Goal: Task Accomplishment & Management: Manage account settings

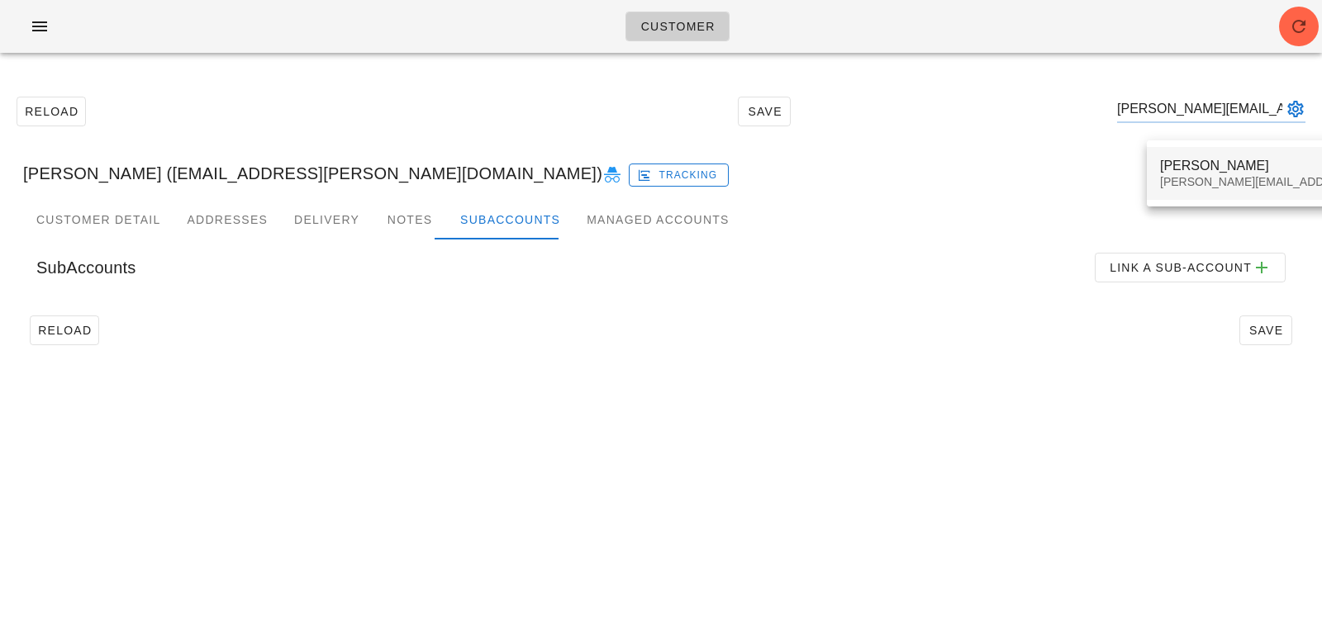
type input "jeffreylee@live.ca"
click at [1167, 183] on div "[PERSON_NAME][EMAIL_ADDRESS][DOMAIN_NAME]" at bounding box center [1305, 182] width 291 height 14
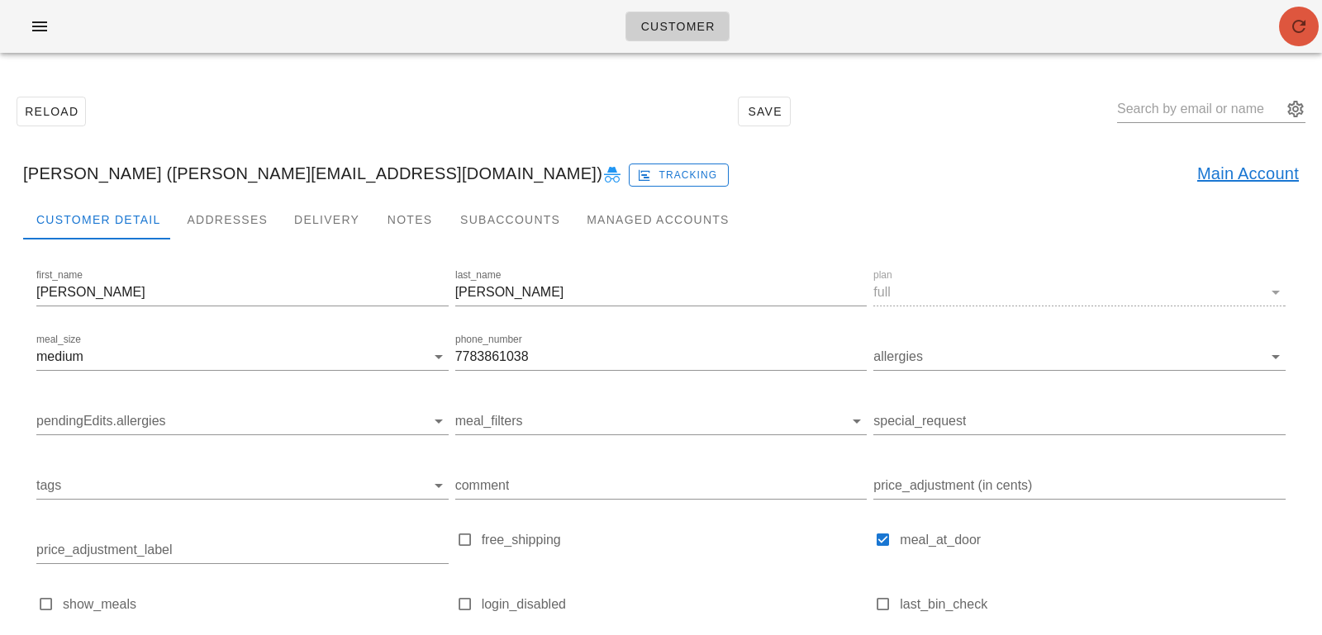
click at [1289, 33] on icon "button" at bounding box center [1299, 27] width 20 height 20
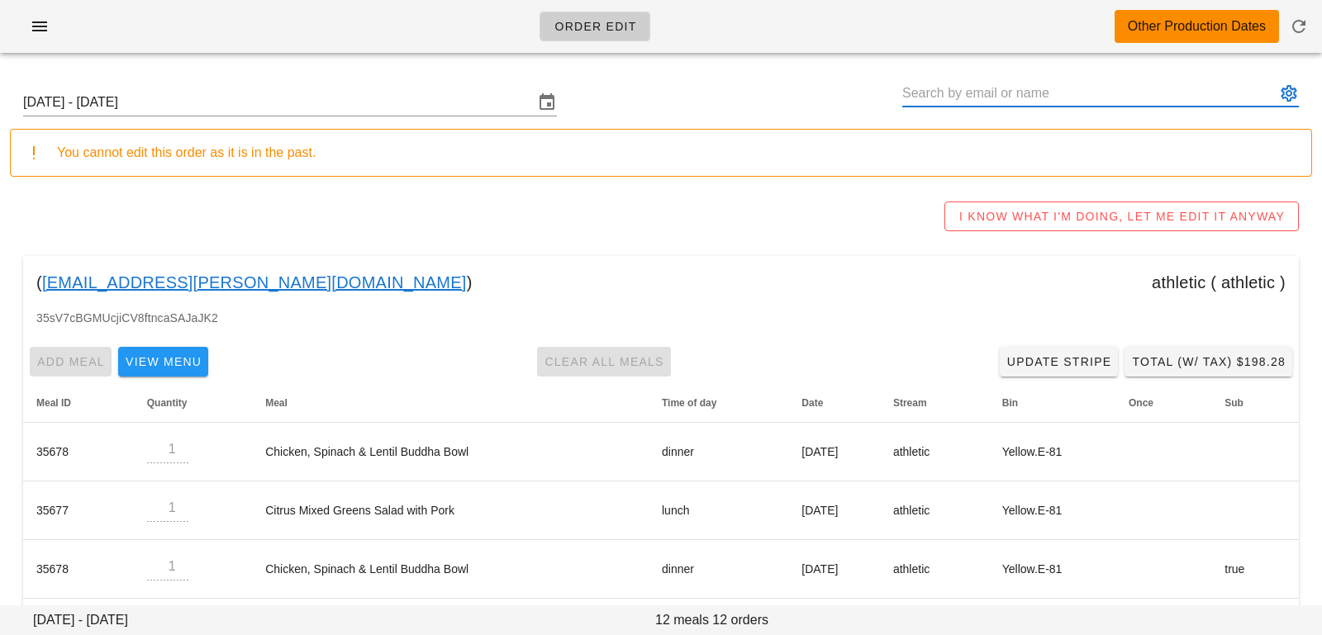
click at [985, 92] on input "text" at bounding box center [1089, 93] width 374 height 26
paste input "jeffreylee@live.ca"
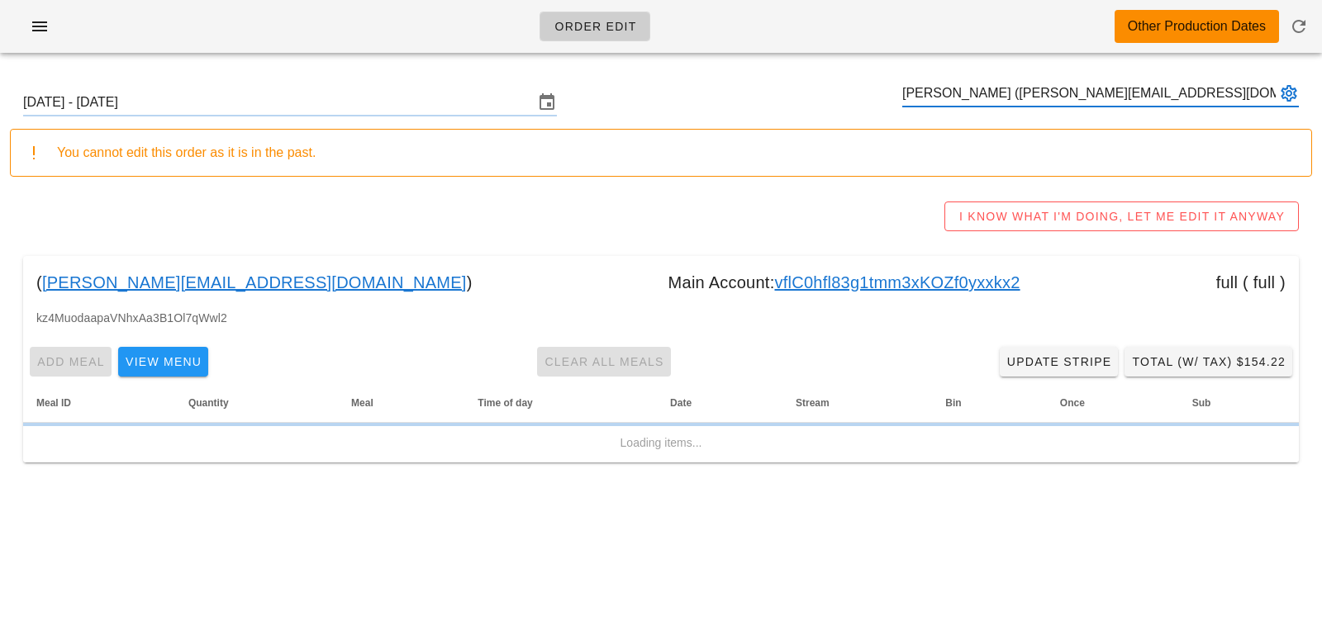
type input "Jeffrey Lee (jeffreylee@live.ca)"
click at [387, 123] on div "Sunday September 28 - Saturday October 4 Jeffrey Lee (jeffreylee@live.ca)" at bounding box center [661, 102] width 1302 height 53
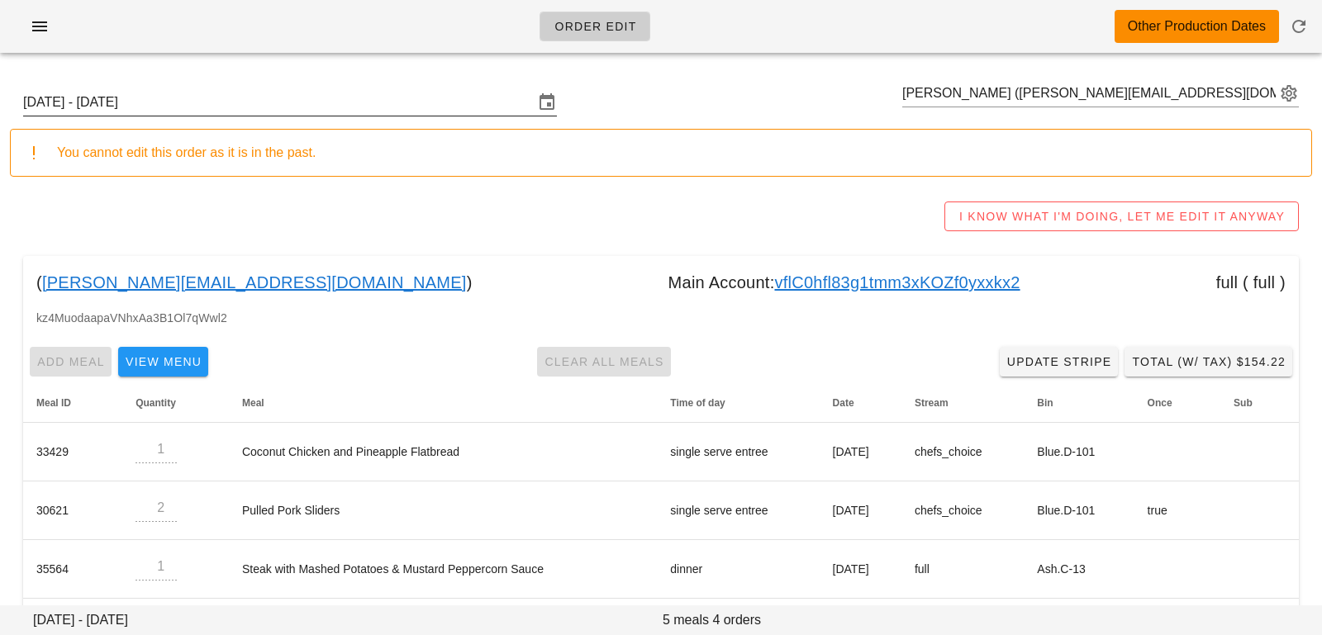
click at [391, 103] on input "[DATE] - [DATE]" at bounding box center [278, 102] width 511 height 26
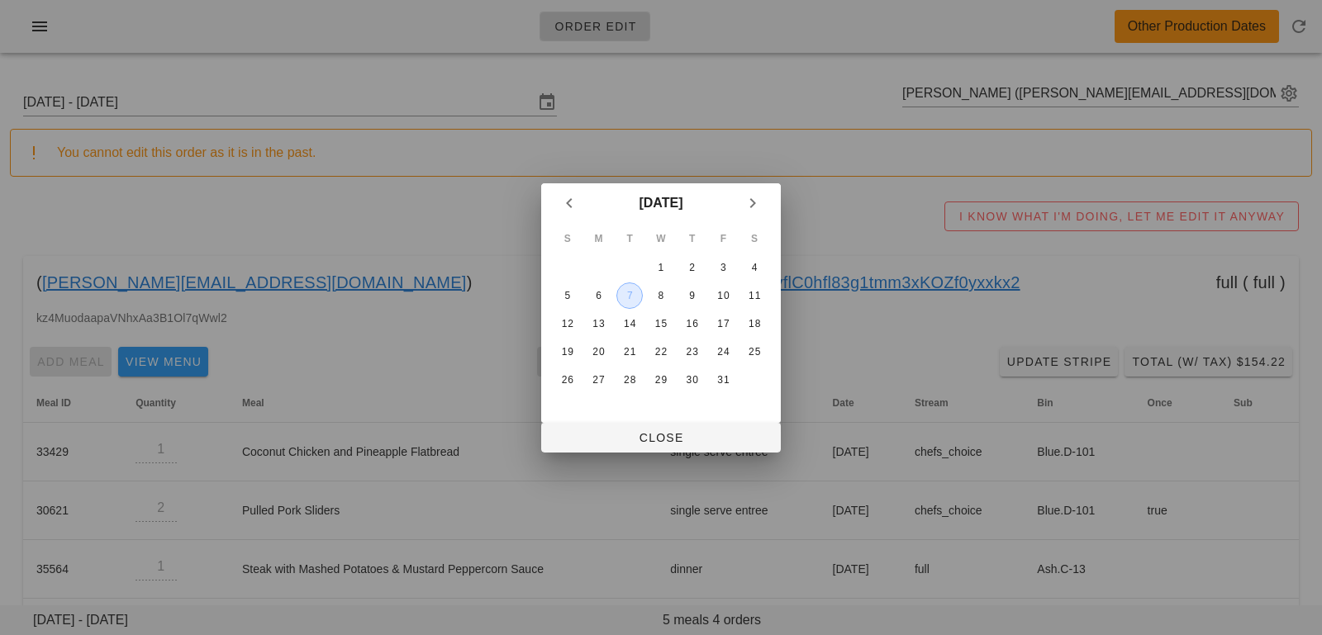
click at [635, 302] on button "7" at bounding box center [629, 296] width 26 height 26
click at [629, 431] on span "Close" at bounding box center [660, 437] width 213 height 13
type input "[DATE] - [DATE]"
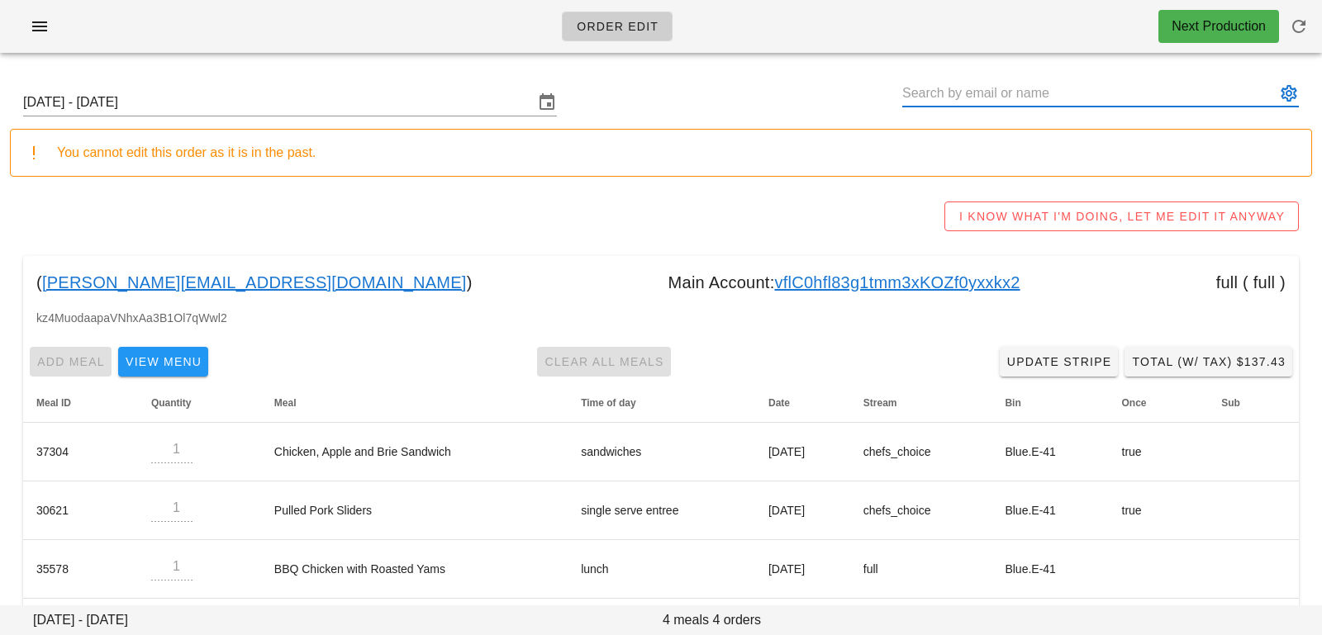
click at [930, 83] on input "text" at bounding box center [1089, 93] width 374 height 26
paste input "[PERSON_NAME][EMAIL_ADDRESS][PERSON_NAME][DOMAIN_NAME]"
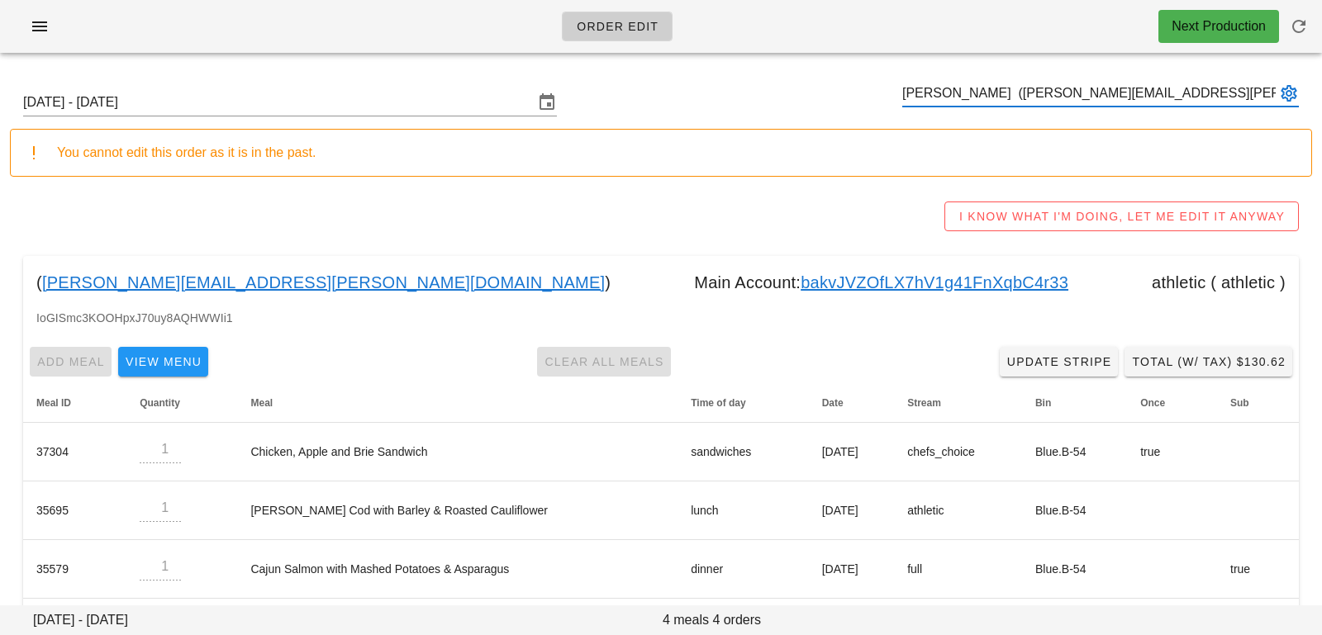
type input "[PERSON_NAME] ([PERSON_NAME][EMAIL_ADDRESS][PERSON_NAME][DOMAIN_NAME])"
click at [801, 280] on link "bakvJVZOfLX7hV1g41FnXqbC4r33" at bounding box center [935, 282] width 268 height 26
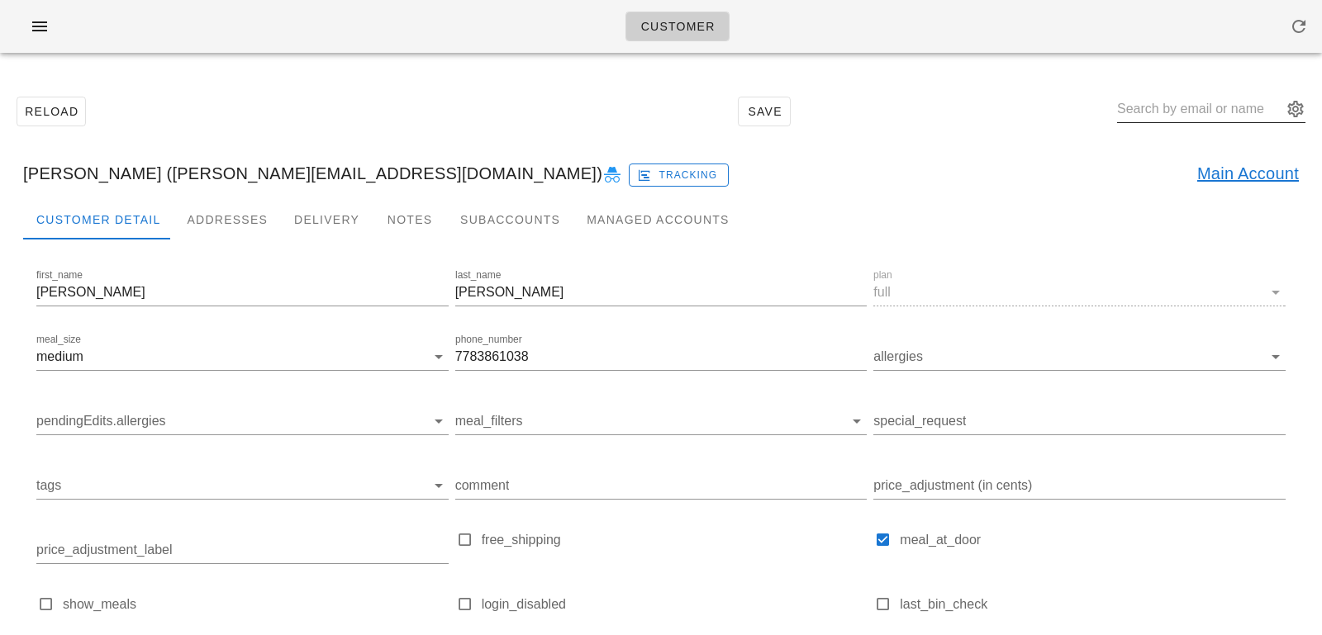
click at [1173, 95] on div at bounding box center [1211, 113] width 188 height 55
click at [1180, 109] on input "text" at bounding box center [1199, 109] width 165 height 26
paste input "[PERSON_NAME][EMAIL_ADDRESS][PERSON_NAME][DOMAIN_NAME]"
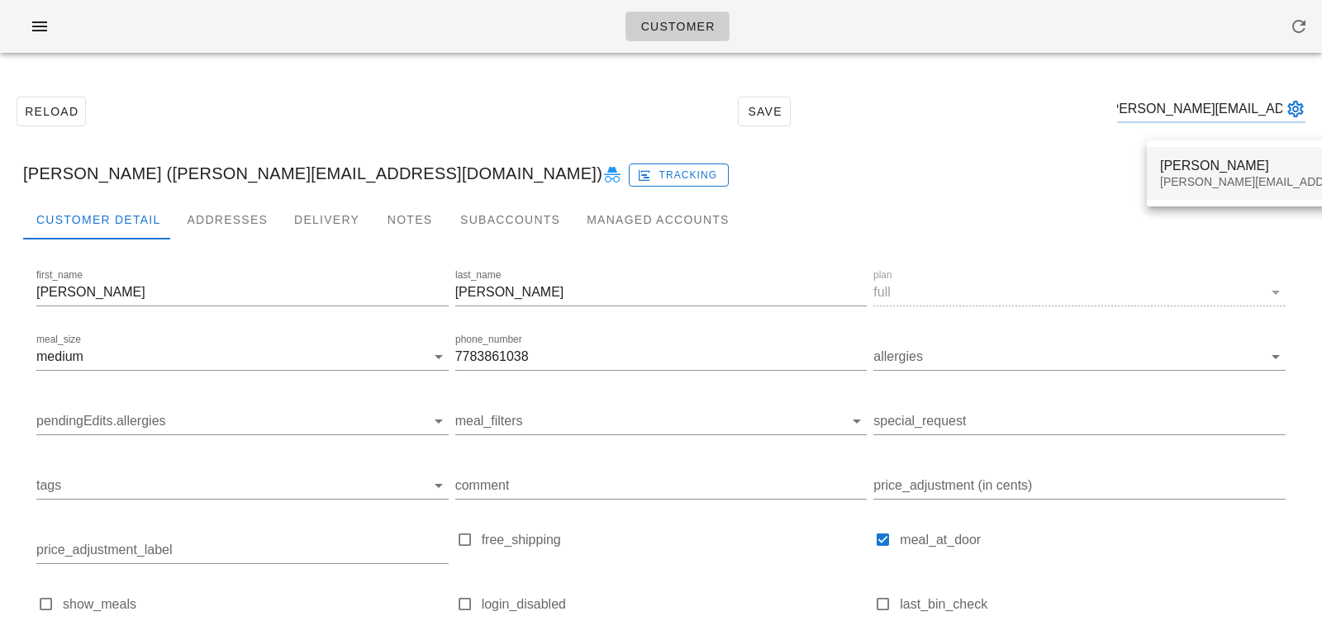
type input "[PERSON_NAME][EMAIL_ADDRESS][PERSON_NAME][DOMAIN_NAME]"
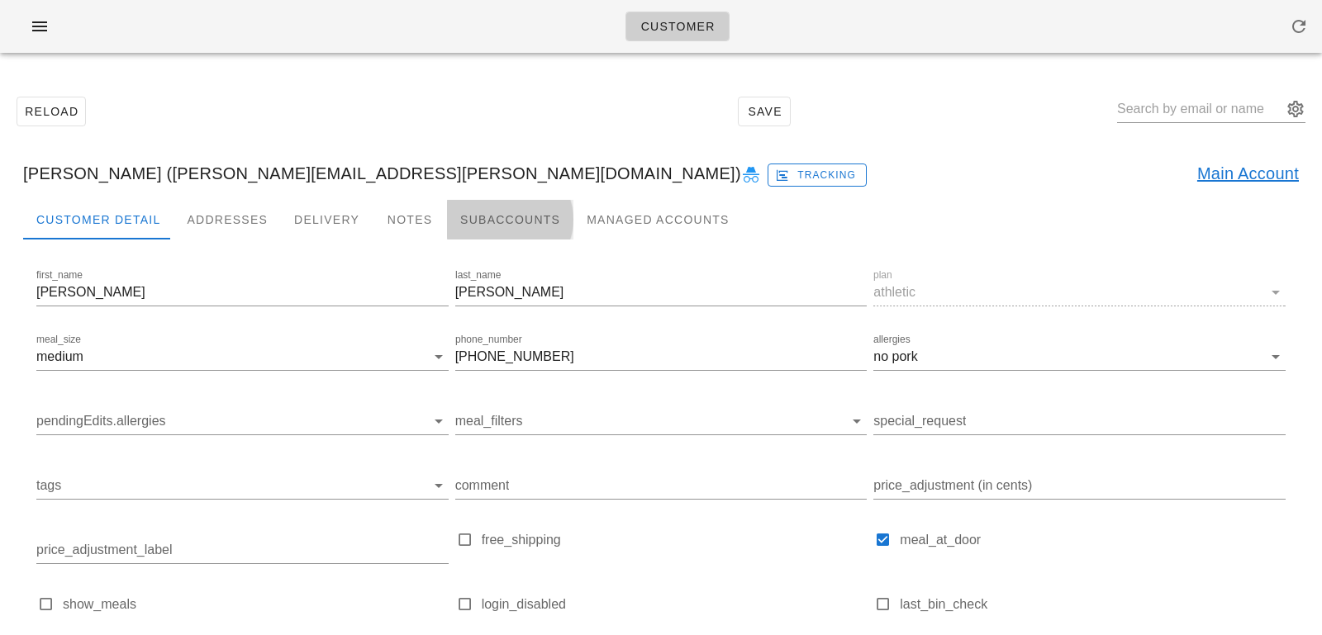
click at [452, 230] on div "Subaccounts" at bounding box center [510, 220] width 126 height 40
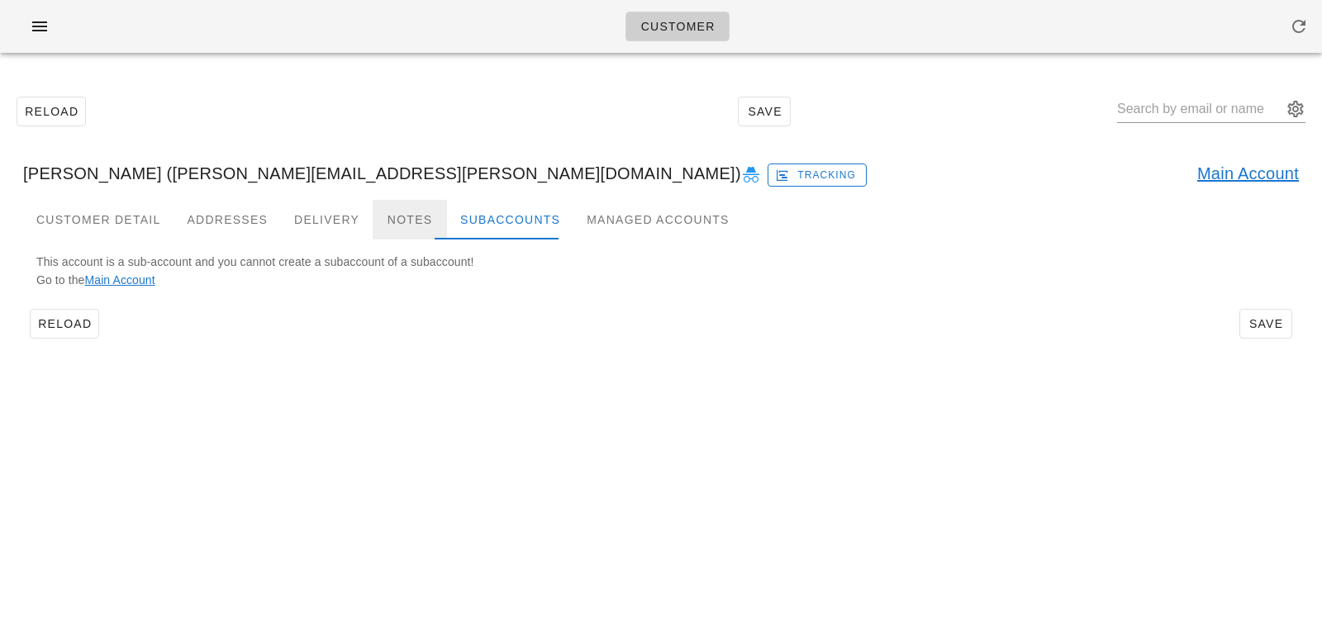
click at [388, 211] on div "Notes" at bounding box center [410, 220] width 74 height 40
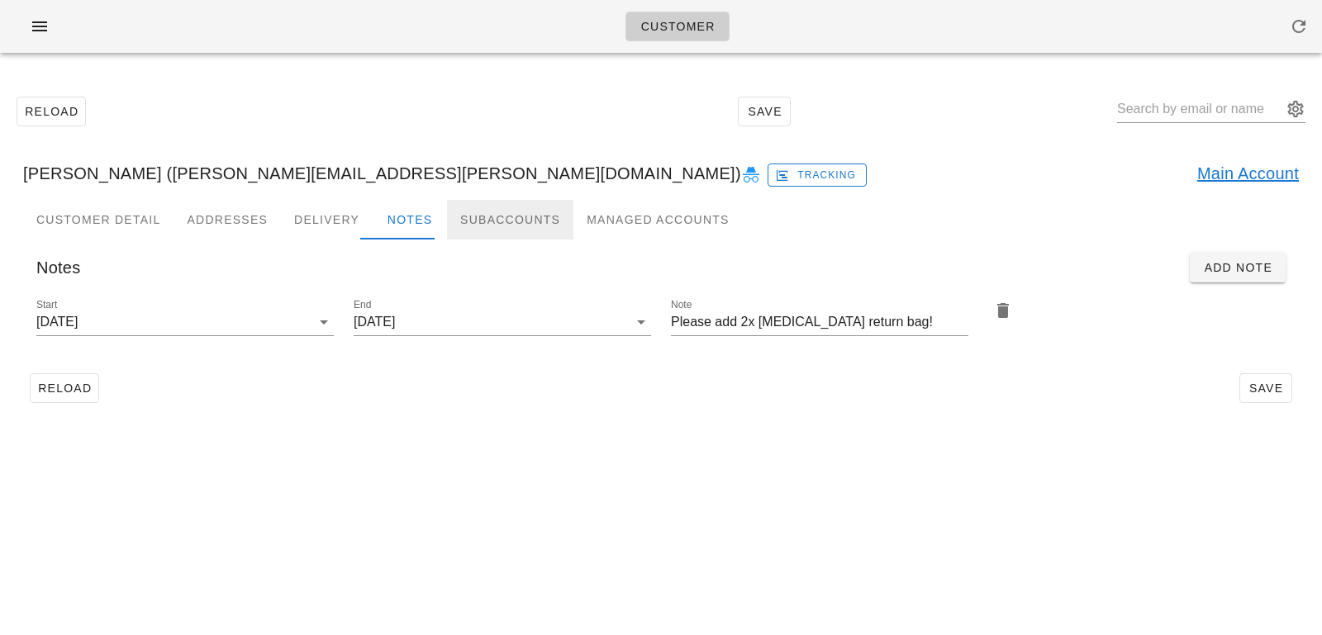
click at [522, 231] on div "Subaccounts" at bounding box center [510, 220] width 126 height 40
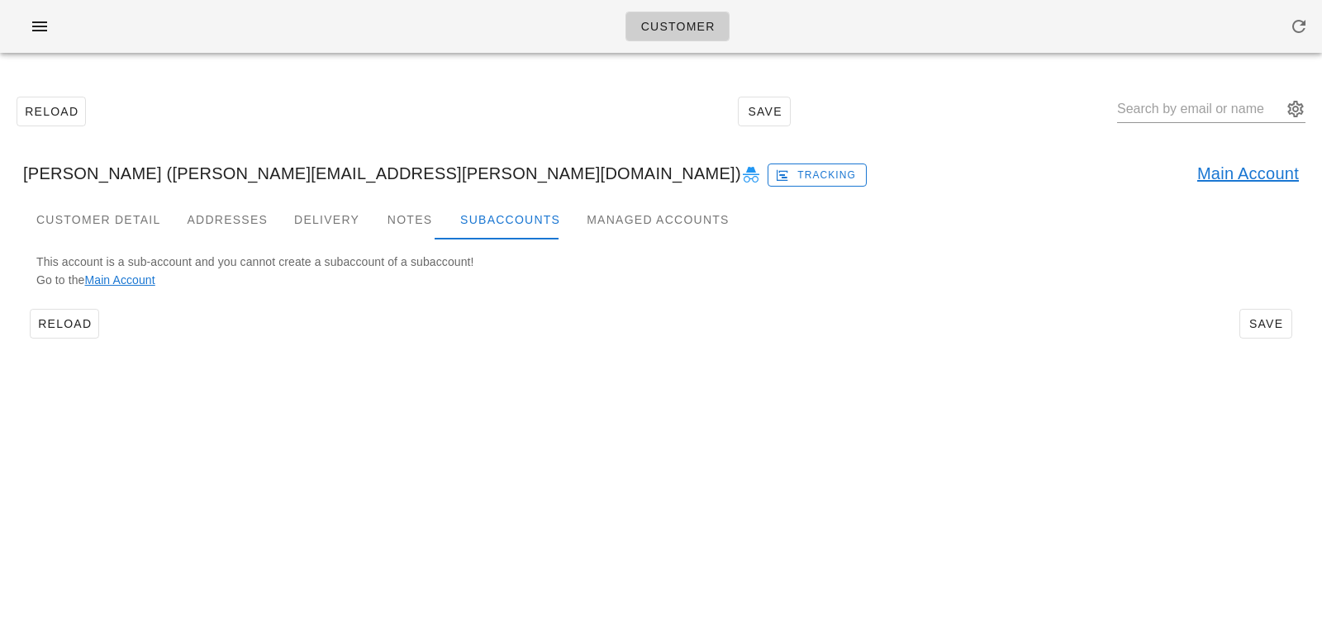
click at [1220, 180] on link "Main Account" at bounding box center [1248, 173] width 102 height 26
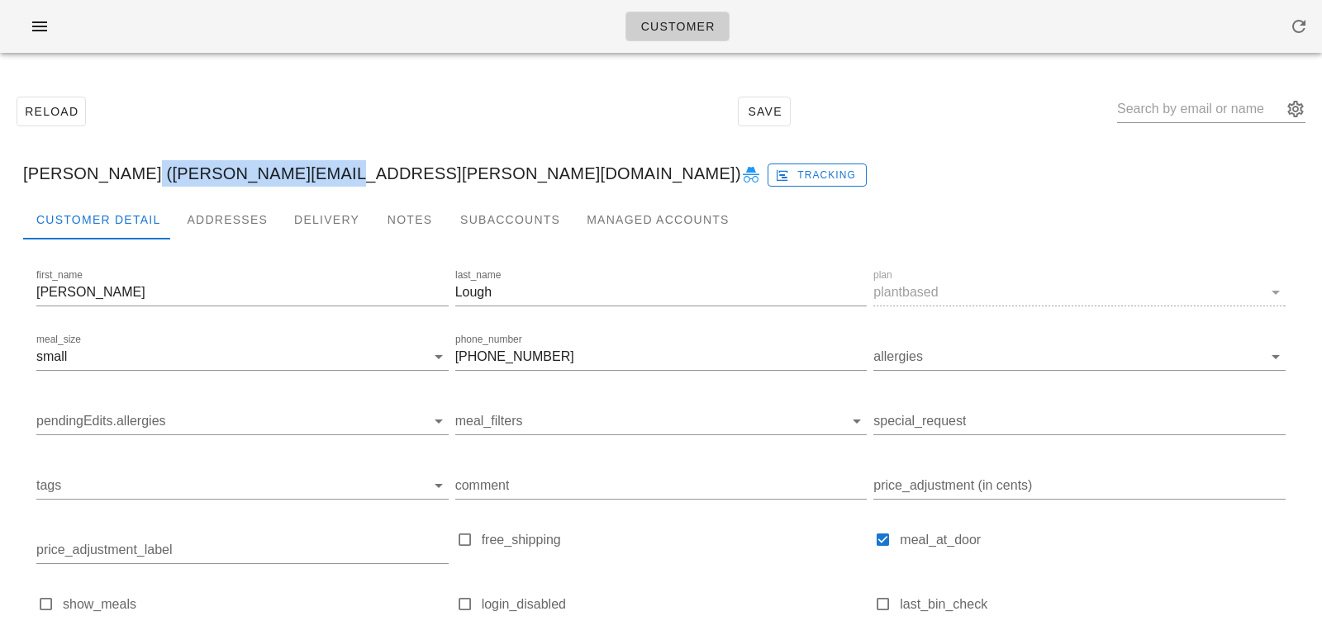
drag, startPoint x: 117, startPoint y: 170, endPoint x: 297, endPoint y: 172, distance: 180.2
click at [297, 174] on div "Jodi Lough (lough.jodi@outlook.com) Tracking" at bounding box center [661, 173] width 1302 height 53
click at [454, 206] on div "Subaccounts" at bounding box center [510, 220] width 126 height 40
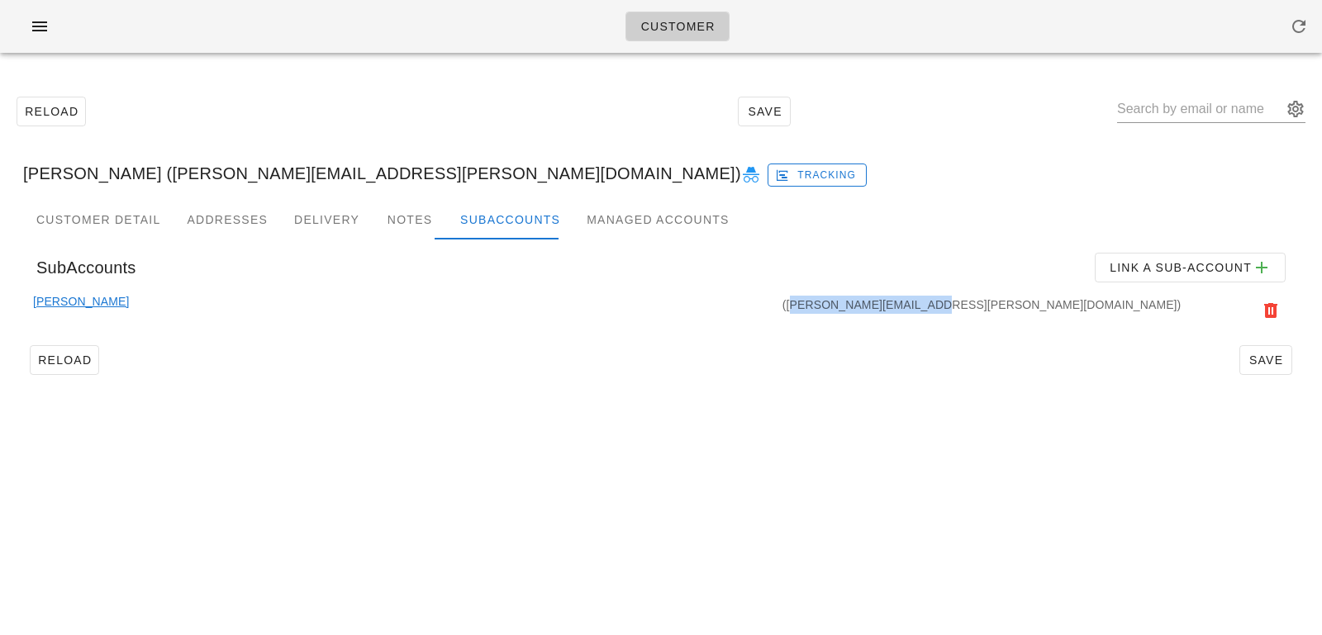
drag, startPoint x: 1046, startPoint y: 302, endPoint x: 1177, endPoint y: 301, distance: 130.6
click at [1177, 301] on div "(jodi.m.lough@gmail.com)" at bounding box center [656, 311] width 1055 height 36
copy div "[PERSON_NAME][EMAIL_ADDRESS][PERSON_NAME][DOMAIN_NAME]"
click at [1176, 111] on input "text" at bounding box center [1199, 109] width 165 height 26
paste input "[EMAIL_ADDRESS][DOMAIN_NAME]"
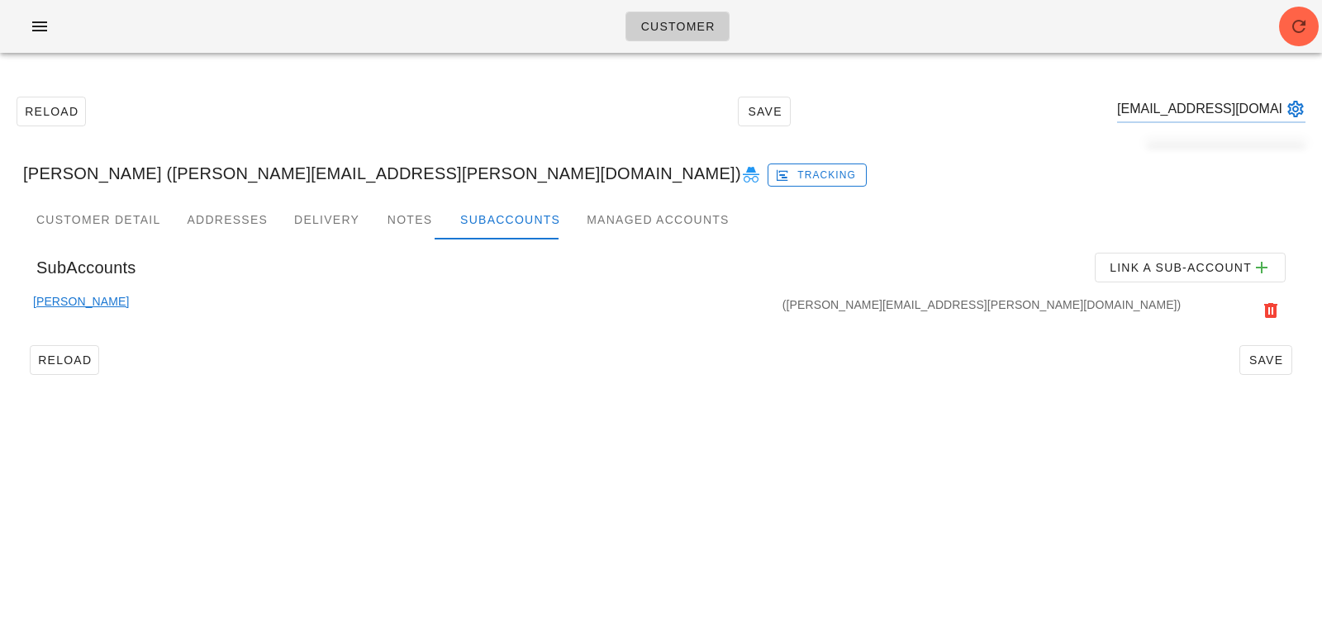
type input "[EMAIL_ADDRESS][DOMAIN_NAME]"
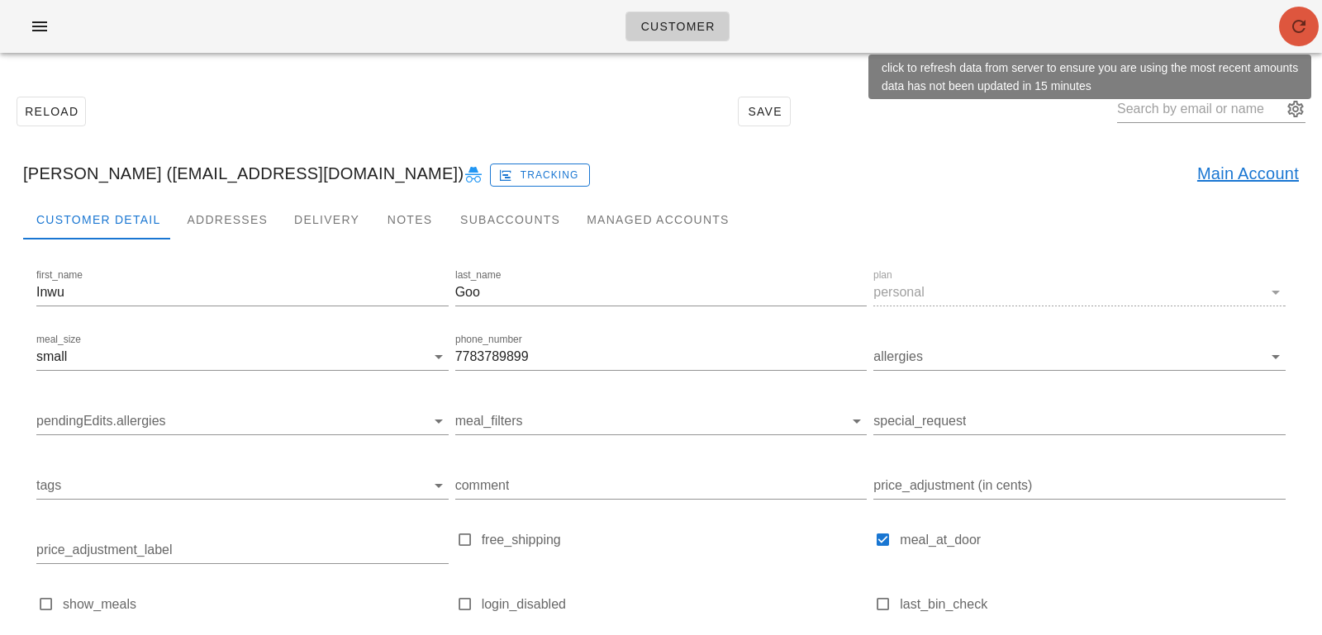
click at [1306, 13] on button "button" at bounding box center [1299, 27] width 40 height 40
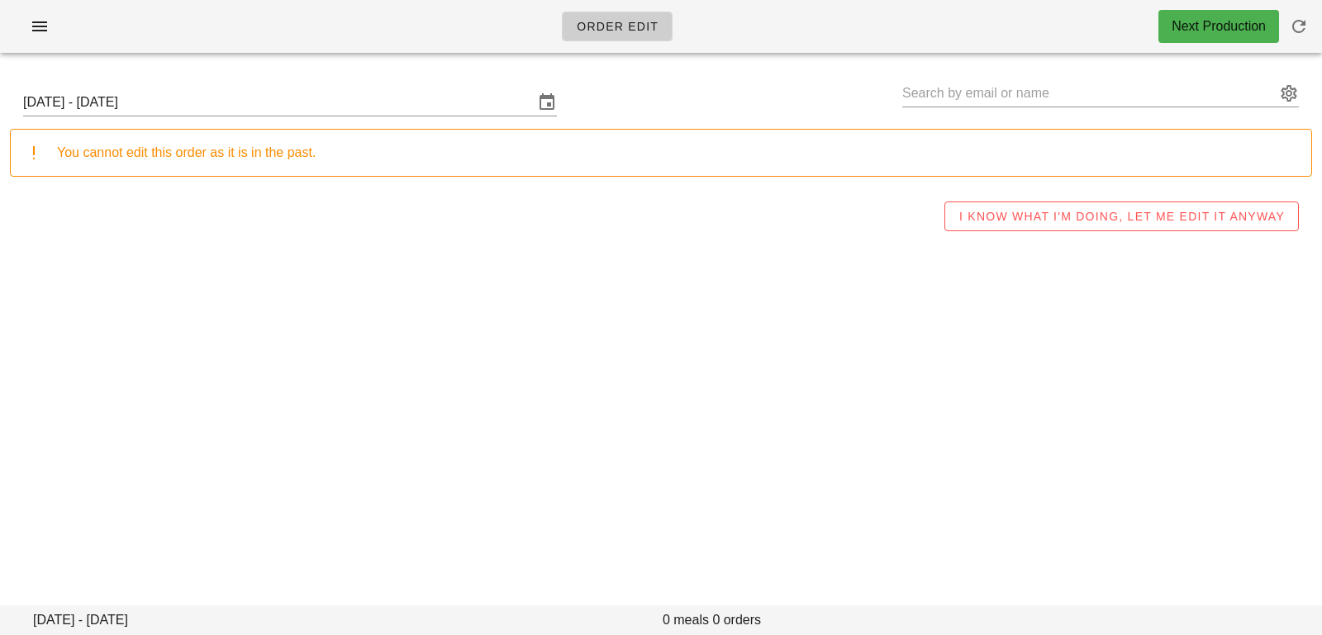
type input "[PERSON_NAME] ([PERSON_NAME][EMAIL_ADDRESS][PERSON_NAME][DOMAIN_NAME])"
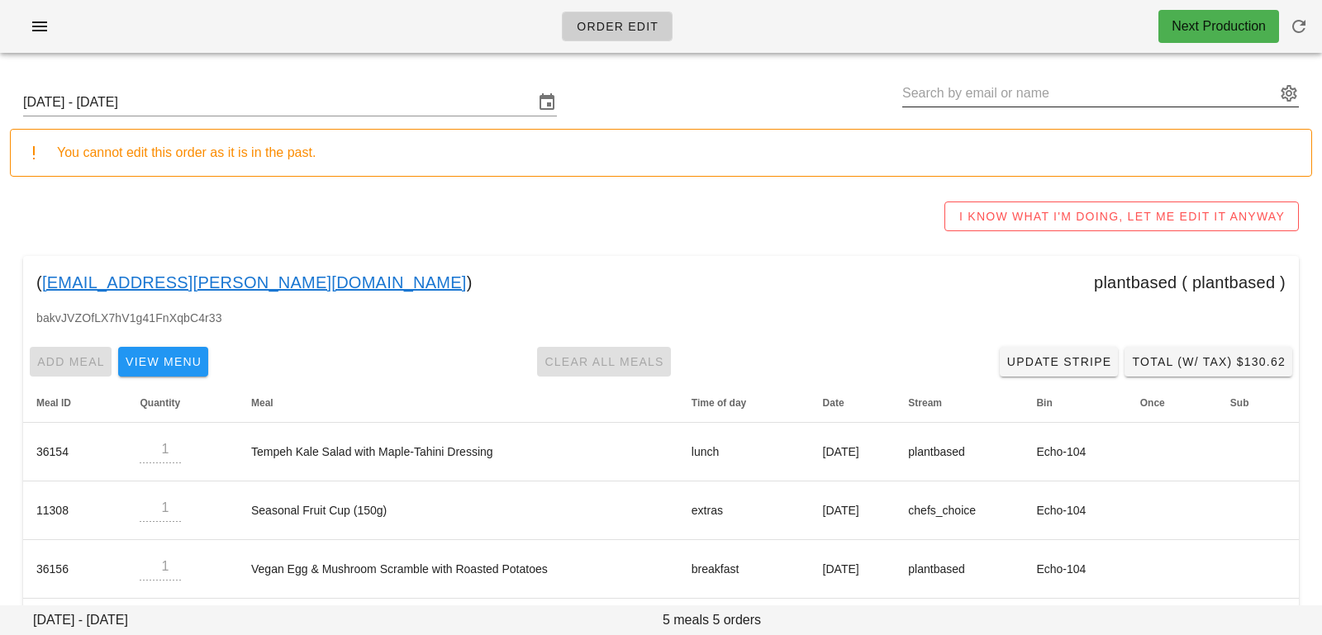
click at [954, 96] on input "text" at bounding box center [1089, 93] width 374 height 26
paste input "[PERSON_NAME][EMAIL_ADDRESS][PERSON_NAME][DOMAIN_NAME]"
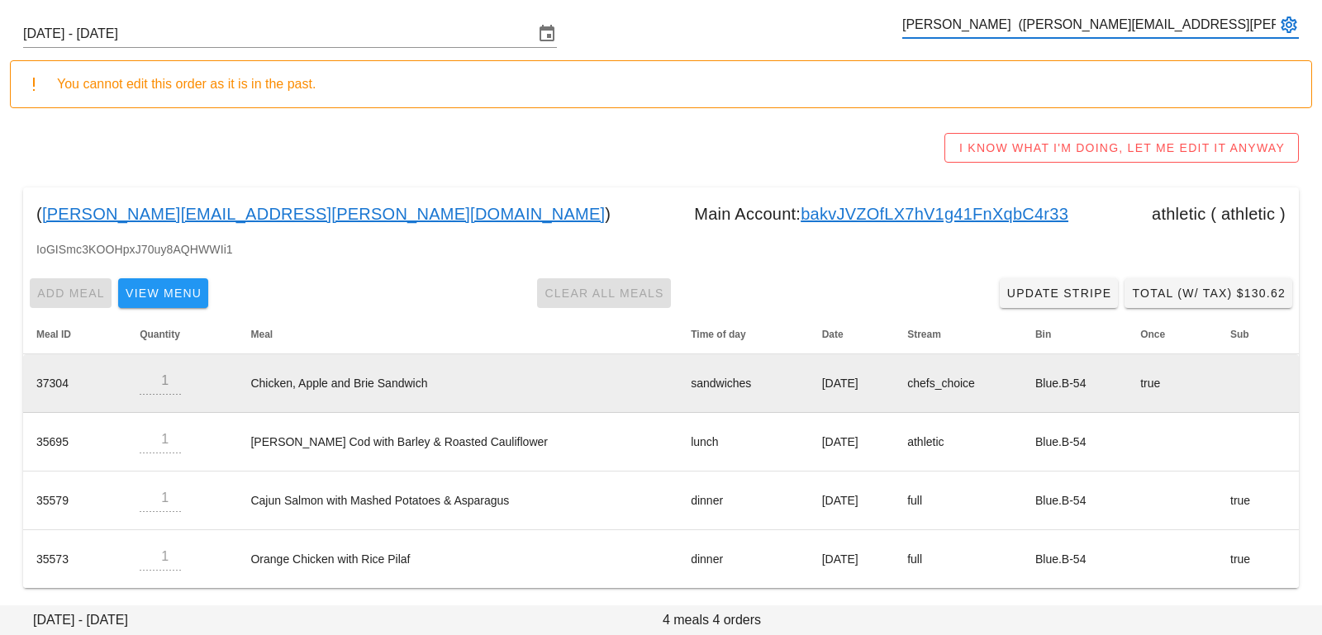
scroll to position [69, 0]
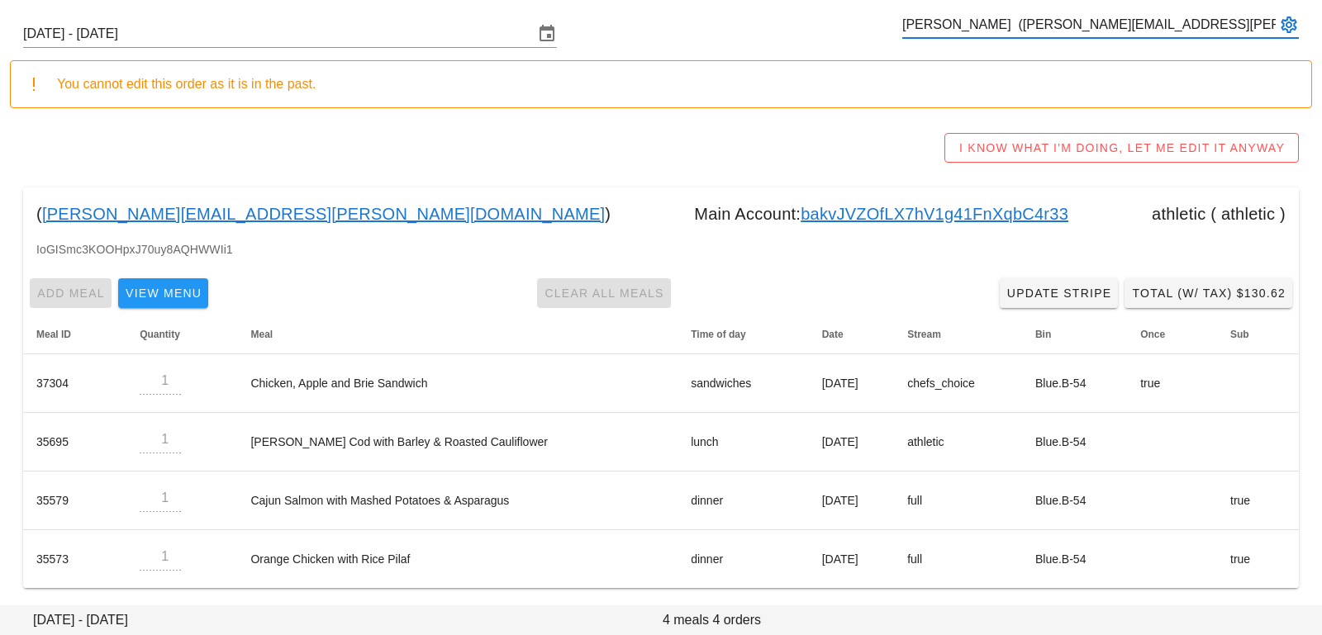
type input "[PERSON_NAME] ([PERSON_NAME][EMAIL_ADDRESS][PERSON_NAME][DOMAIN_NAME])"
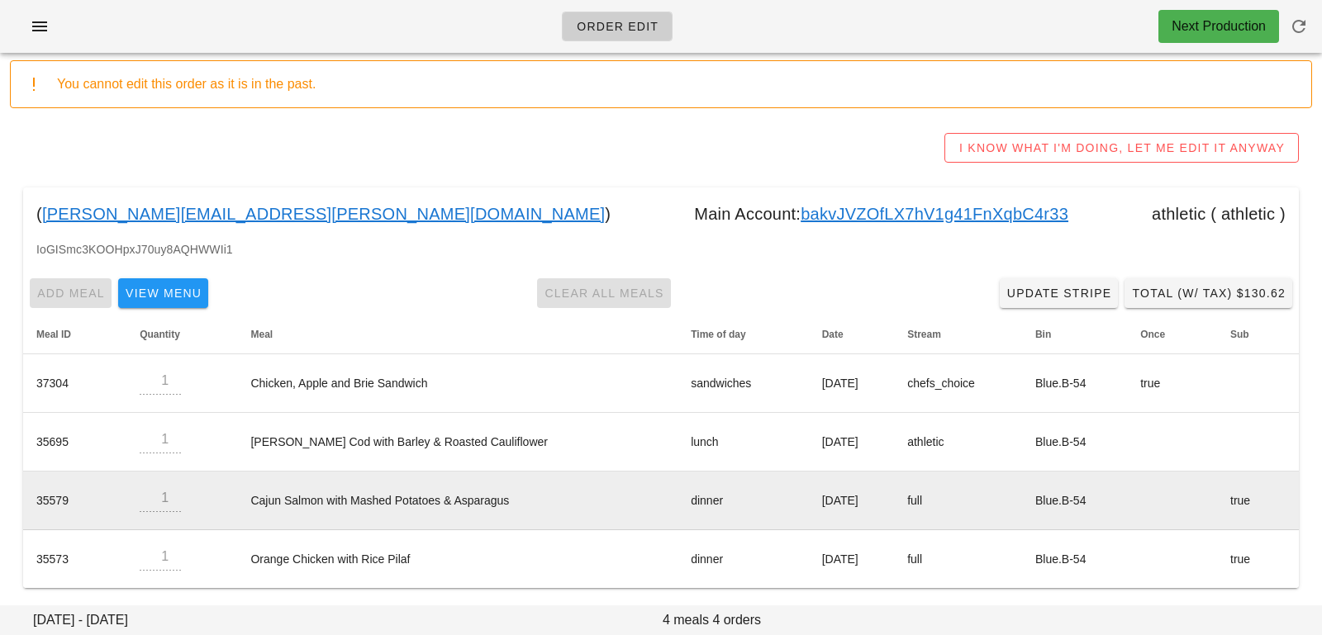
scroll to position [0, 0]
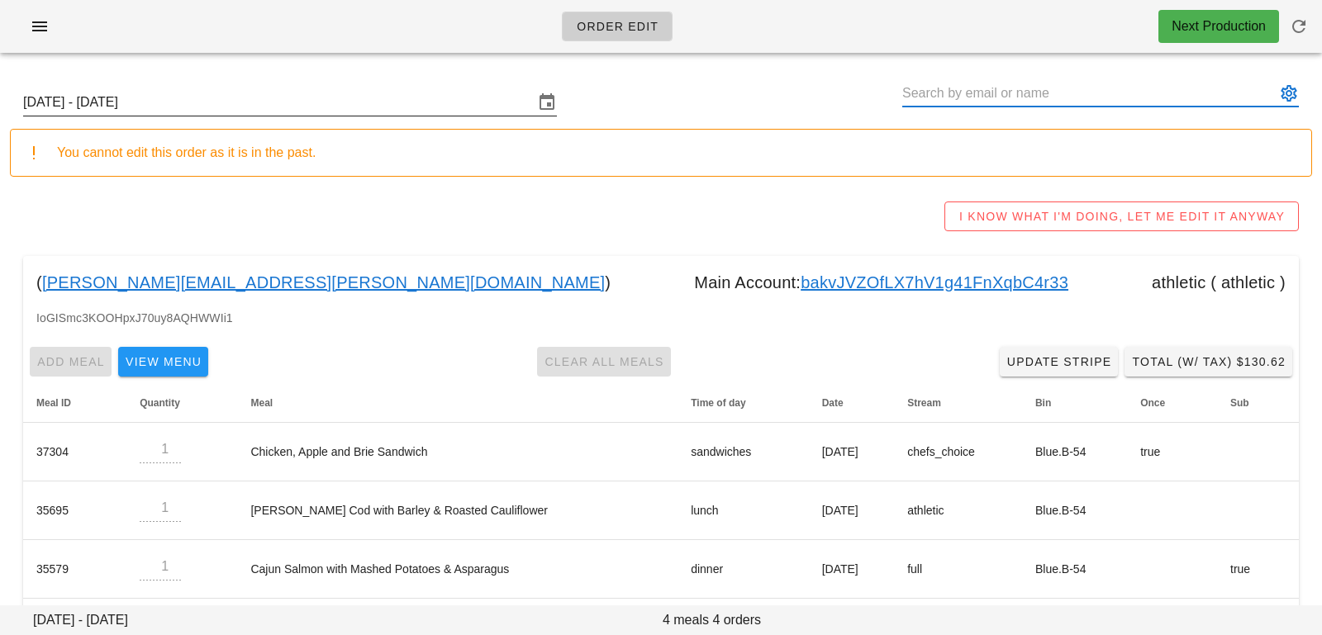
click at [434, 96] on input "[DATE] - [DATE]" at bounding box center [278, 102] width 511 height 26
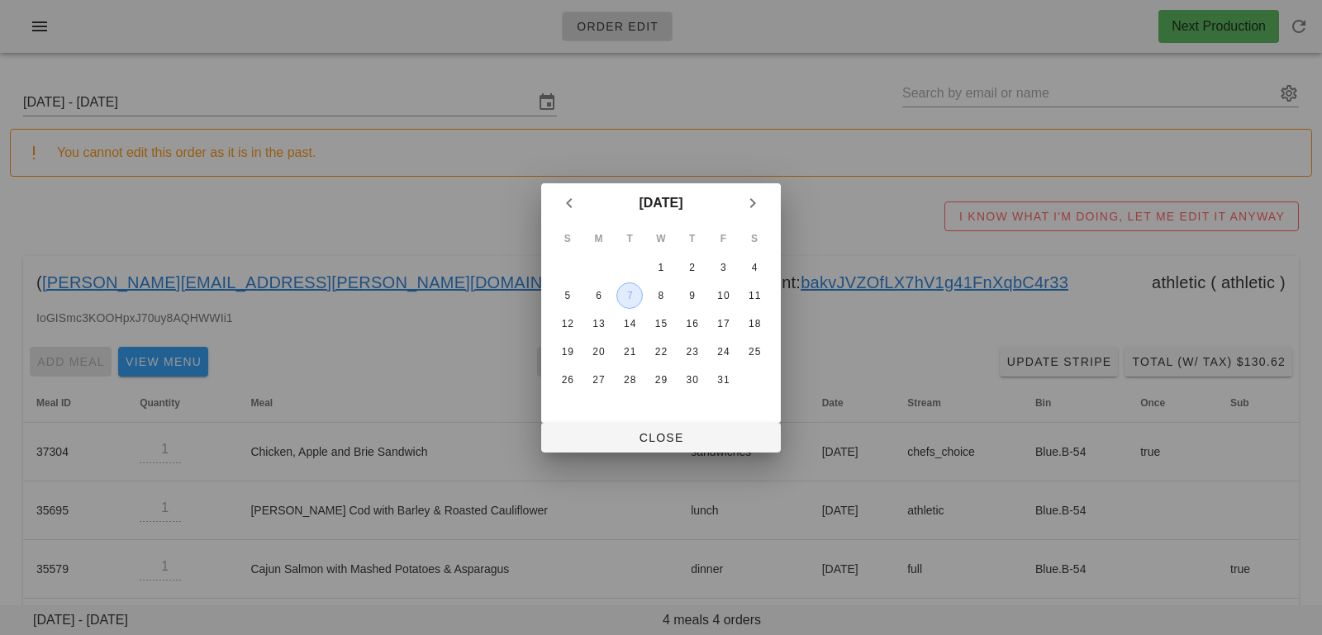
click at [628, 294] on div "7" at bounding box center [629, 296] width 25 height 12
click at [667, 269] on div "1" at bounding box center [661, 268] width 26 height 12
click at [616, 436] on span "Close" at bounding box center [660, 437] width 213 height 13
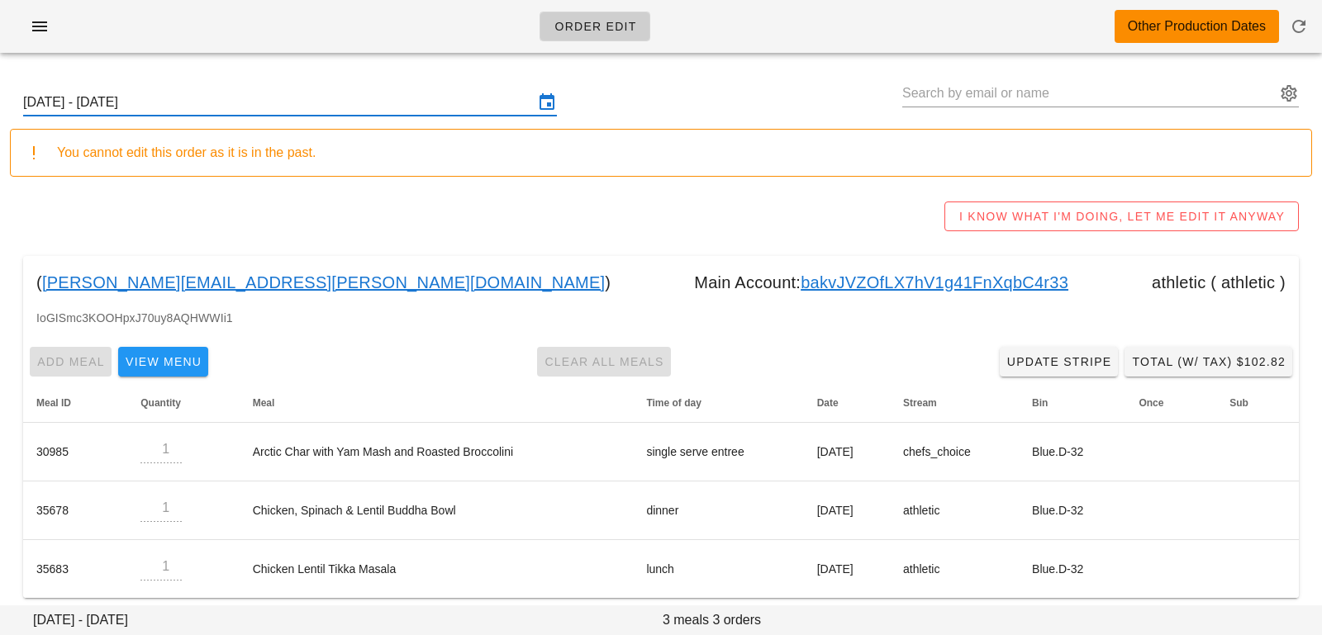
click at [449, 102] on input "[DATE] - [DATE]" at bounding box center [278, 102] width 511 height 26
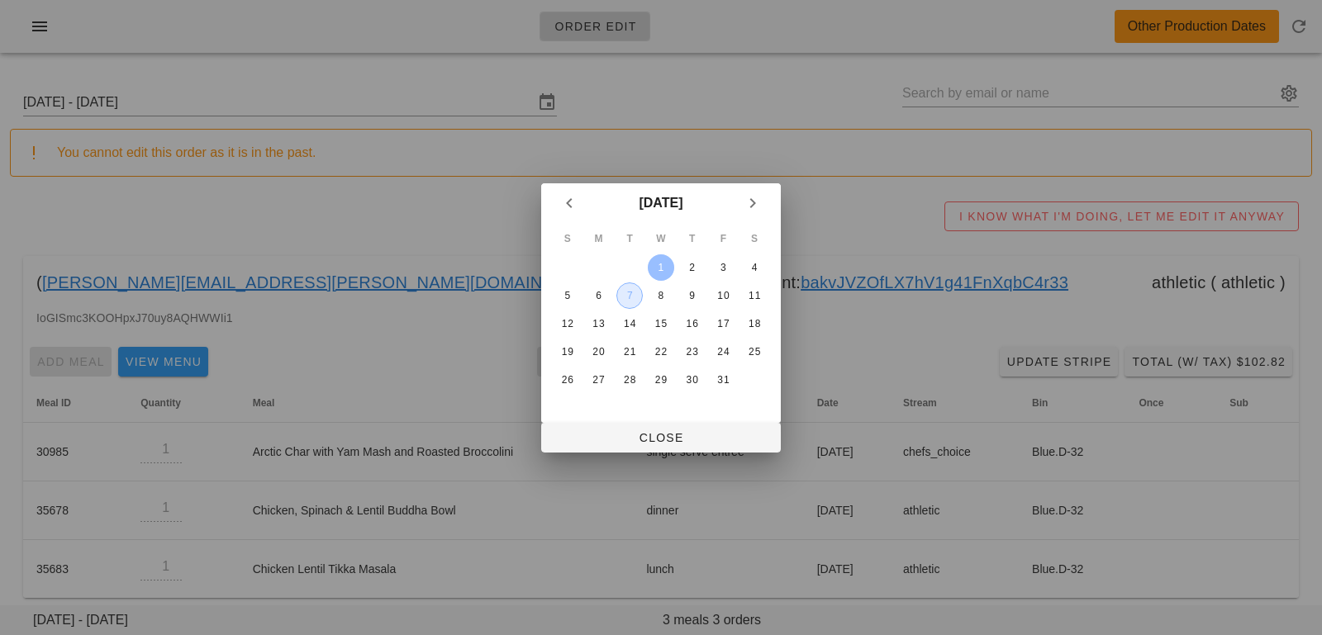
click at [629, 298] on div "7" at bounding box center [629, 296] width 25 height 12
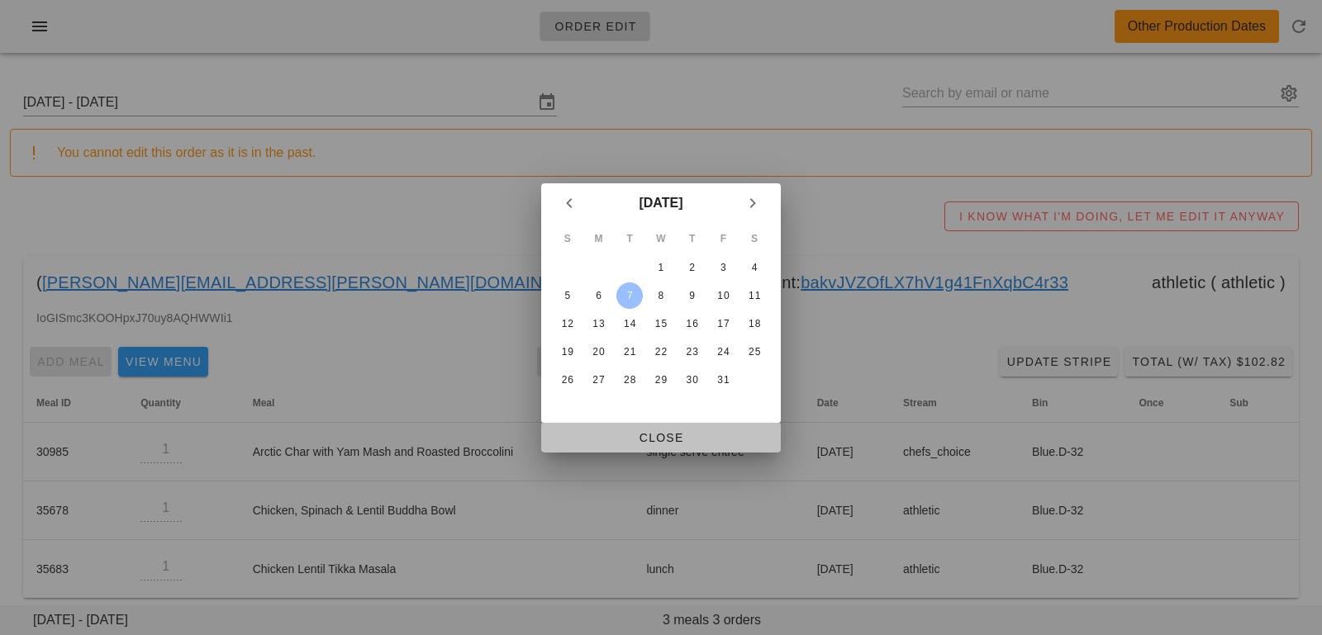
click at [624, 449] on button "Close" at bounding box center [661, 438] width 240 height 30
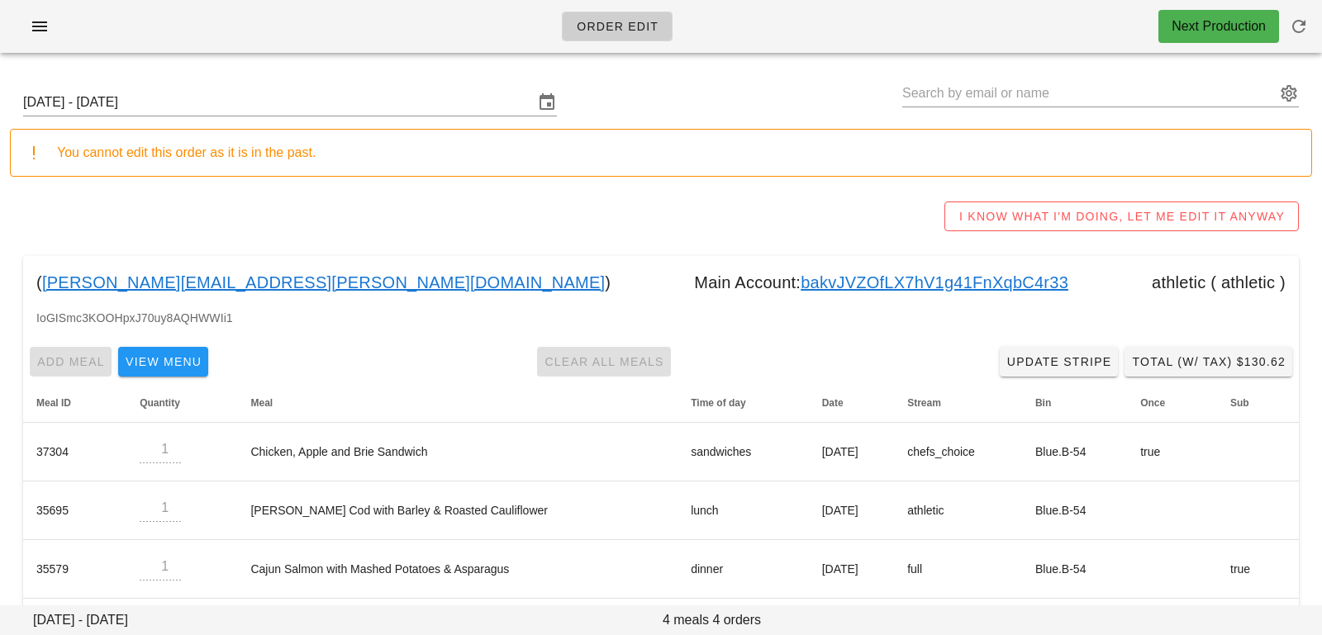
click at [828, 297] on div "( jodi.m.lough@gmail.com ) Main Account: bakvJVZOfLX7hV1g41FnXqbC4r33 athletic …" at bounding box center [661, 282] width 1276 height 53
click at [817, 283] on link "bakvJVZOfLX7hV1g41FnXqbC4r33" at bounding box center [935, 282] width 268 height 26
click at [325, 98] on input "Sunday October 5 - Saturday October 11" at bounding box center [278, 102] width 511 height 26
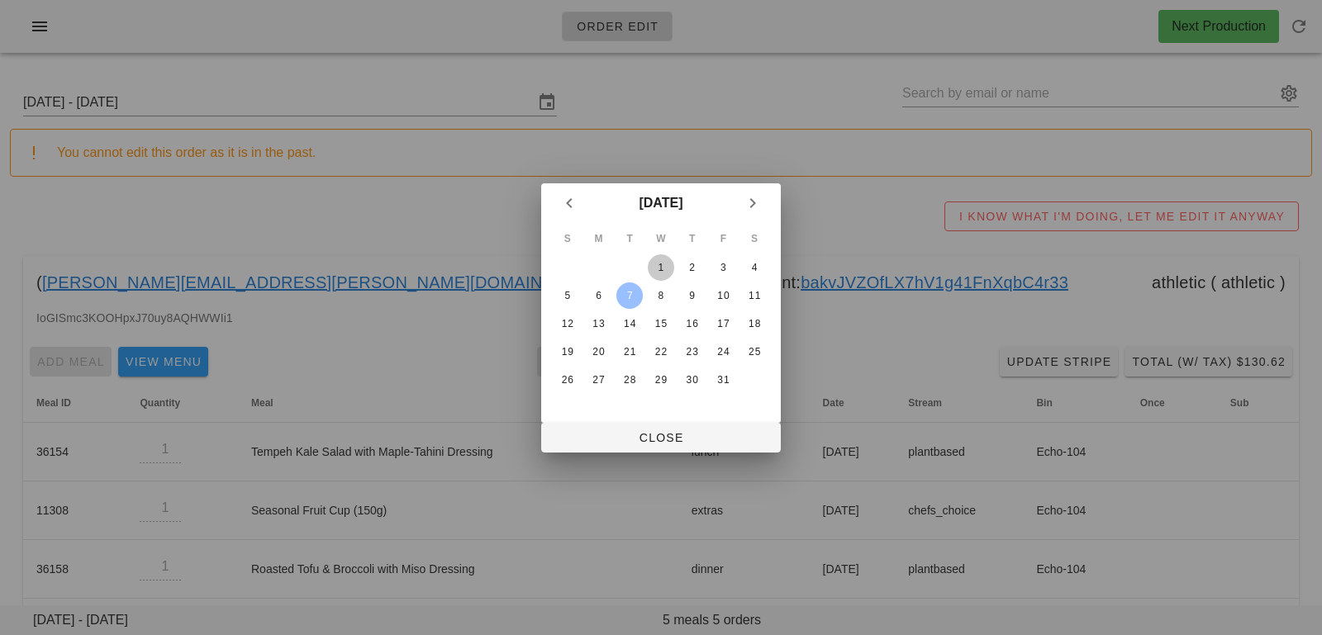
click at [668, 276] on button "1" at bounding box center [661, 268] width 26 height 26
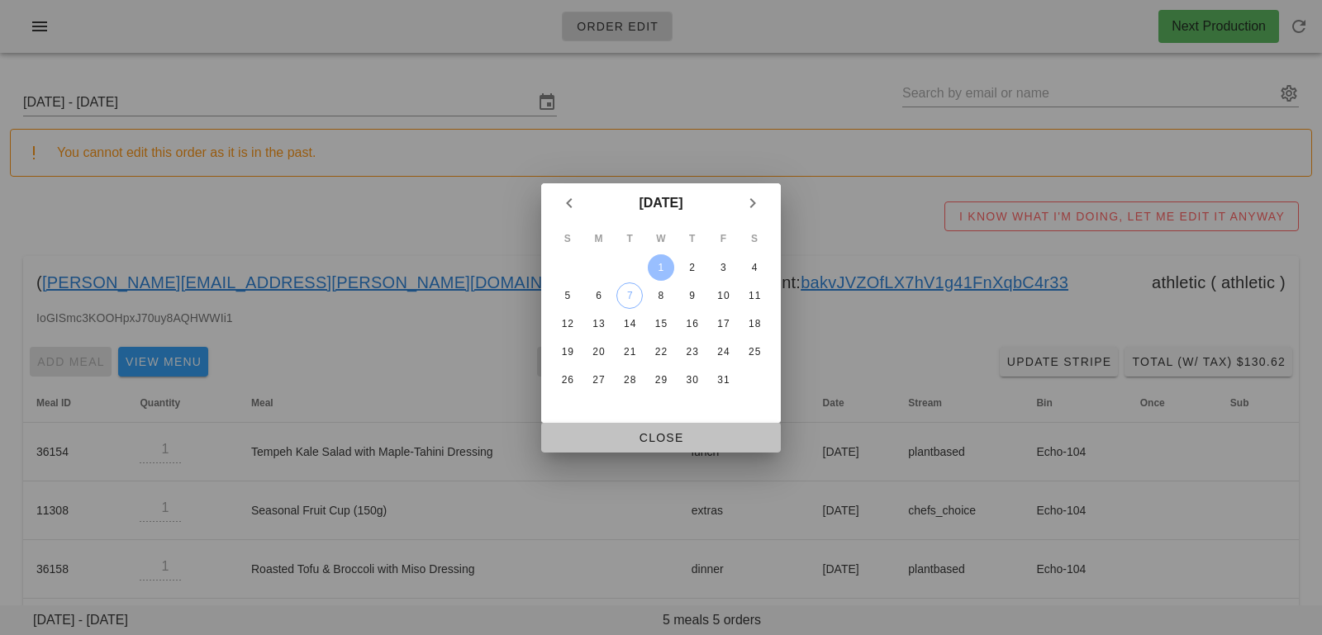
drag, startPoint x: 634, startPoint y: 428, endPoint x: 626, endPoint y: 420, distance: 11.1
click at [633, 428] on button "Close" at bounding box center [661, 438] width 240 height 30
type input "Sunday September 28 - Saturday October 4"
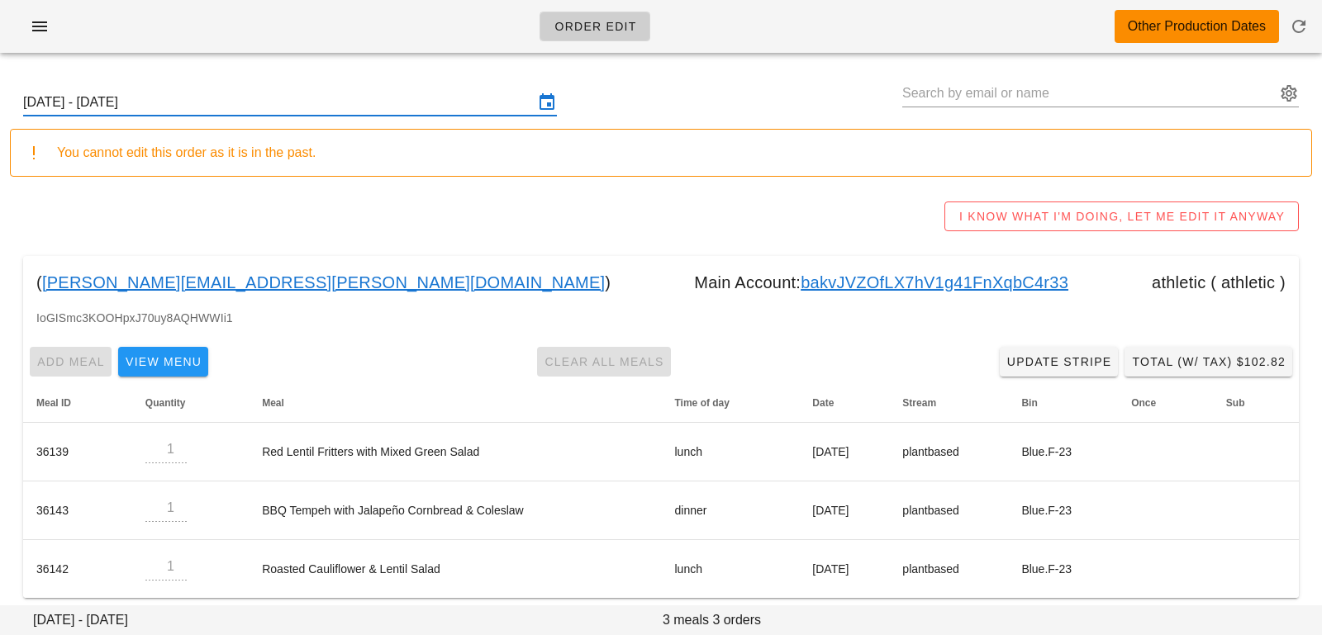
scroll to position [11, 0]
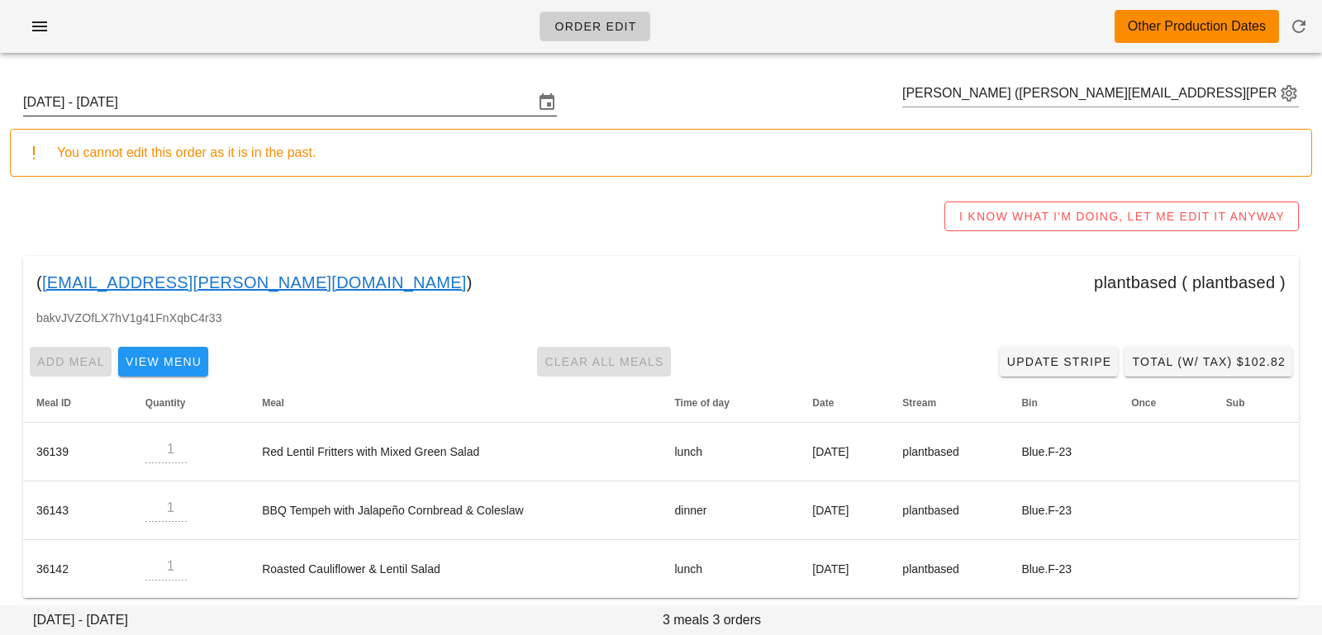
click at [318, 98] on input "[DATE] - [DATE]" at bounding box center [278, 102] width 511 height 26
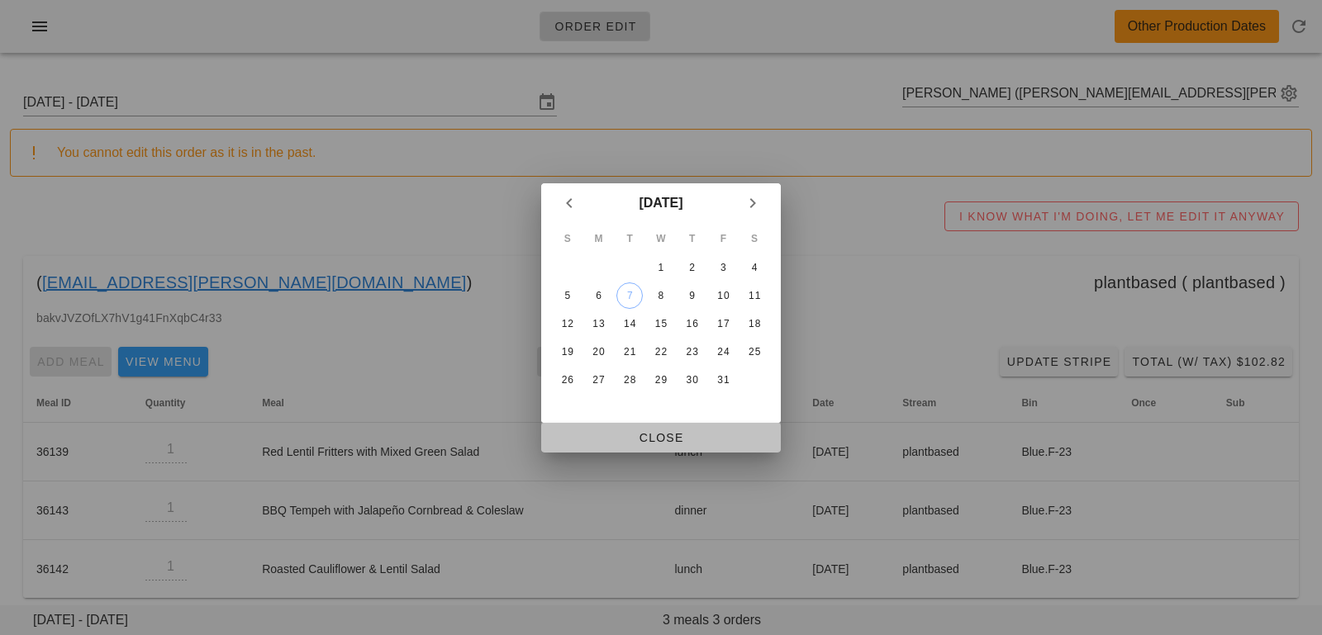
click at [623, 439] on span "Close" at bounding box center [660, 437] width 213 height 13
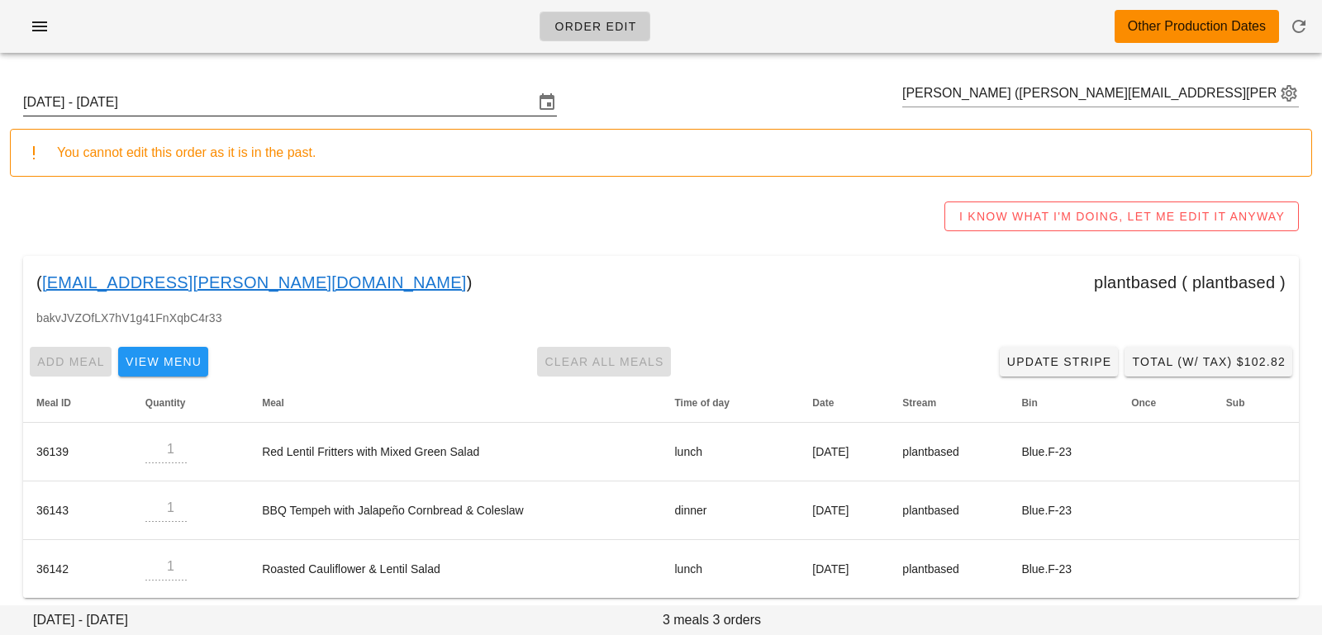
click at [468, 88] on div "[DATE] - [DATE] [PERSON_NAME] ([PERSON_NAME][EMAIL_ADDRESS][PERSON_NAME][DOMAIN…" at bounding box center [661, 102] width 1302 height 53
click at [466, 98] on input "[DATE] - [DATE]" at bounding box center [278, 102] width 511 height 26
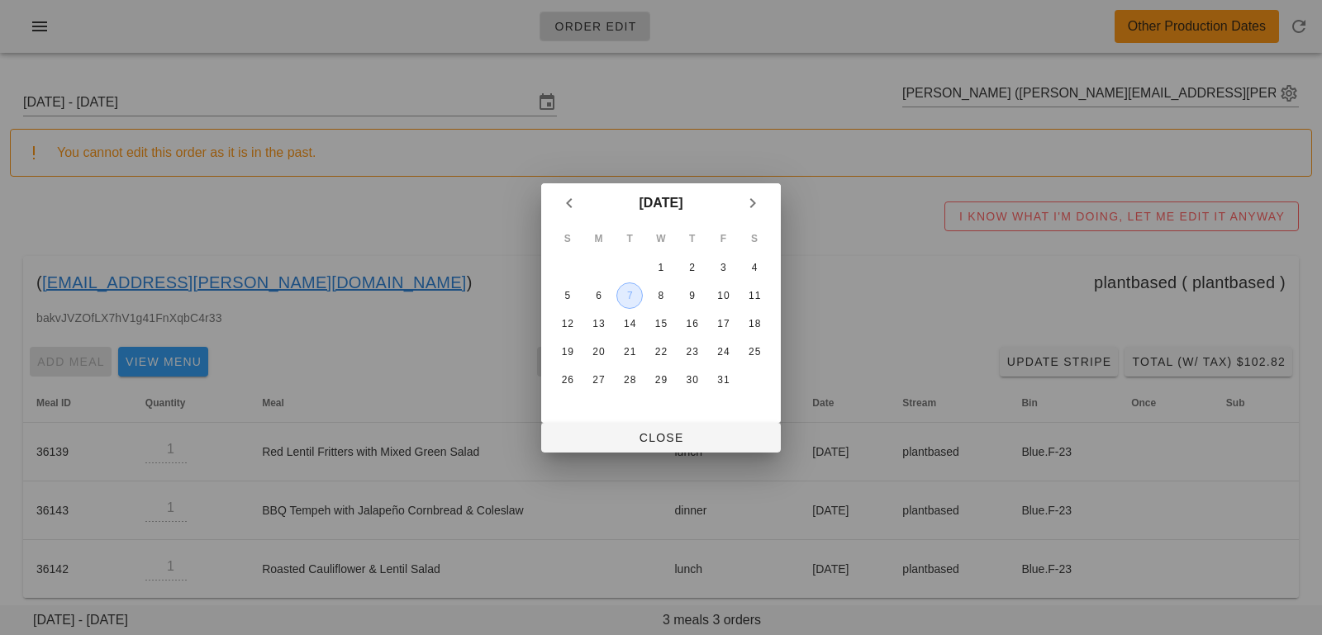
click at [626, 303] on button "7" at bounding box center [629, 296] width 26 height 26
click at [632, 435] on span "Close" at bounding box center [660, 437] width 213 height 13
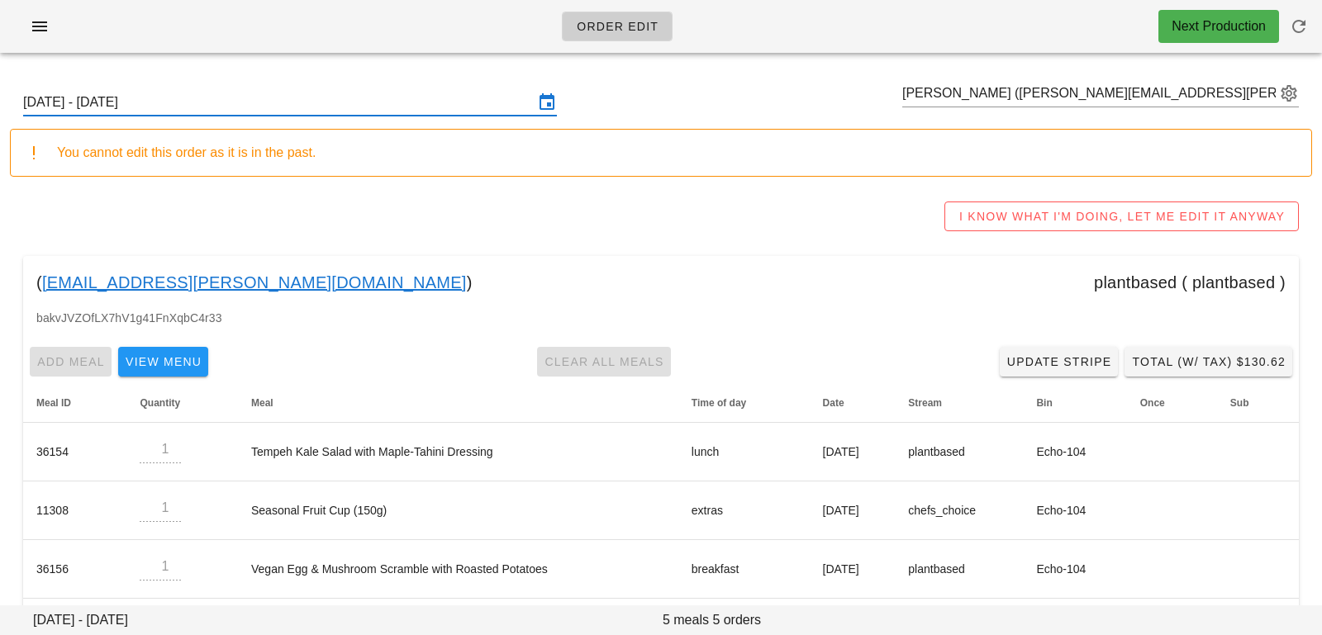
scroll to position [127, 0]
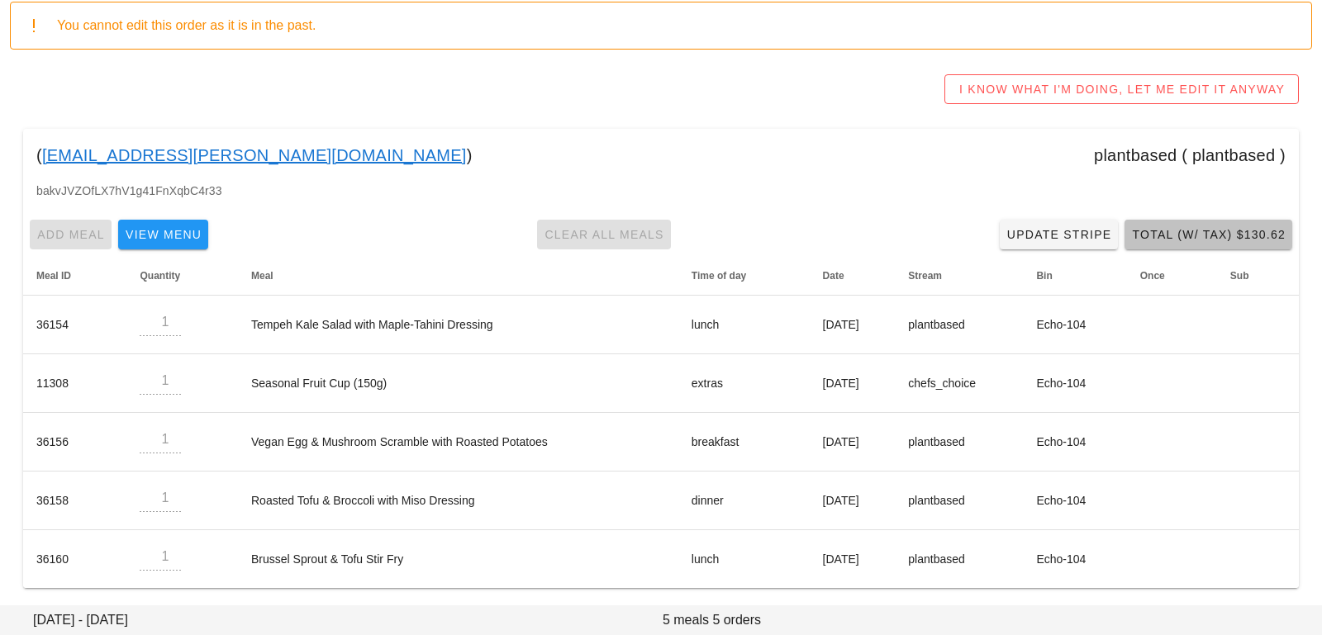
click at [1195, 233] on span "Total (w/ Tax) $130.62" at bounding box center [1208, 234] width 155 height 13
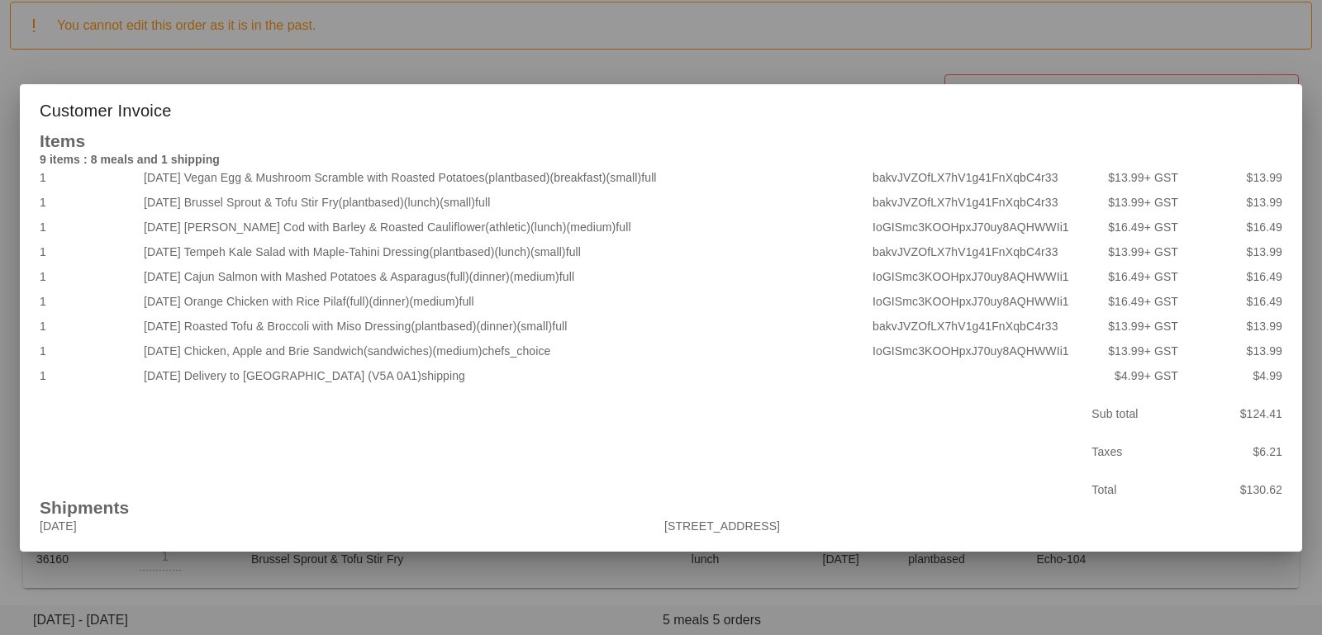
click at [394, 587] on div at bounding box center [661, 317] width 1322 height 635
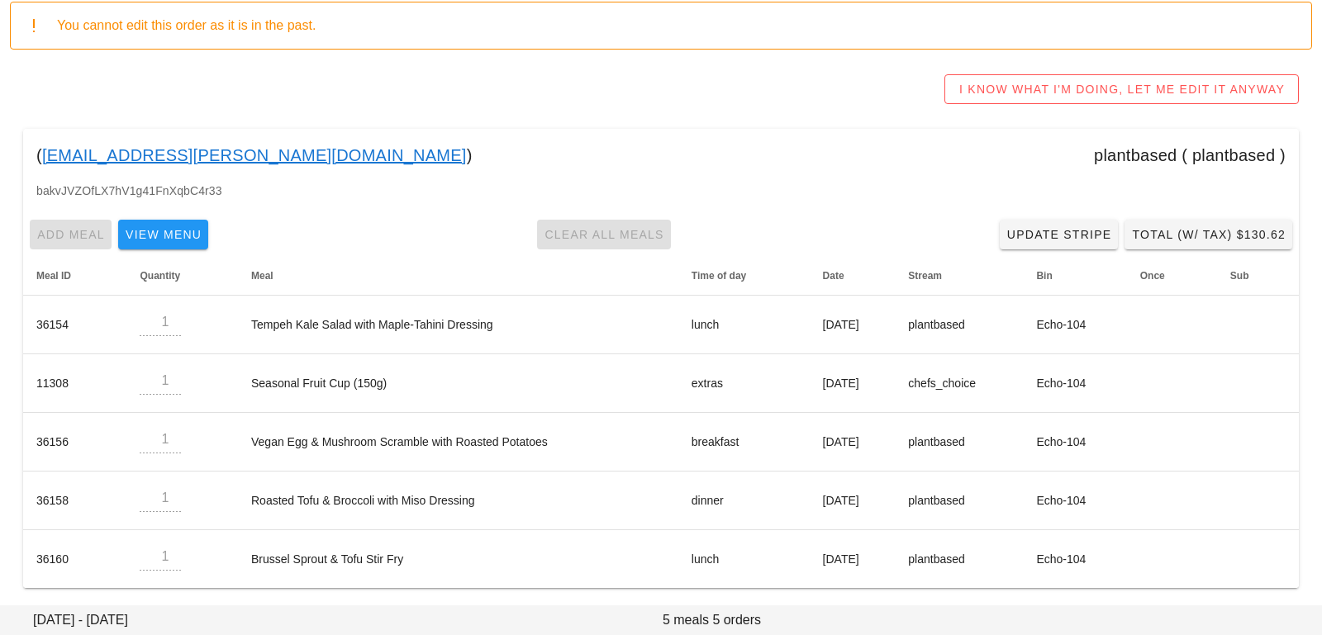
scroll to position [0, 0]
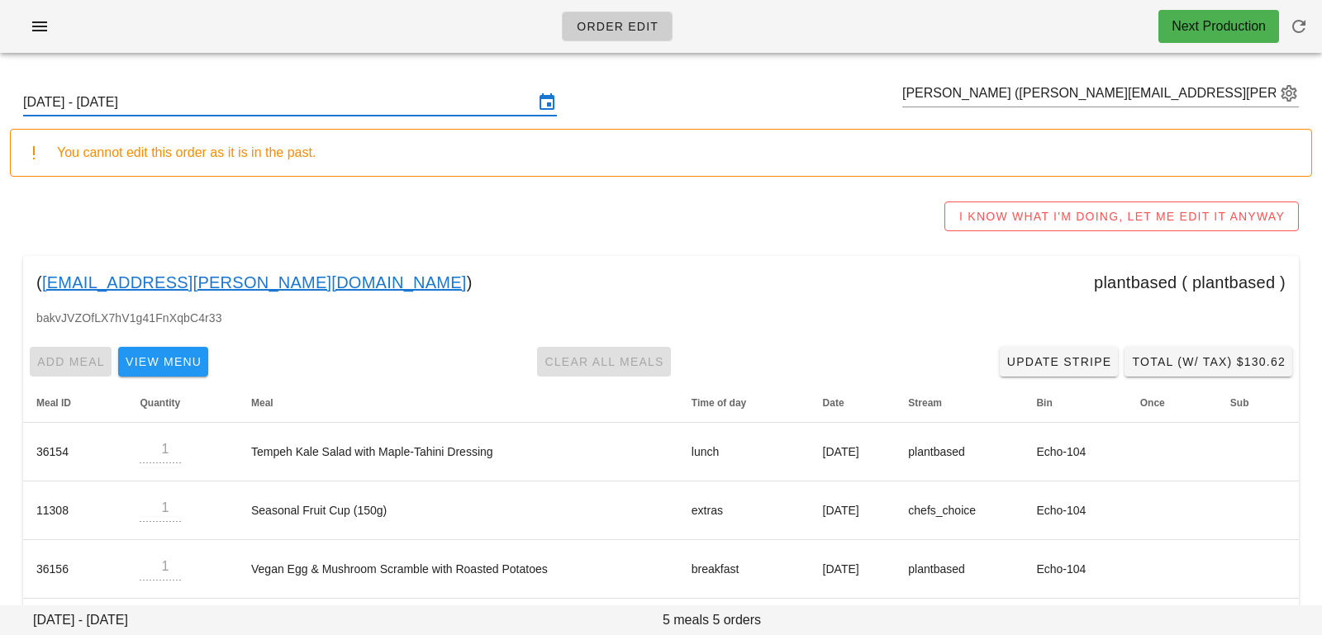
click at [404, 106] on input "[DATE] - [DATE]" at bounding box center [278, 102] width 511 height 26
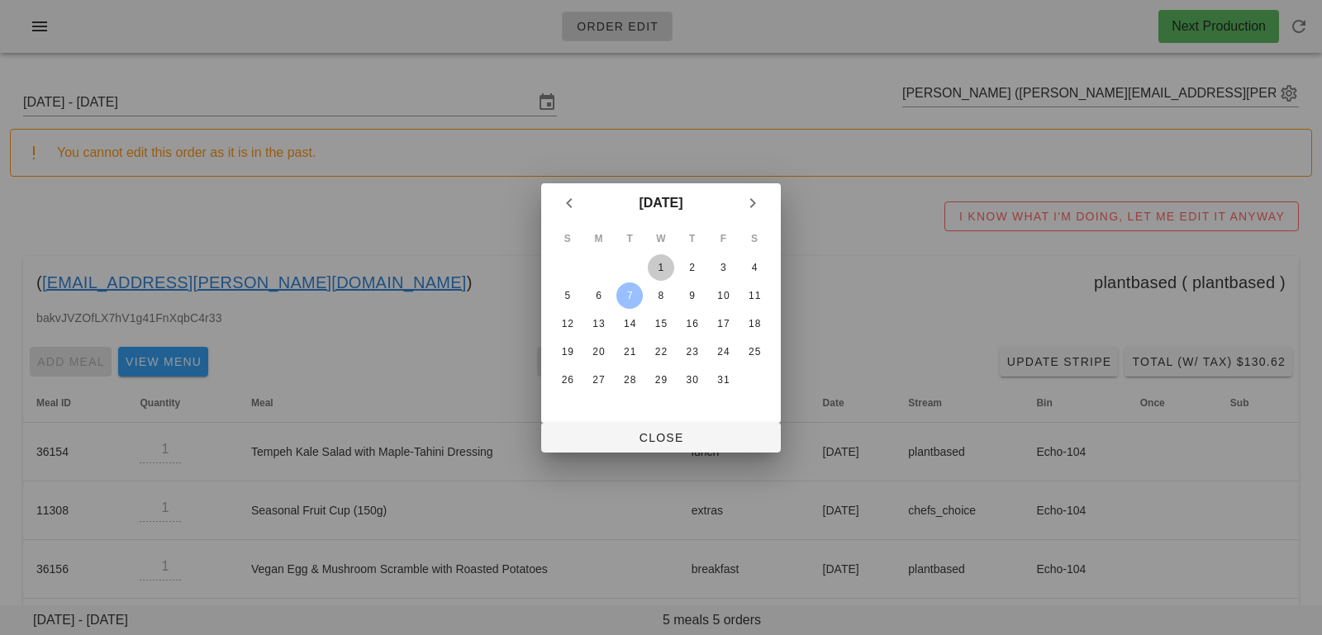
click at [660, 265] on div "1" at bounding box center [661, 268] width 26 height 12
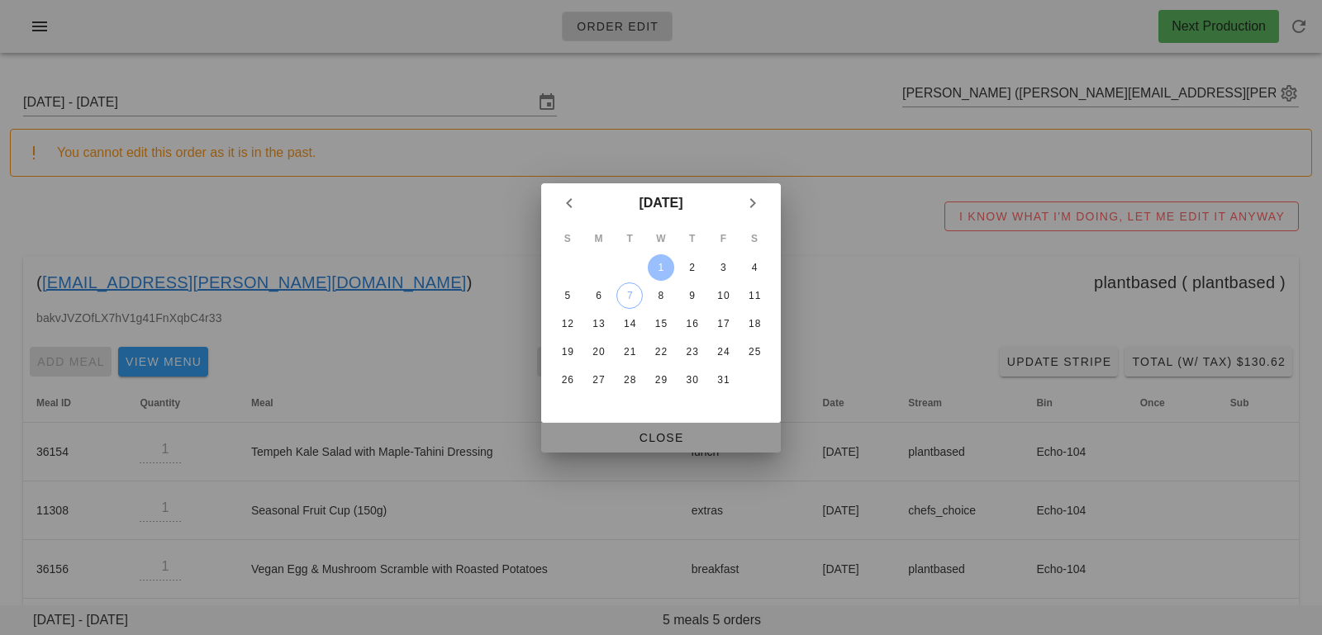
click at [688, 441] on span "Close" at bounding box center [660, 437] width 213 height 13
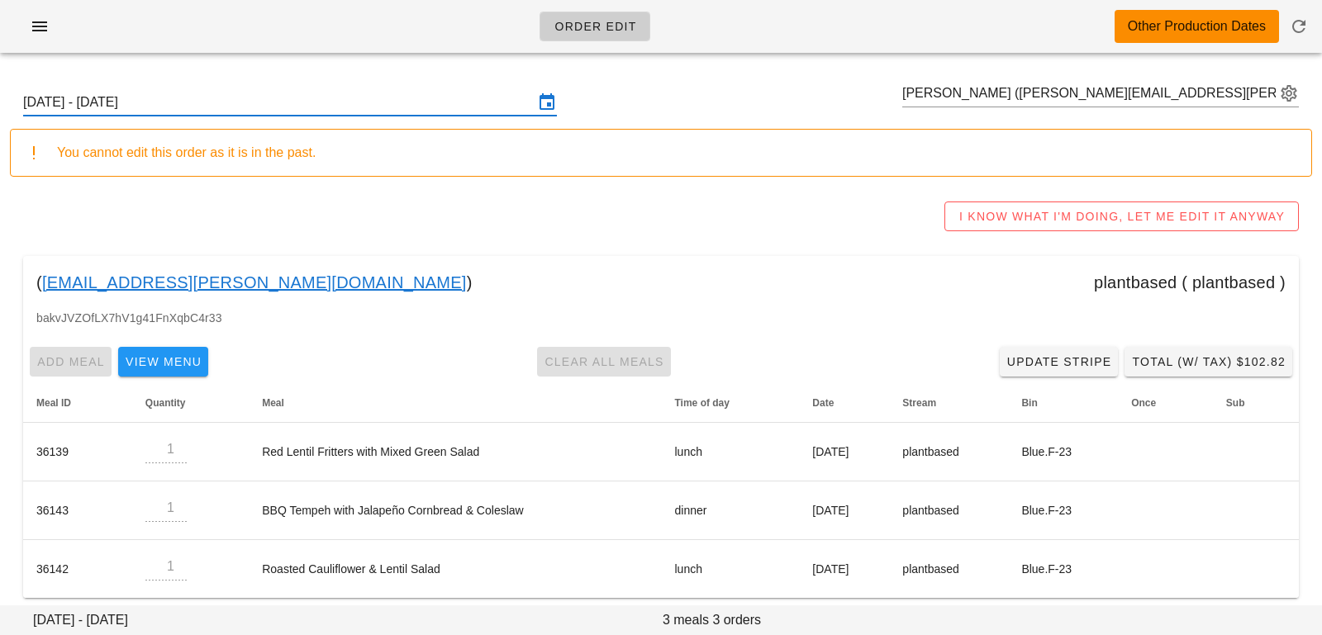
click at [1185, 377] on div "Add Meal View Menu Clear All Meals Update Stripe Total (w/ Tax) $102.82" at bounding box center [661, 361] width 1276 height 43
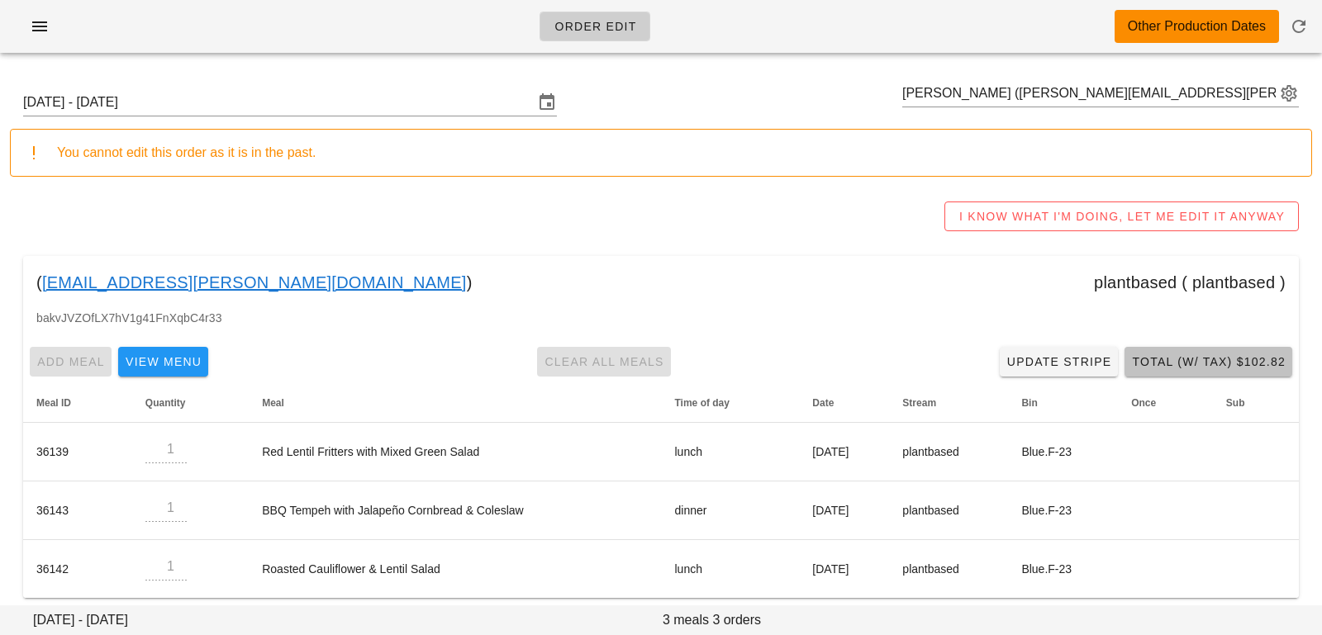
click at [1183, 369] on span "Total (w/ Tax) $102.82" at bounding box center [1208, 361] width 155 height 13
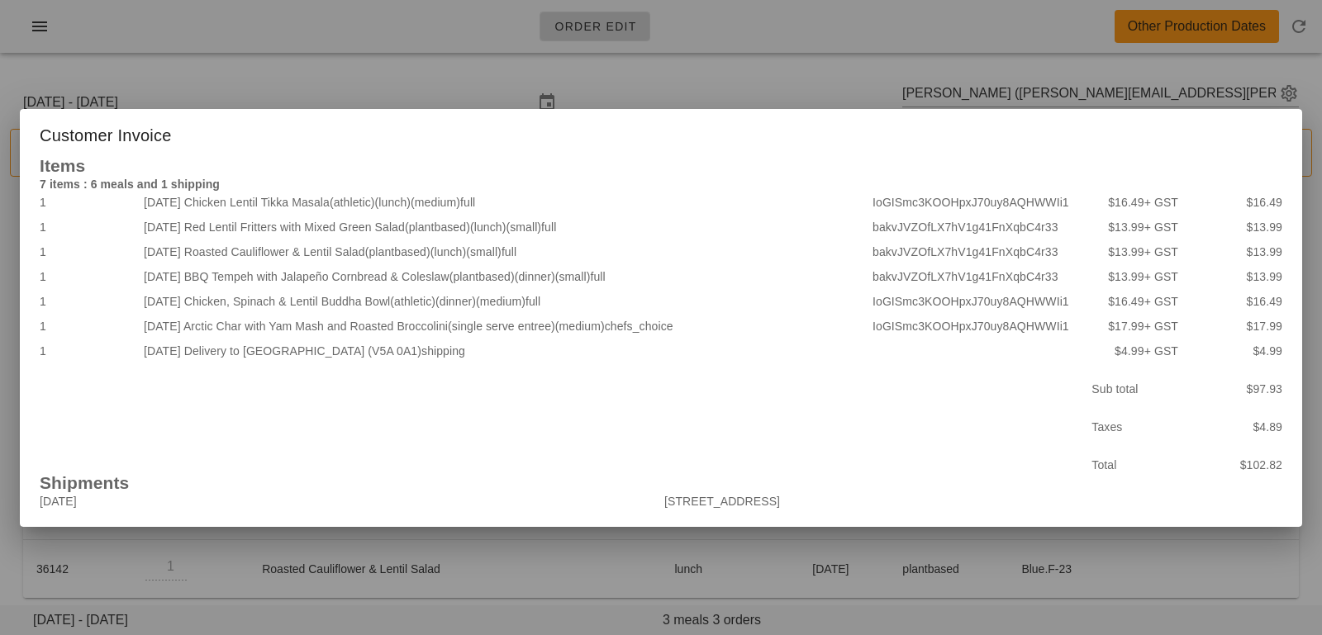
click at [351, 532] on div at bounding box center [661, 317] width 1322 height 635
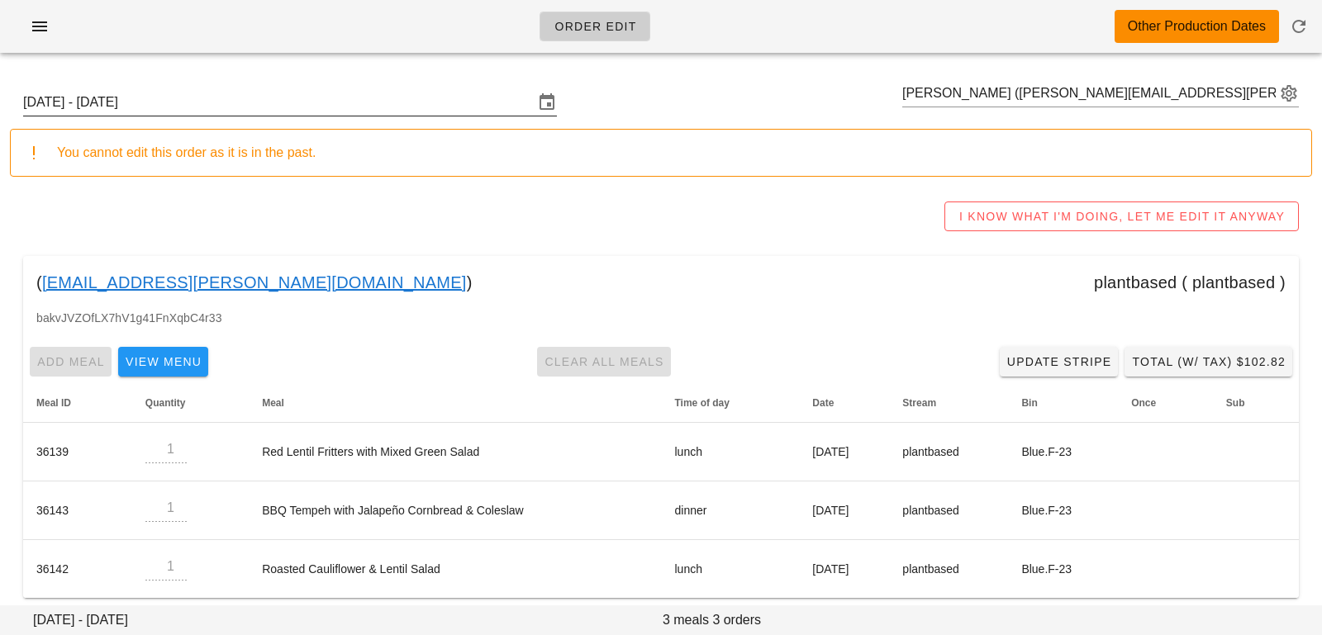
click at [302, 98] on input "Sunday September 28 - Saturday October 4" at bounding box center [278, 102] width 511 height 26
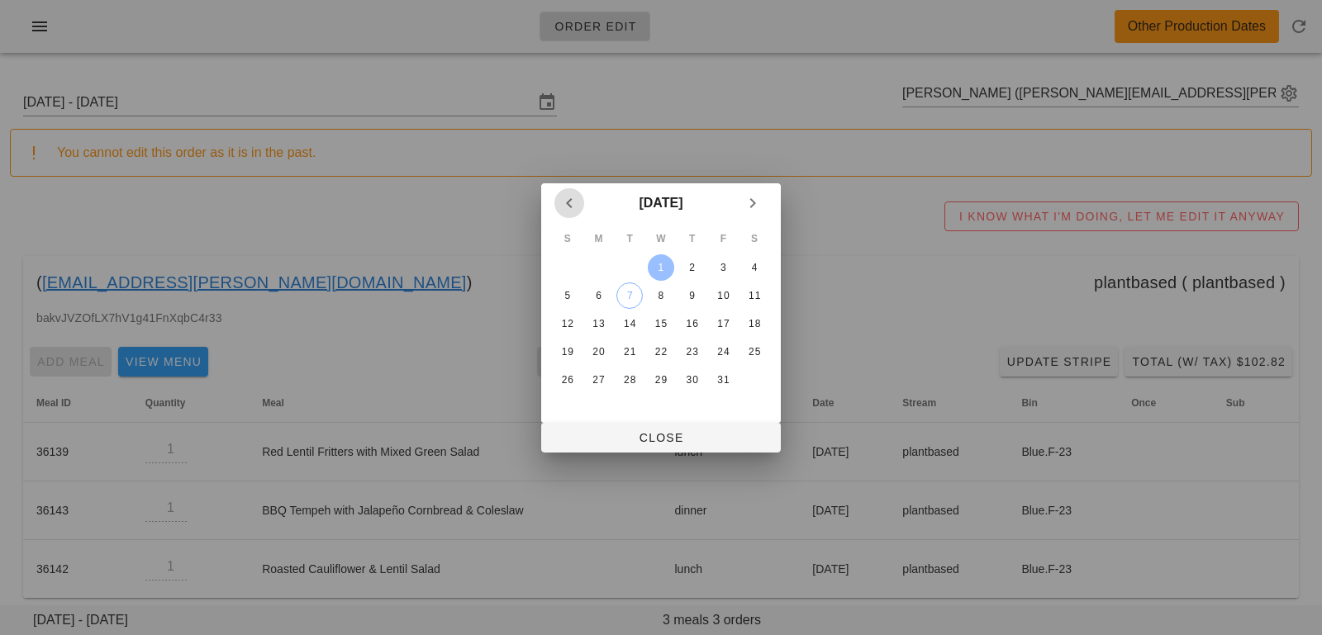
click at [569, 198] on icon "Previous month" at bounding box center [569, 203] width 20 height 20
click at [612, 352] on td "22" at bounding box center [599, 352] width 30 height 26
click at [608, 348] on div "22" at bounding box center [599, 352] width 26 height 12
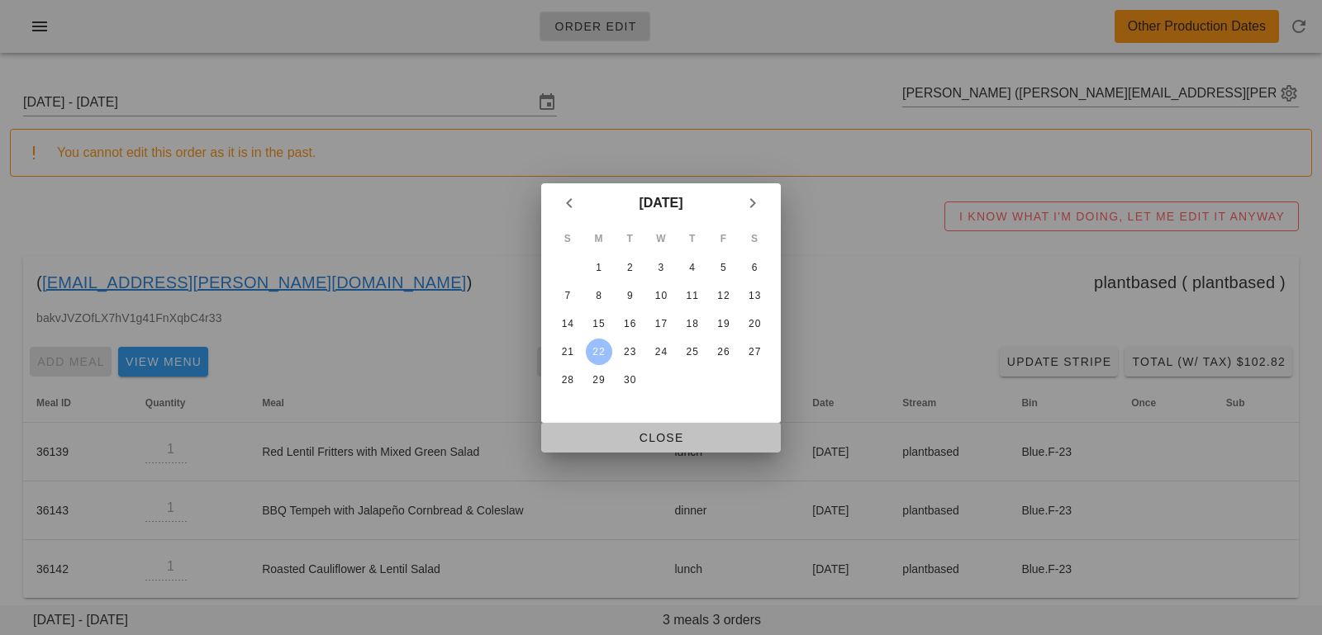
click at [626, 443] on span "Close" at bounding box center [660, 437] width 213 height 13
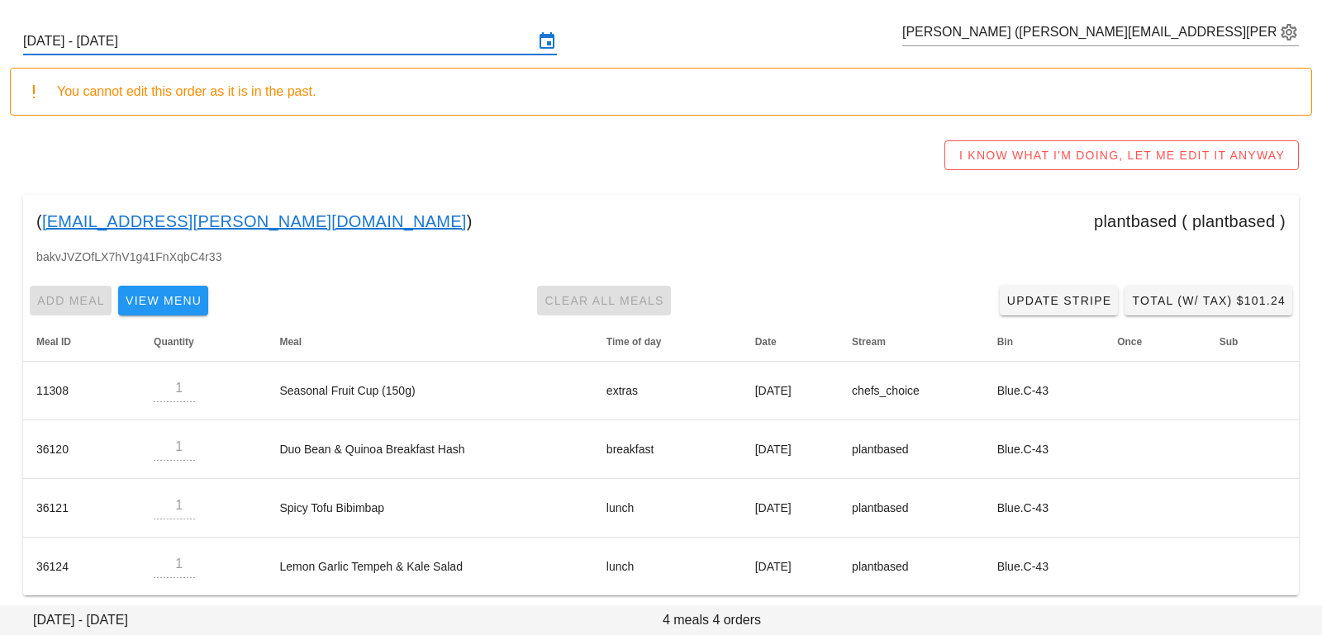
scroll to position [69, 0]
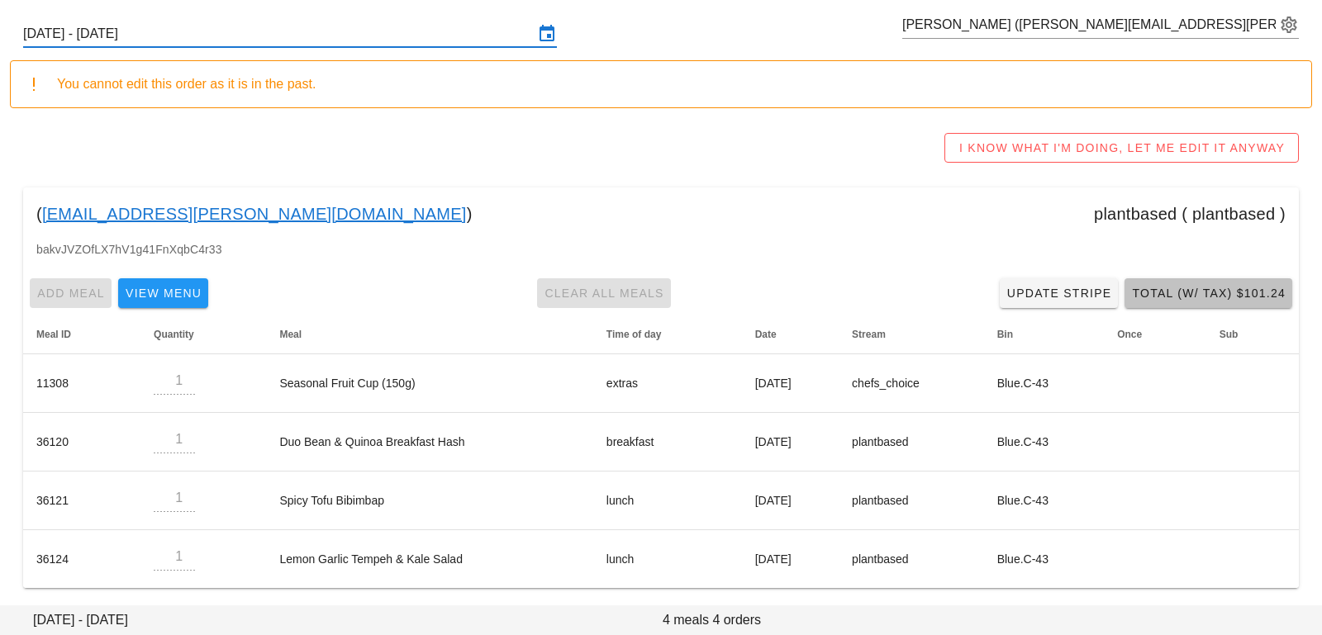
click at [1166, 287] on span "Total (w/ Tax) $101.24" at bounding box center [1208, 293] width 155 height 13
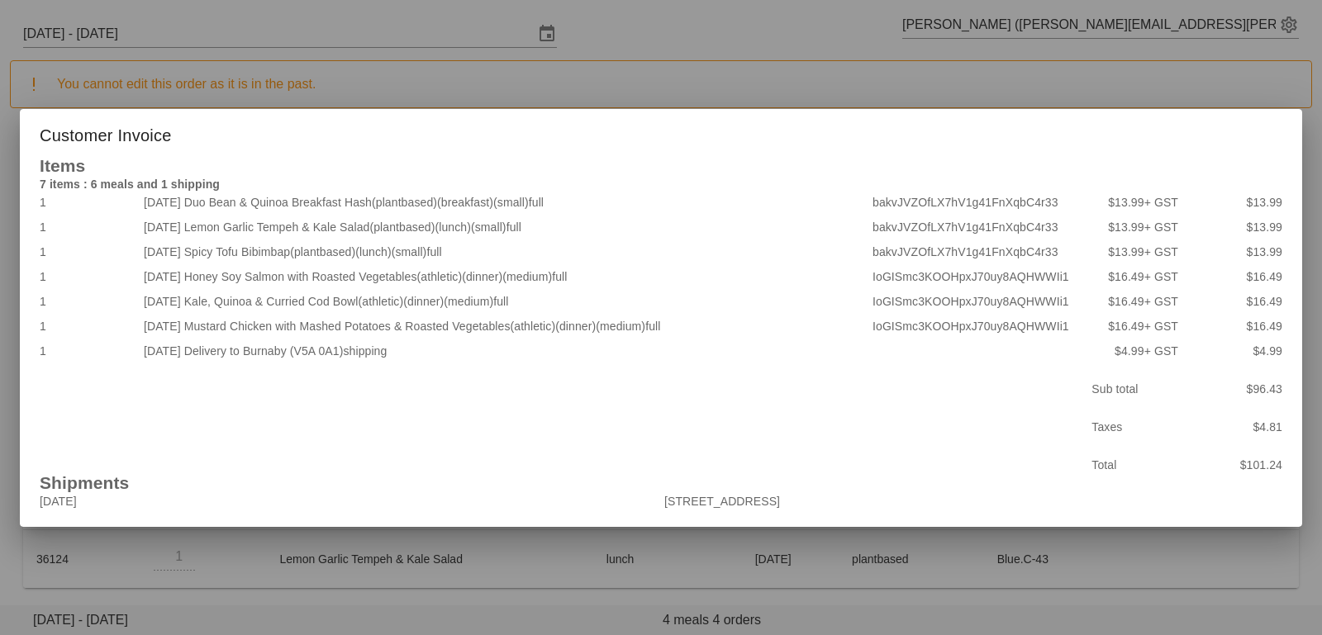
click at [293, 594] on div at bounding box center [661, 317] width 1322 height 635
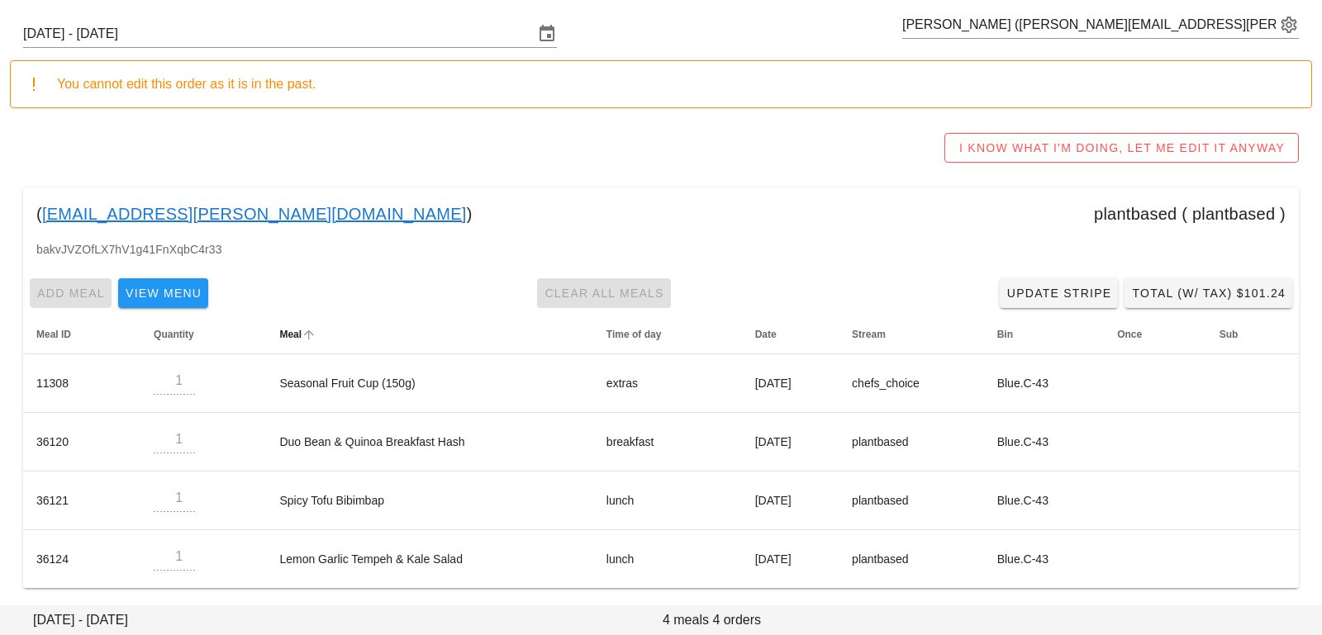
scroll to position [0, 0]
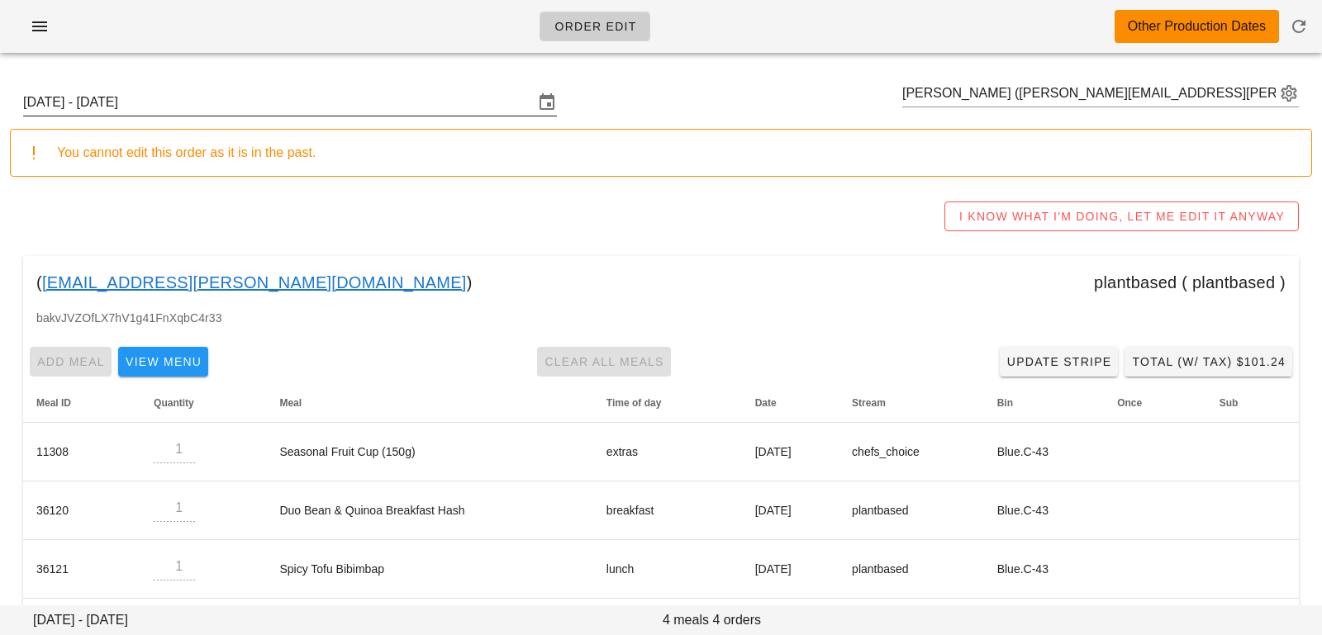
click at [302, 89] on div "Sunday September 21 - Saturday September 27 Jodi Lough (lough.jodi@outlook.com)" at bounding box center [661, 102] width 1302 height 53
click at [305, 92] on input "Sunday September 21 - Saturday September 27" at bounding box center [278, 102] width 511 height 26
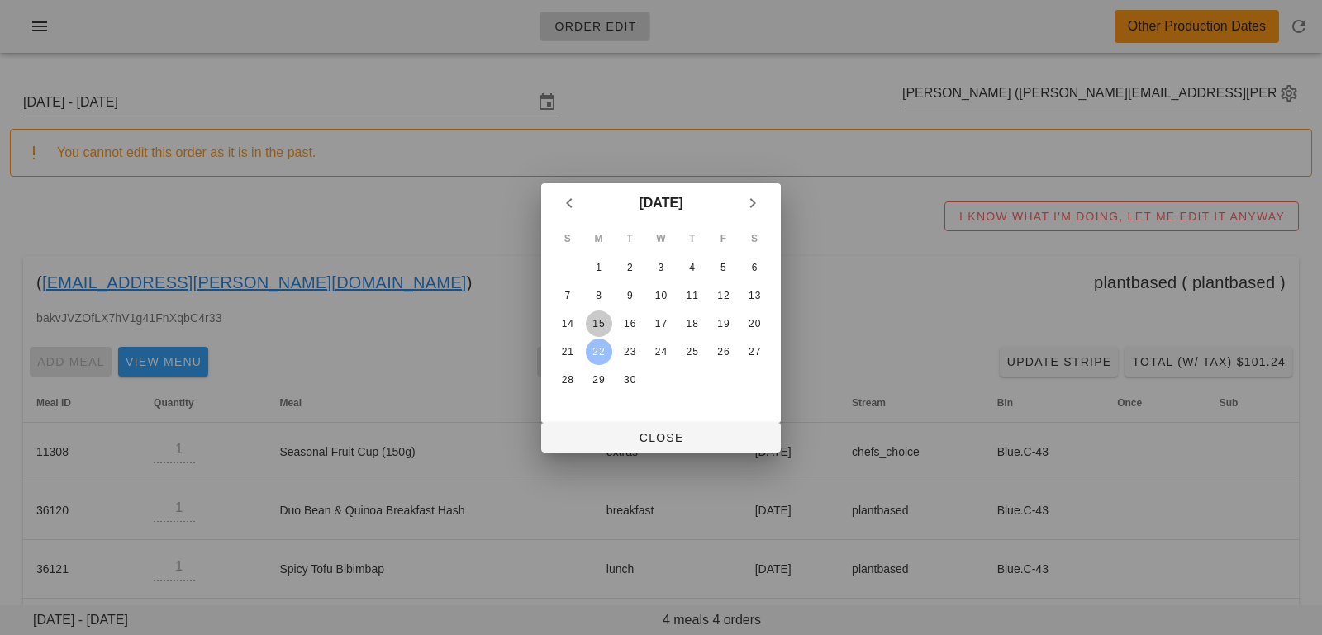
click at [597, 321] on div "15" at bounding box center [599, 324] width 26 height 12
click at [601, 436] on span "Close" at bounding box center [660, 437] width 213 height 13
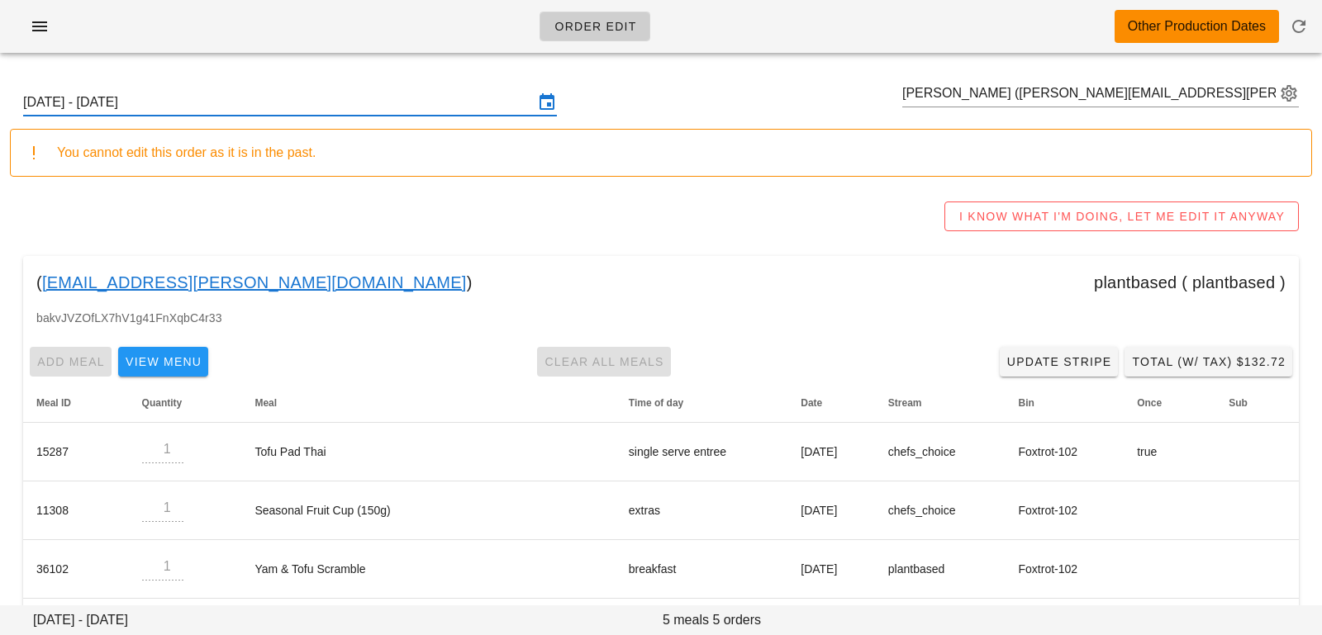
scroll to position [127, 0]
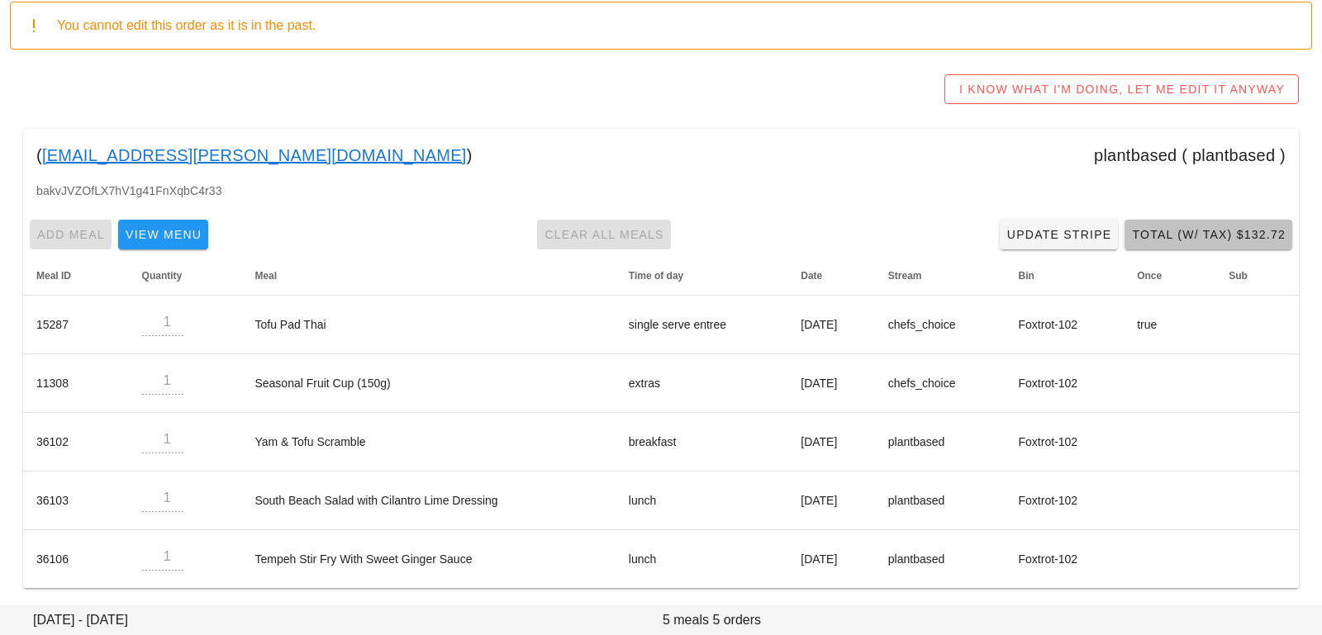
click at [1179, 221] on button "Total (w/ Tax) $132.72" at bounding box center [1209, 235] width 168 height 30
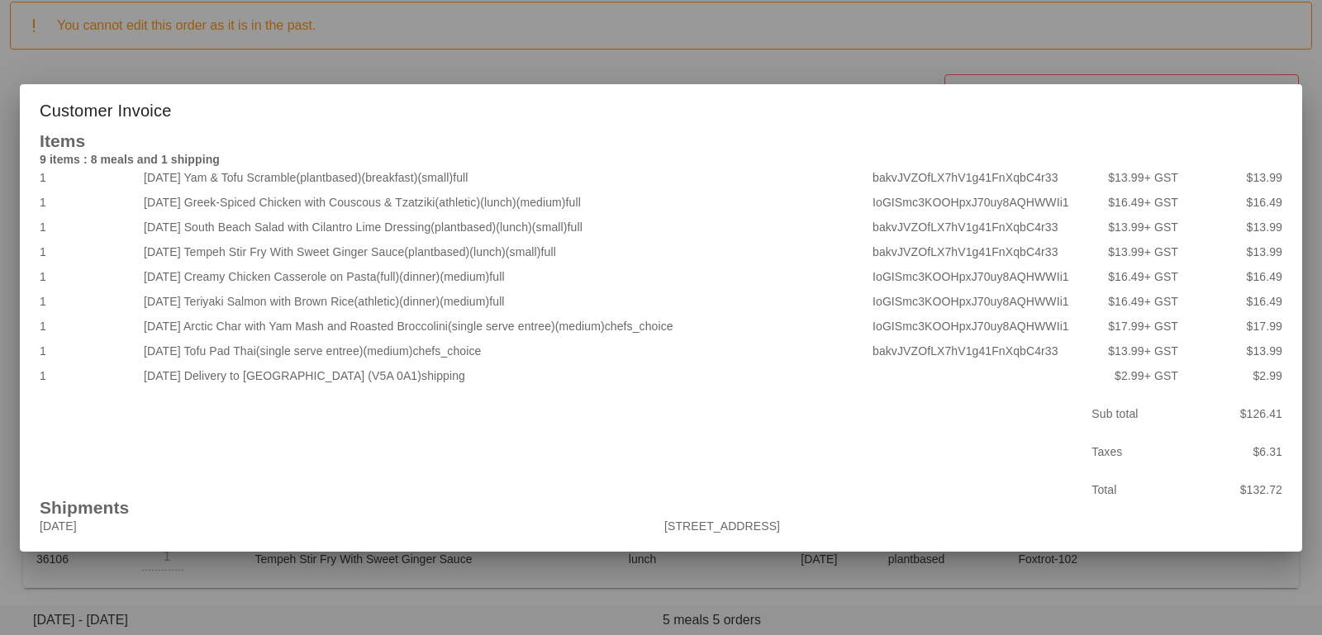
click at [264, 598] on div at bounding box center [661, 317] width 1322 height 635
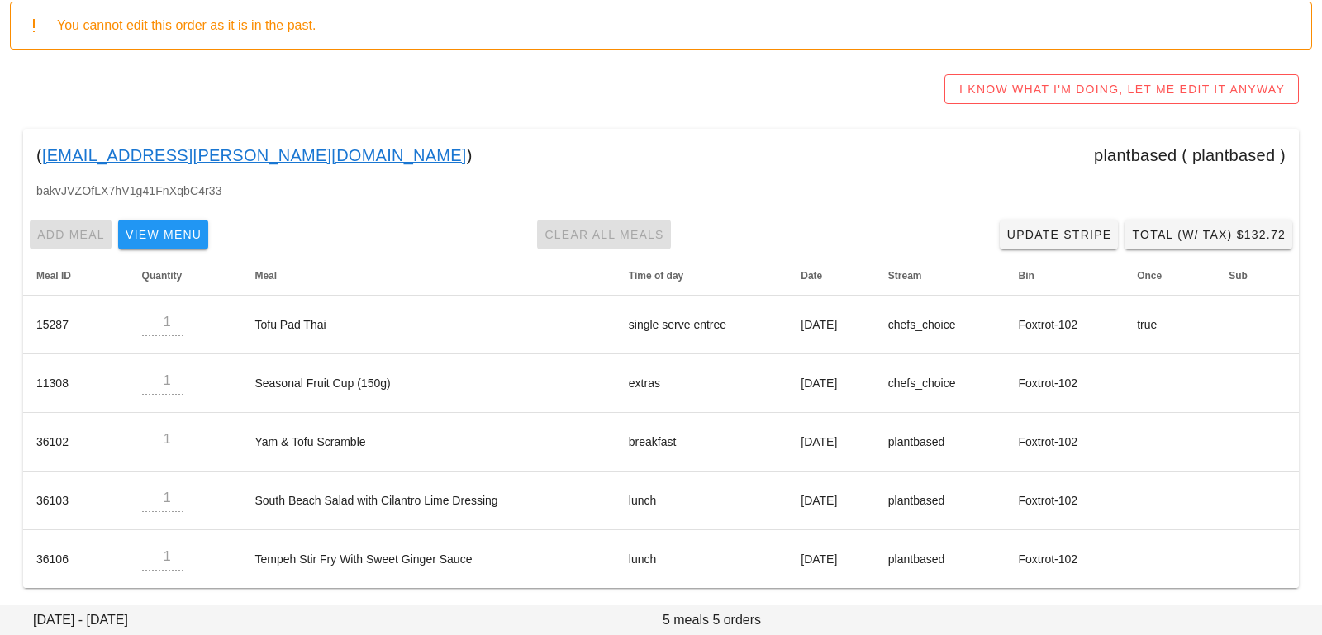
scroll to position [0, 0]
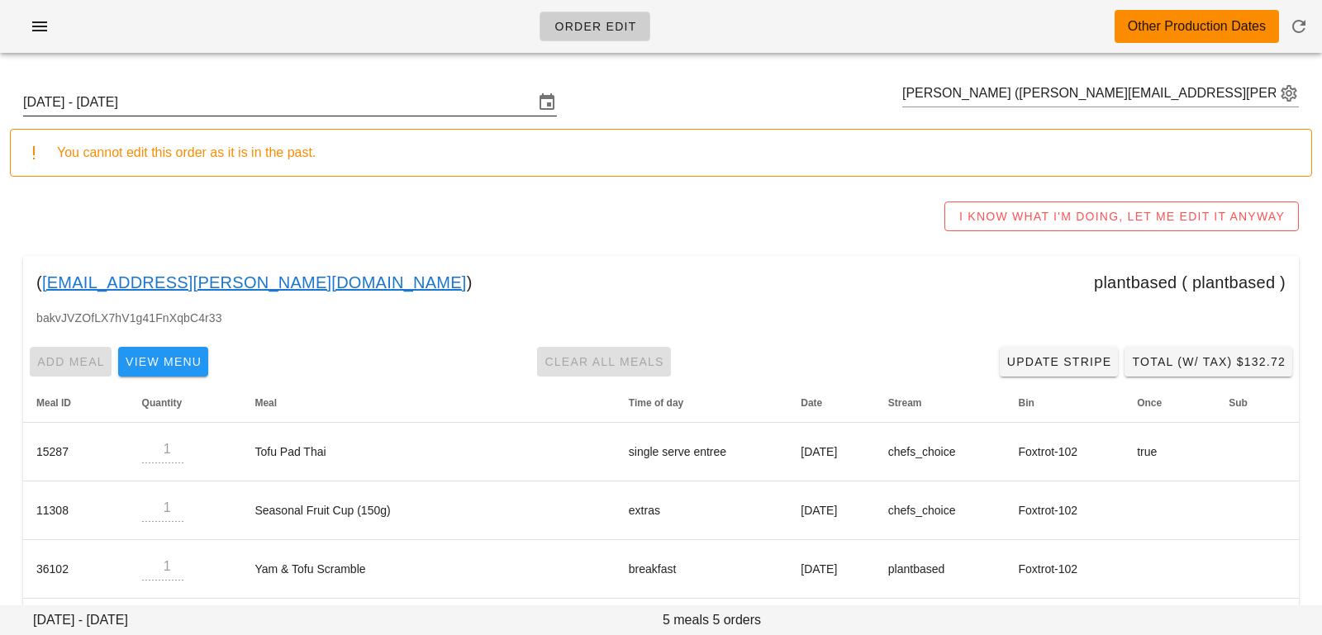
click at [253, 103] on input "Sunday September 14 - Saturday September 20" at bounding box center [278, 102] width 511 height 26
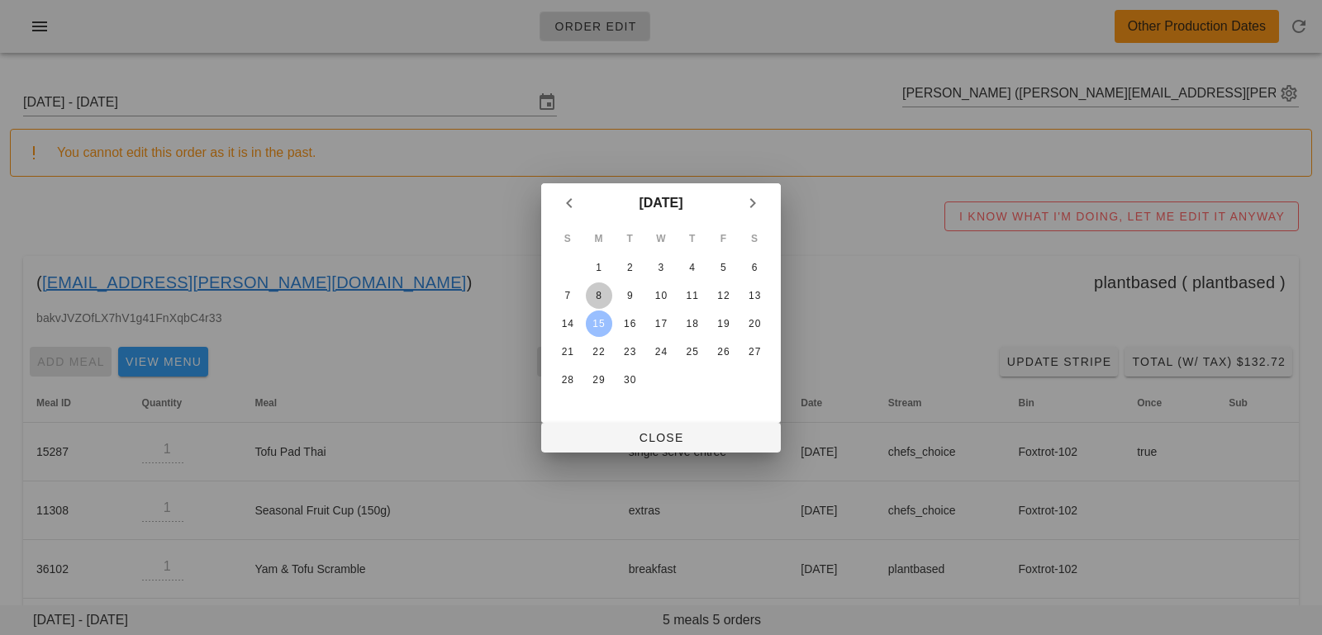
click at [602, 299] on div "8" at bounding box center [599, 296] width 26 height 12
click at [623, 432] on span "Close" at bounding box center [660, 437] width 213 height 13
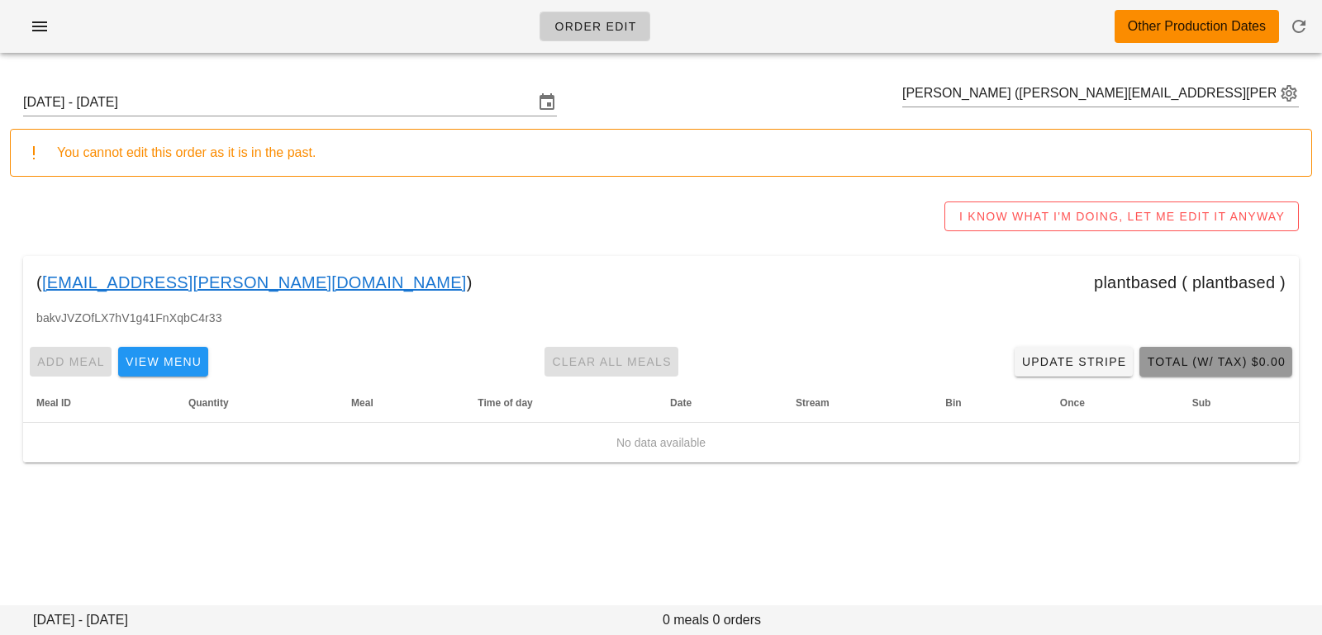
click at [1174, 370] on button "Total (w/ Tax) $0.00" at bounding box center [1216, 362] width 153 height 30
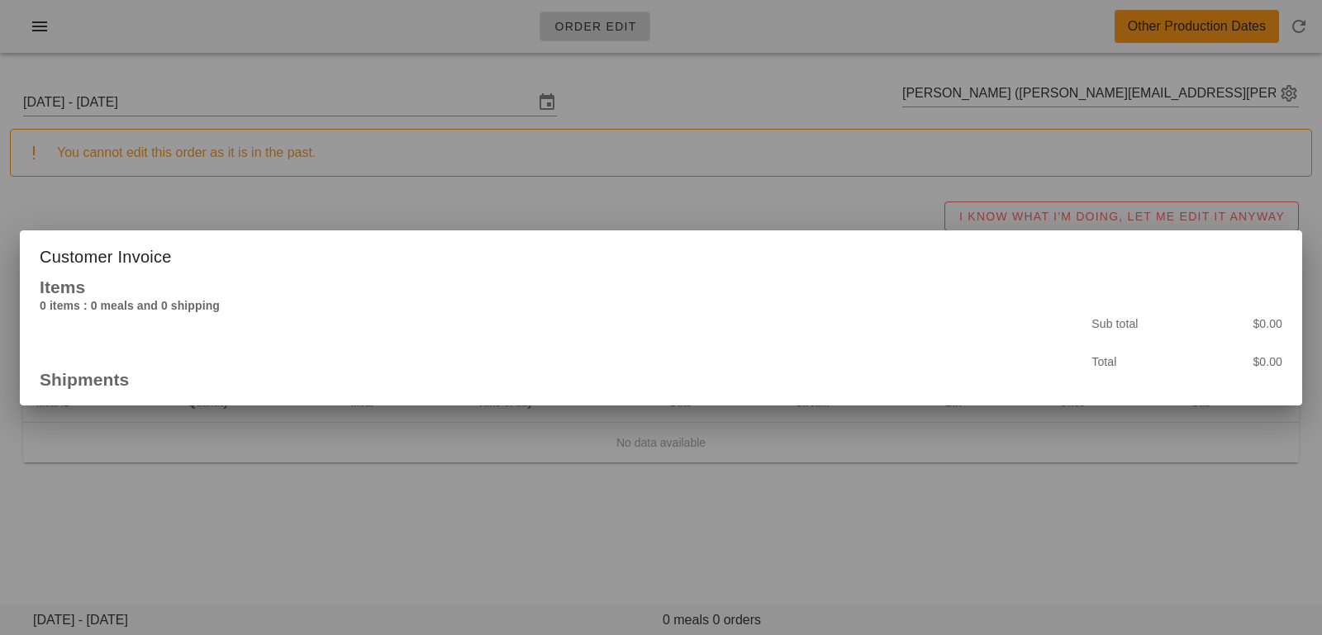
click at [561, 493] on div at bounding box center [661, 317] width 1322 height 635
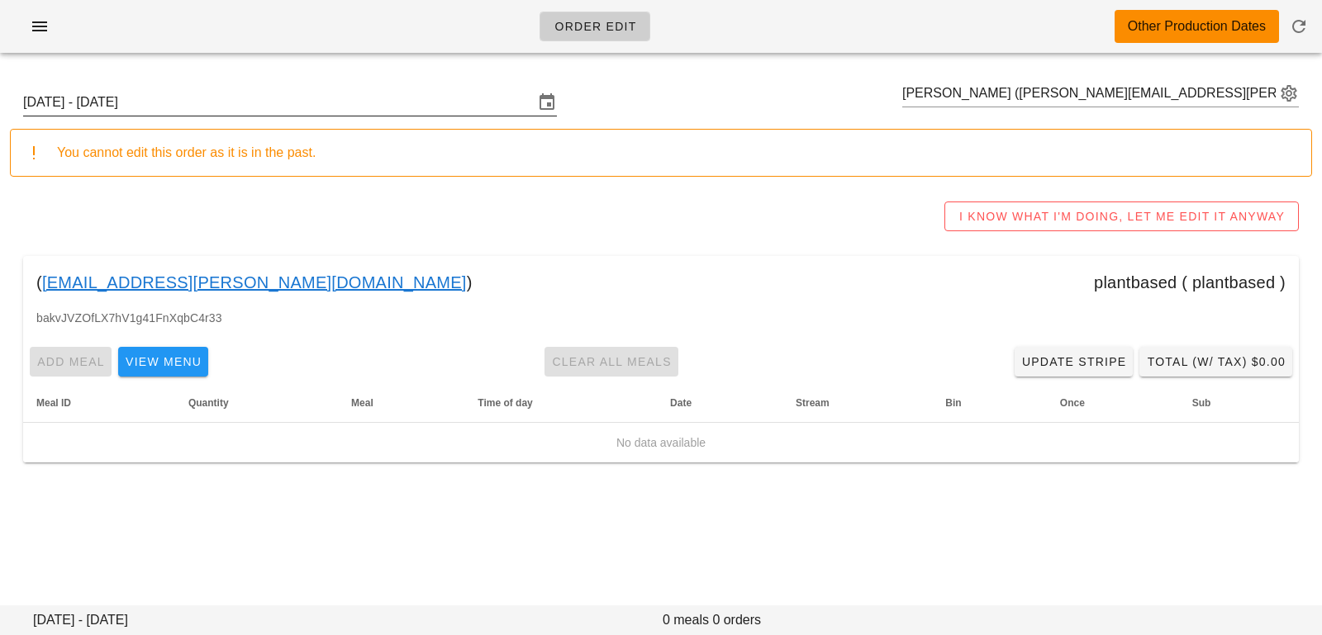
click at [328, 93] on input "Sunday September 7 - Saturday September 13" at bounding box center [278, 102] width 511 height 26
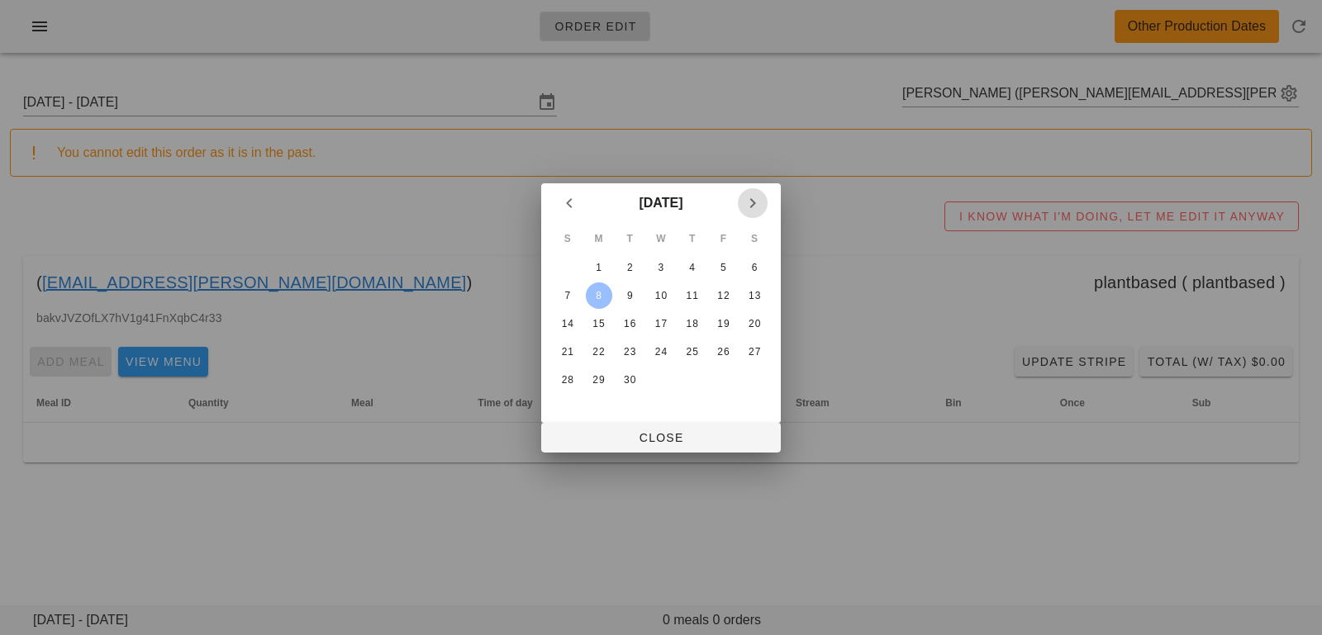
click at [757, 202] on icon "Next month" at bounding box center [753, 203] width 20 height 20
click at [633, 294] on div "7" at bounding box center [629, 296] width 25 height 12
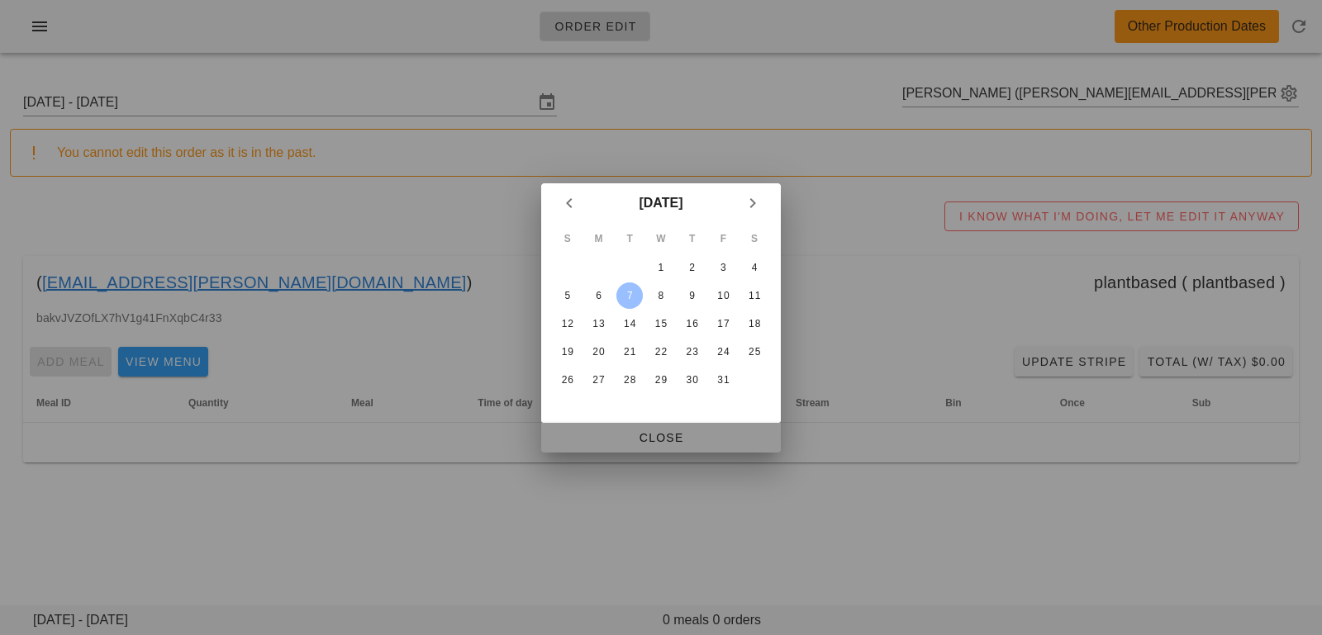
click at [620, 438] on span "Close" at bounding box center [660, 437] width 213 height 13
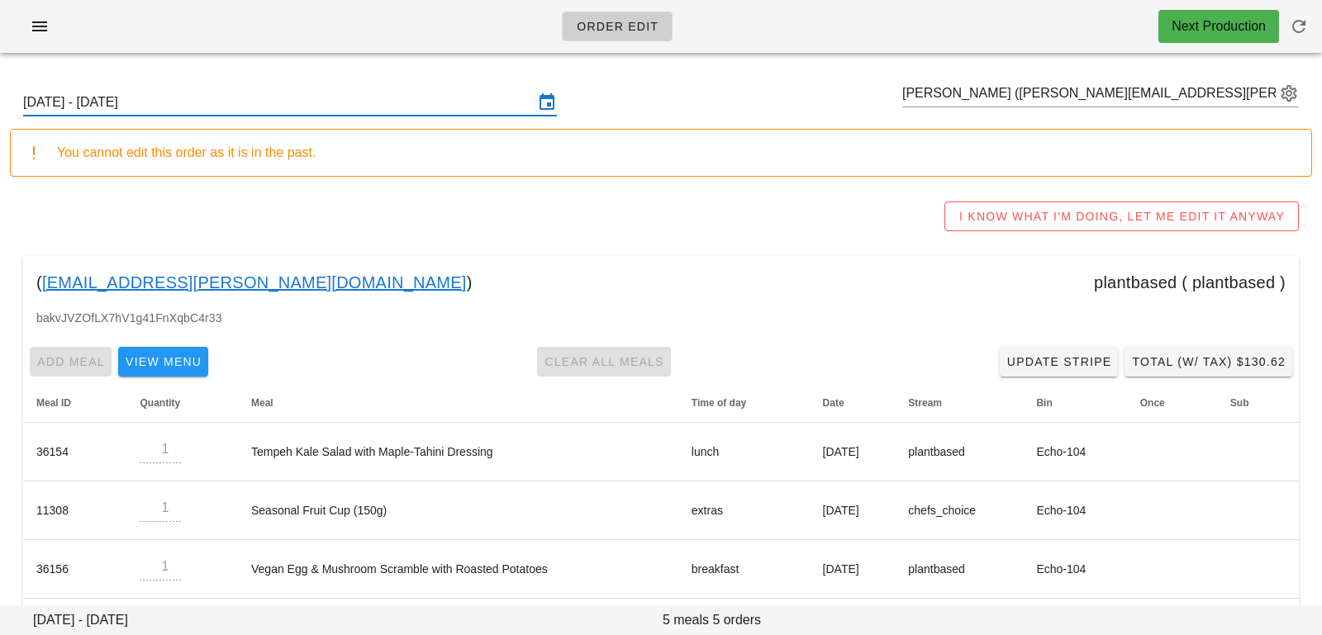
click at [257, 96] on input "[DATE] - [DATE]" at bounding box center [278, 102] width 511 height 26
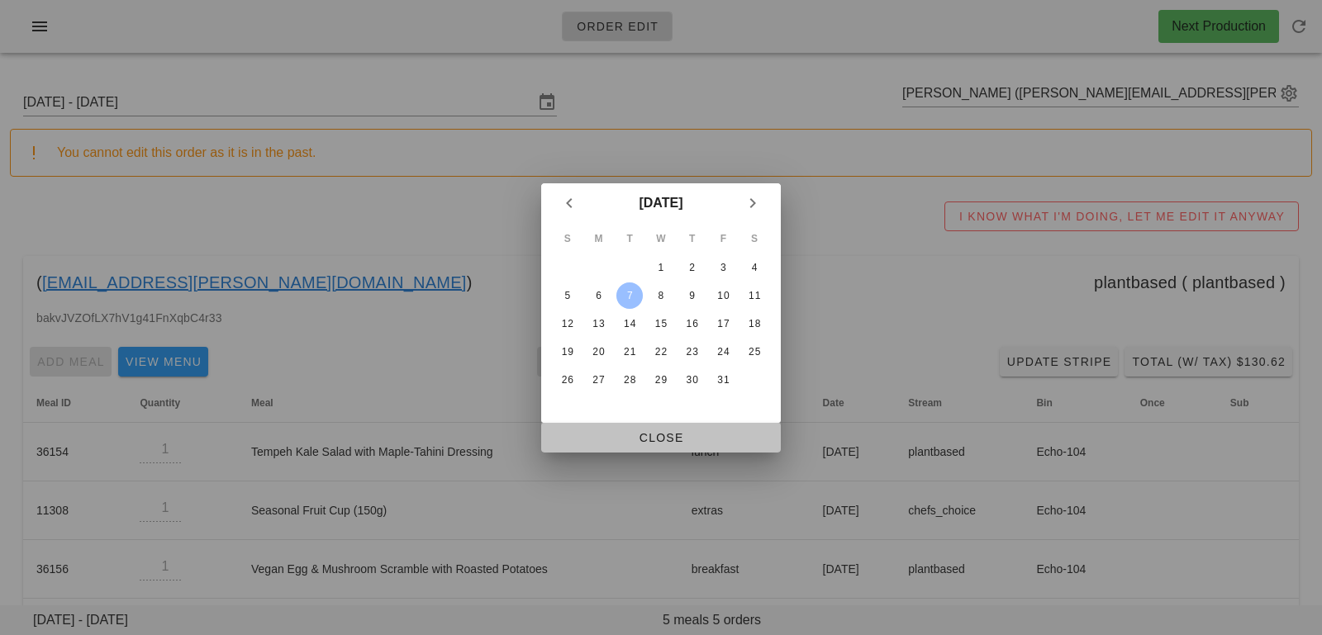
click at [568, 437] on span "Close" at bounding box center [660, 437] width 213 height 13
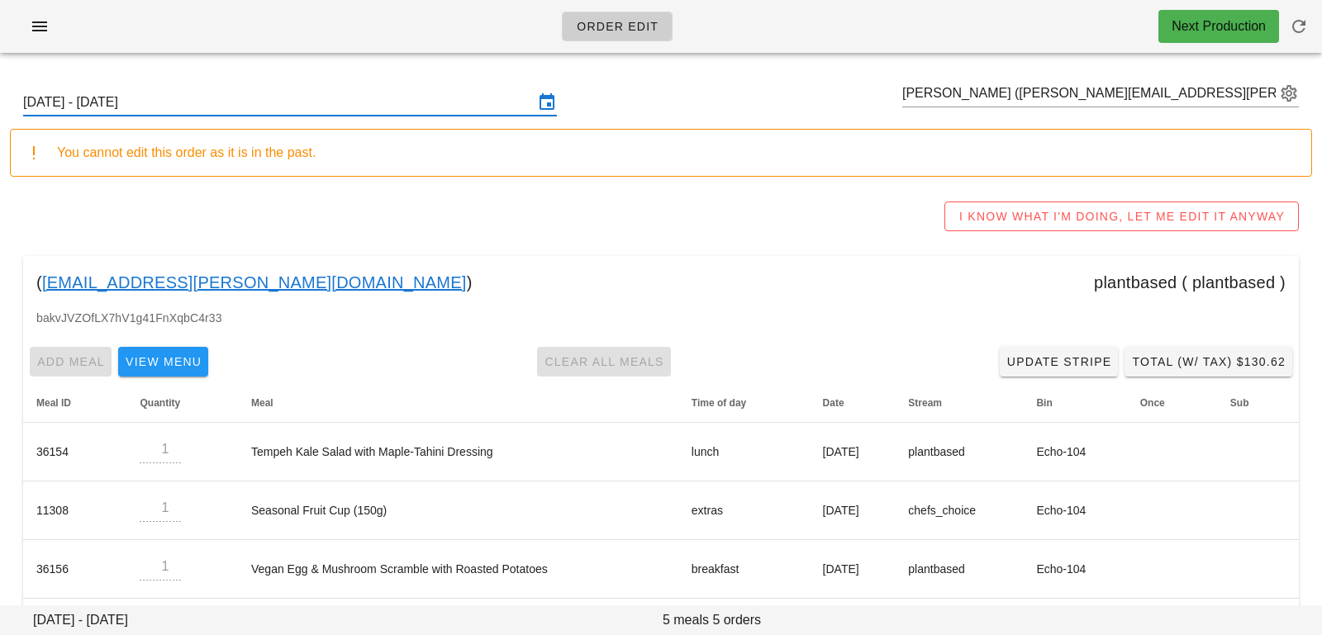
click at [397, 105] on input "[DATE] - [DATE]" at bounding box center [278, 102] width 511 height 26
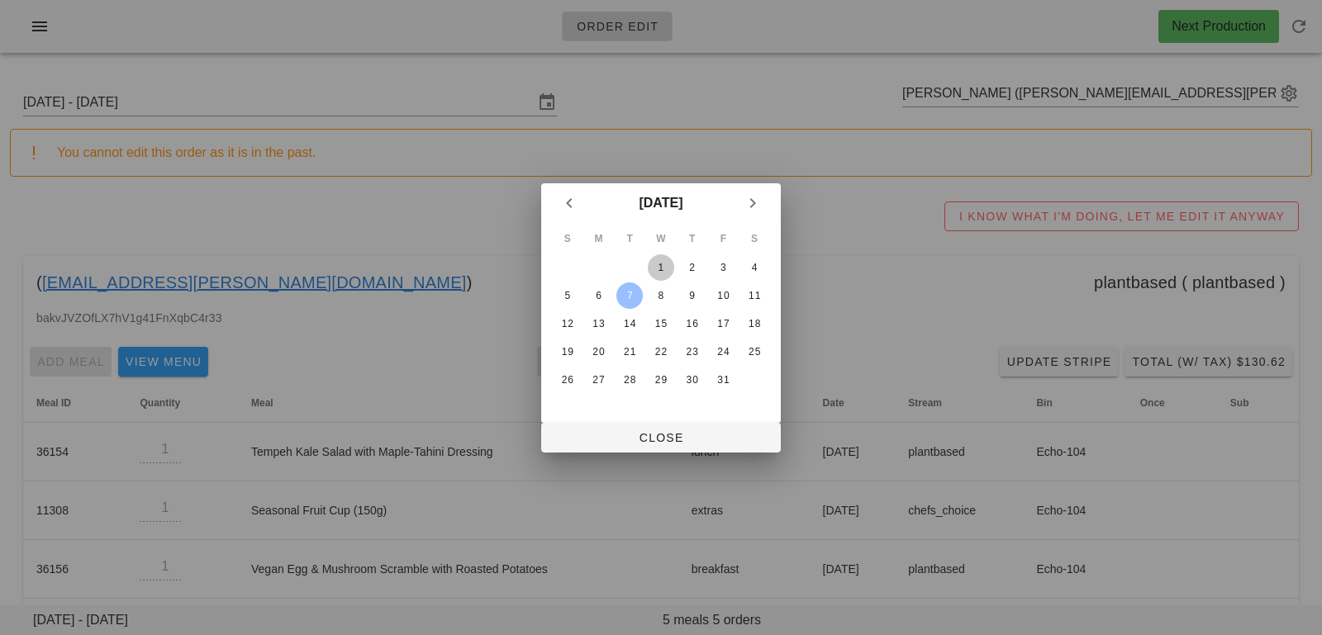
click at [655, 274] on button "1" at bounding box center [661, 268] width 26 height 26
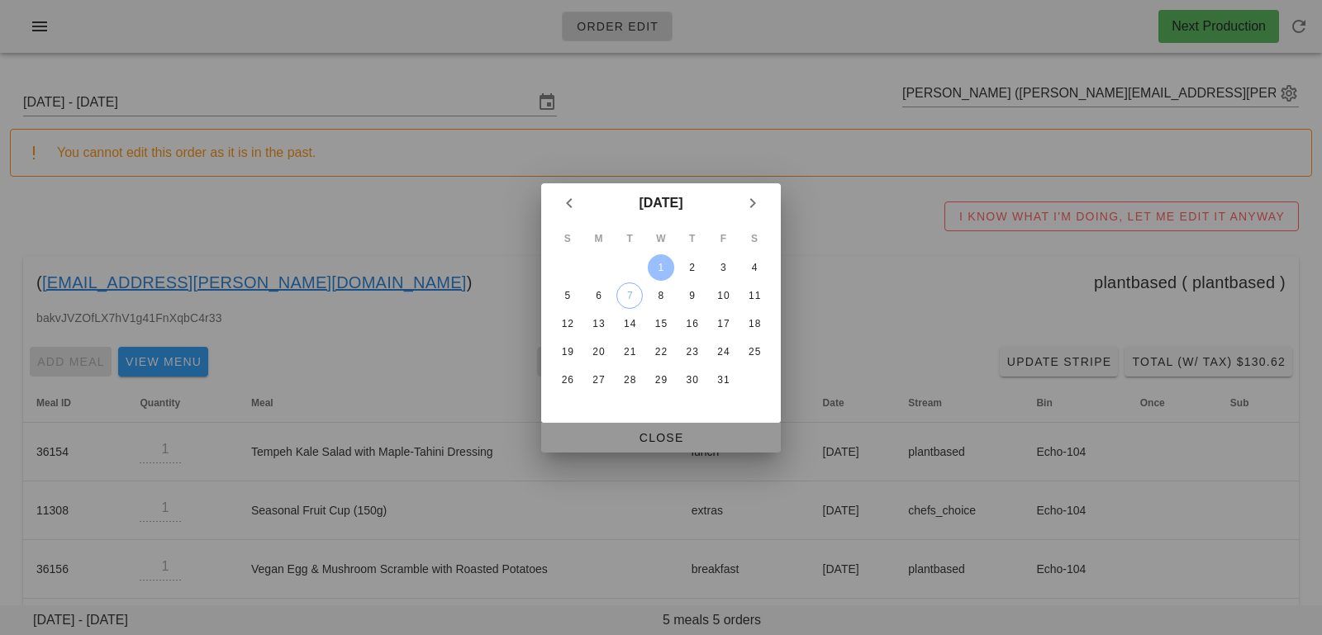
click at [644, 428] on button "Close" at bounding box center [661, 438] width 240 height 30
type input "Sunday September 28 - Saturday October 4"
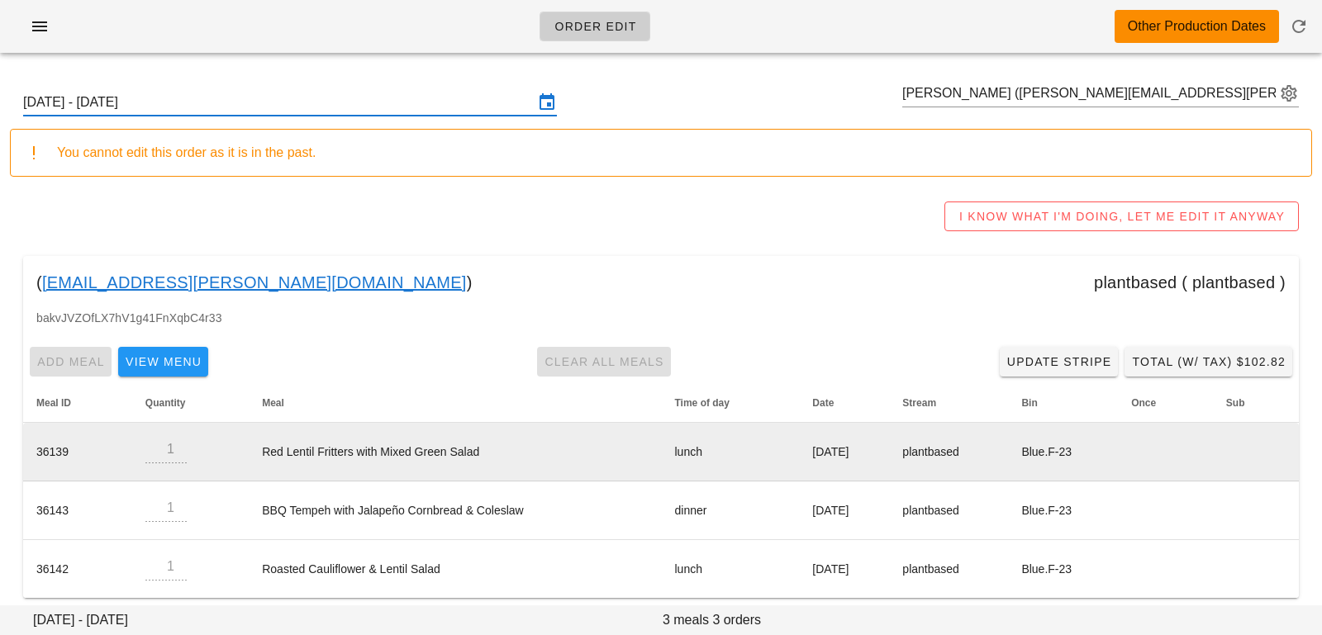
scroll to position [11, 0]
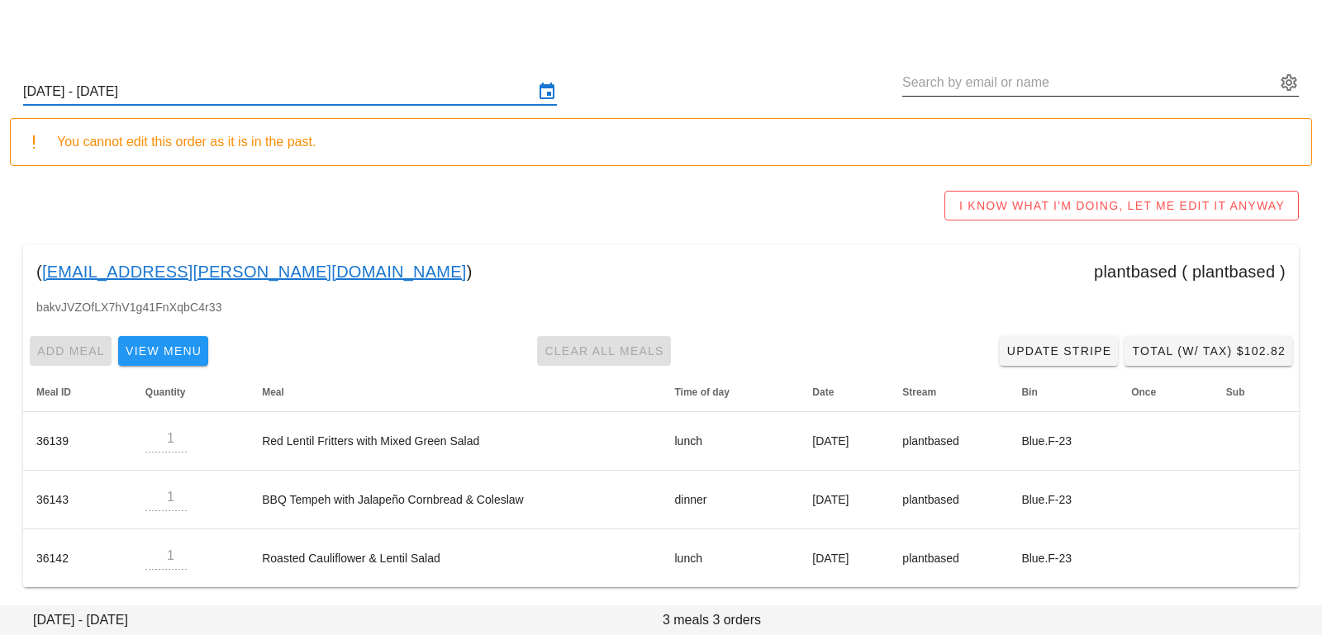
click at [925, 80] on input "text" at bounding box center [1089, 82] width 374 height 26
paste input "jodi.m.lough@gmail.com"
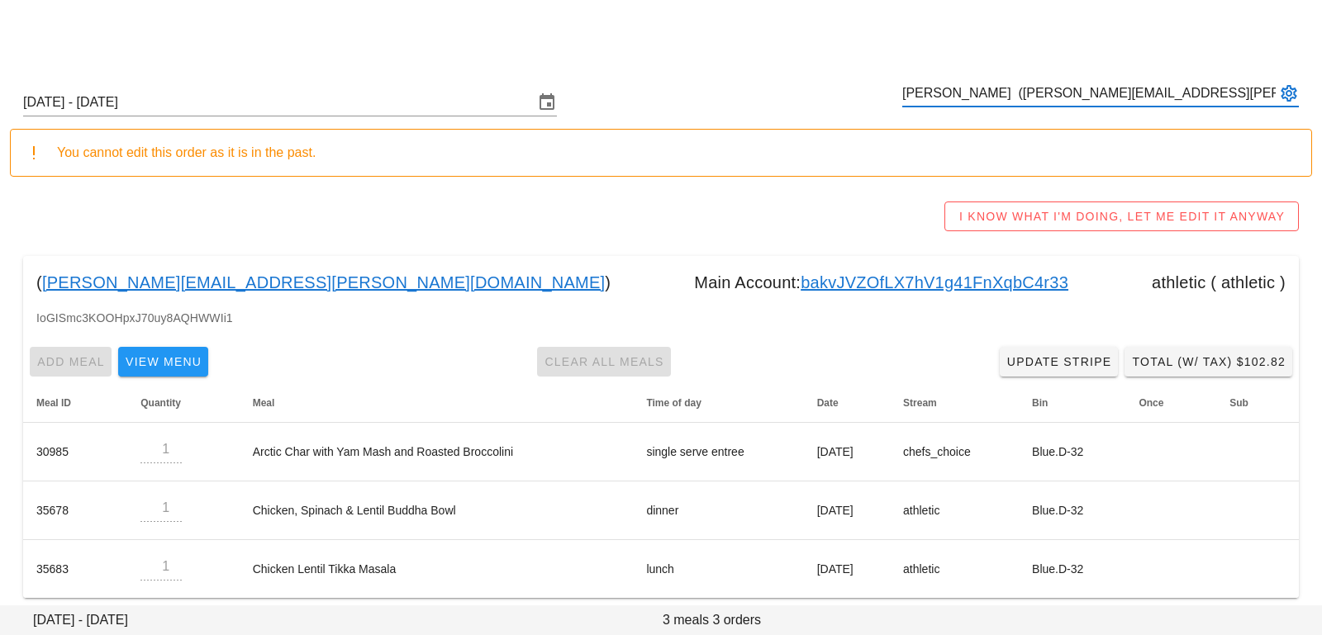
scroll to position [11, 0]
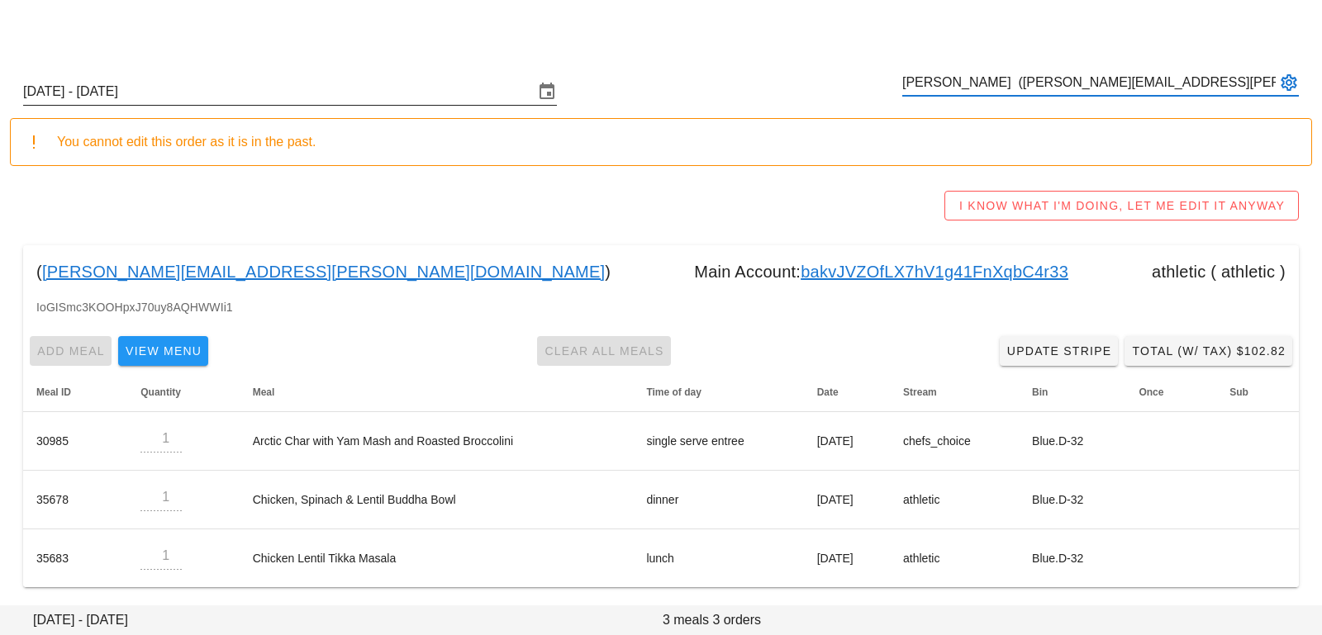
type input "Jodi Stewart (jodi.m.lough@gmail.com)"
click at [427, 90] on input "Sunday September 28 - Saturday October 4" at bounding box center [278, 92] width 511 height 26
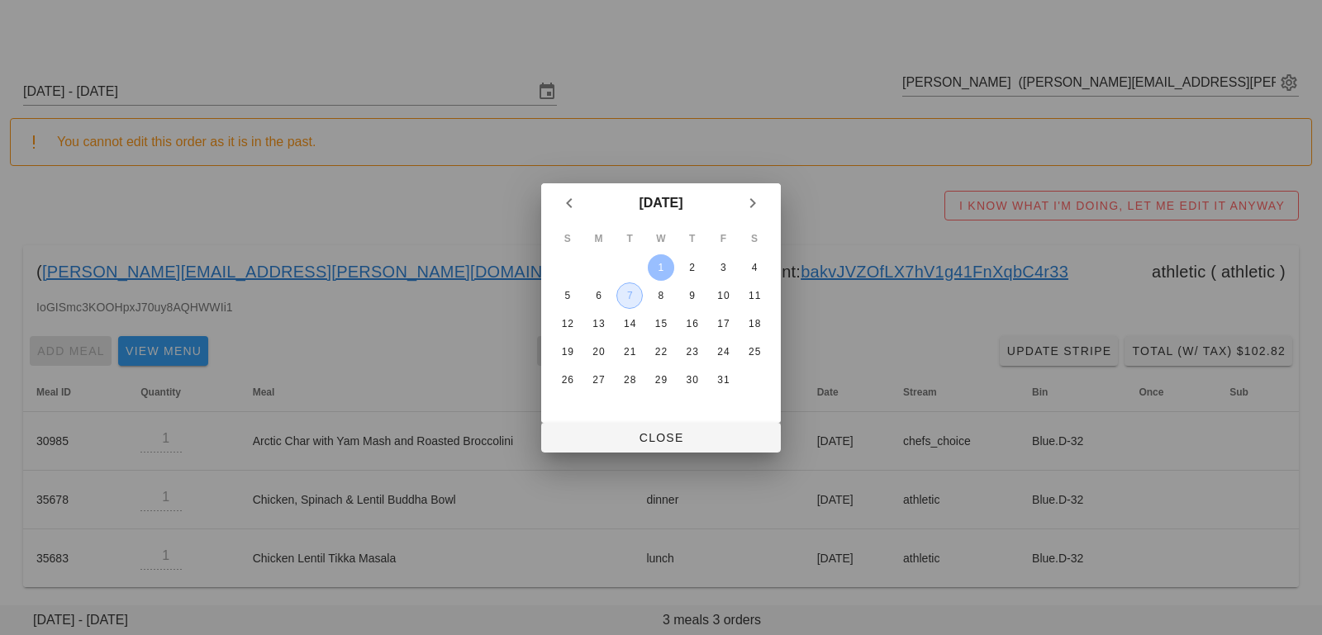
click at [631, 297] on div "7" at bounding box center [629, 296] width 25 height 12
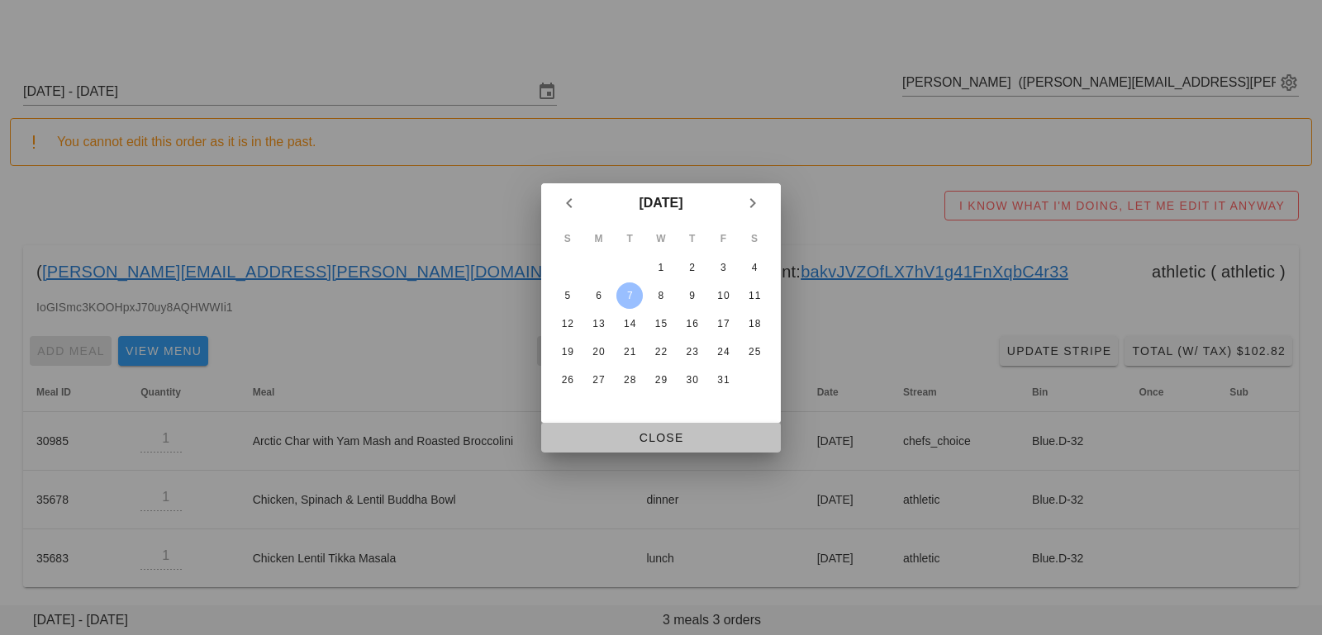
click at [628, 429] on button "Close" at bounding box center [661, 438] width 240 height 30
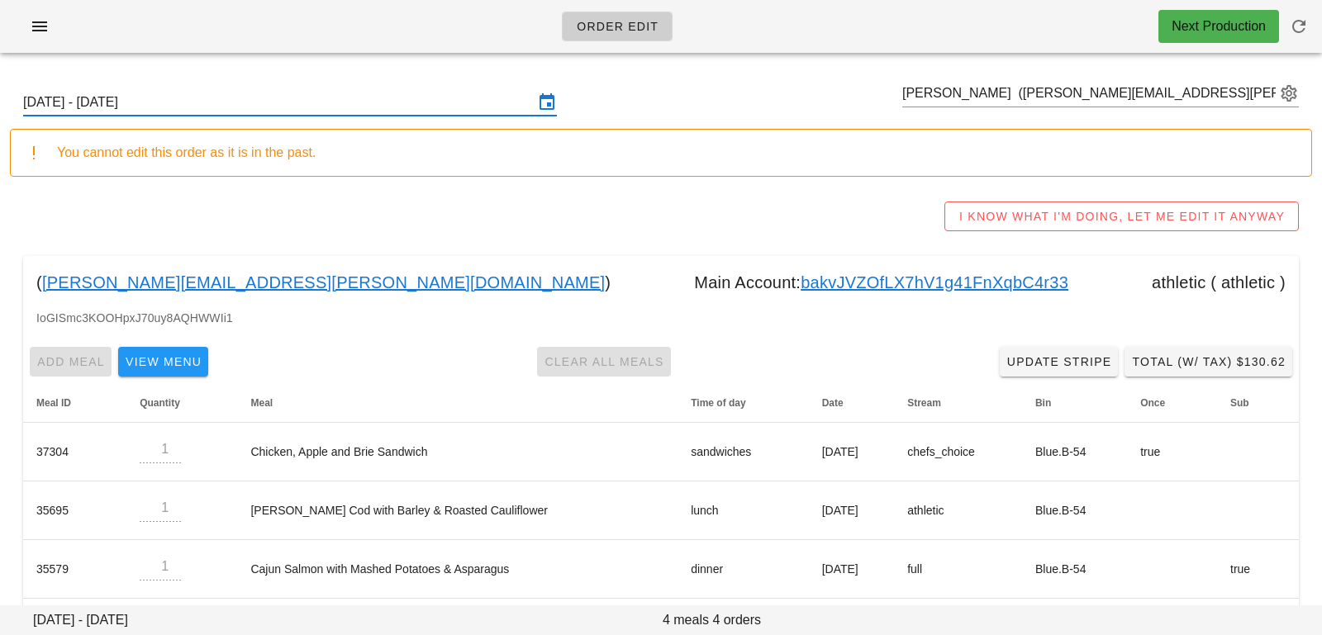
click at [467, 103] on input "[DATE] - [DATE]" at bounding box center [278, 102] width 511 height 26
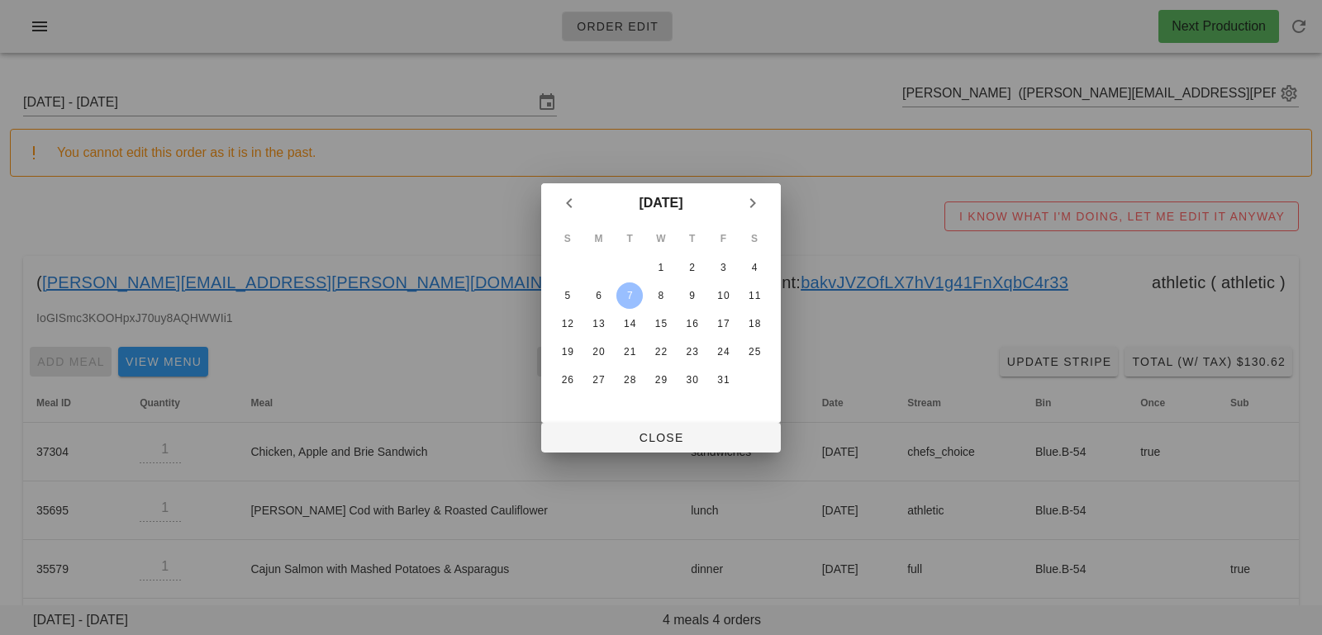
click at [601, 479] on div at bounding box center [661, 317] width 1322 height 635
click at [613, 438] on span "Close" at bounding box center [660, 437] width 213 height 13
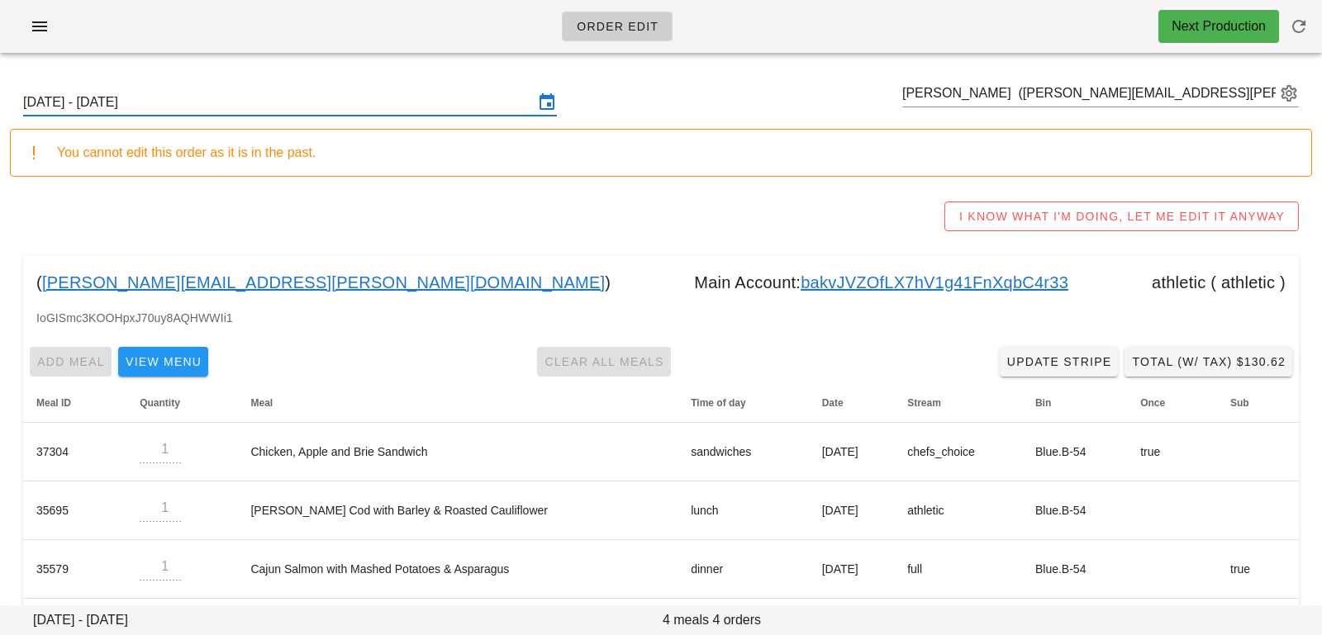
click at [518, 107] on input "[DATE] - [DATE]" at bounding box center [278, 102] width 511 height 26
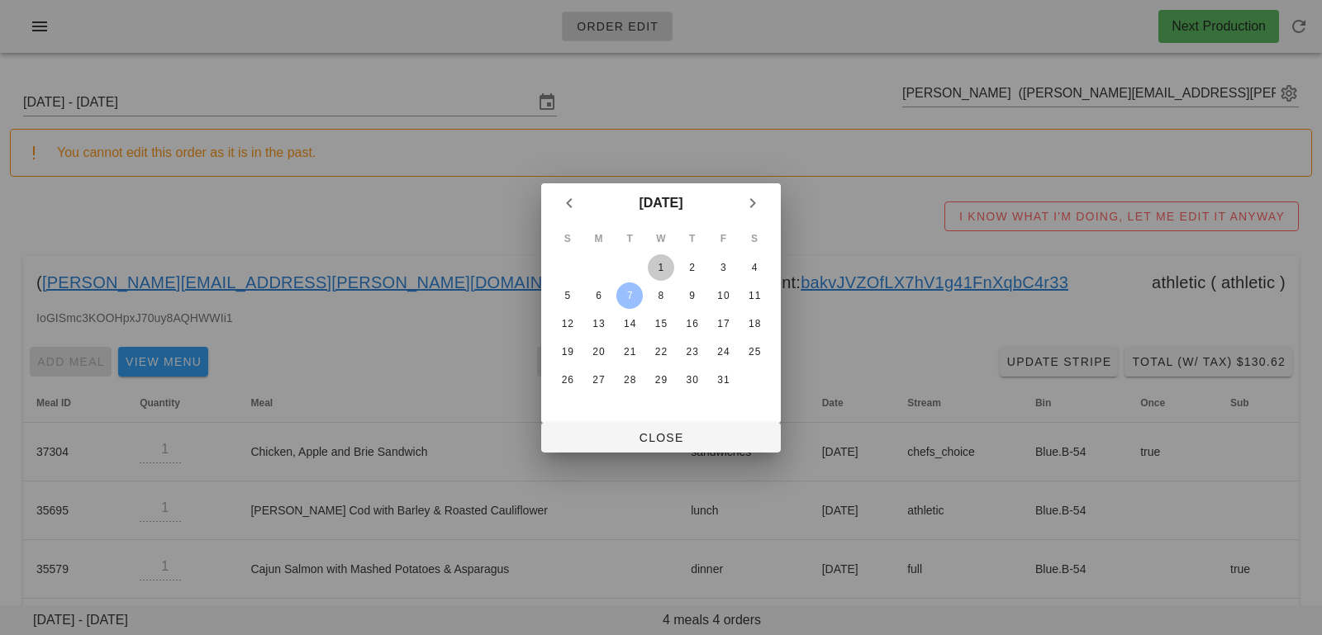
click at [660, 269] on div "1" at bounding box center [661, 268] width 26 height 12
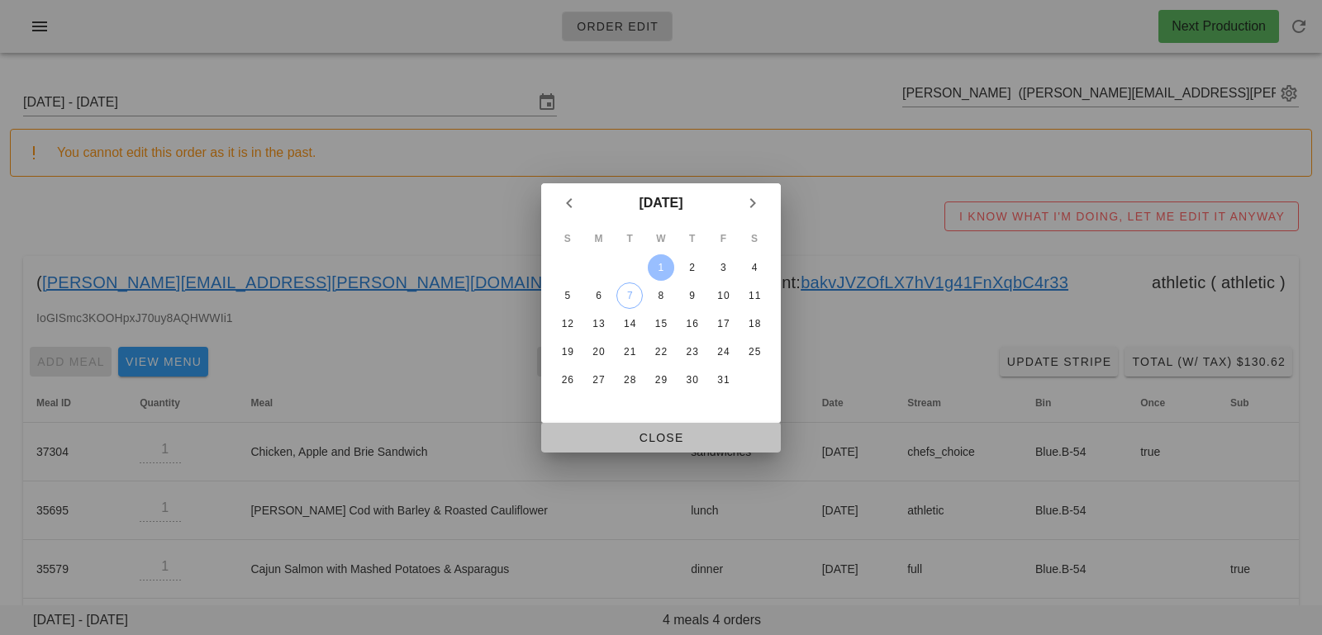
click at [650, 429] on button "Close" at bounding box center [661, 438] width 240 height 30
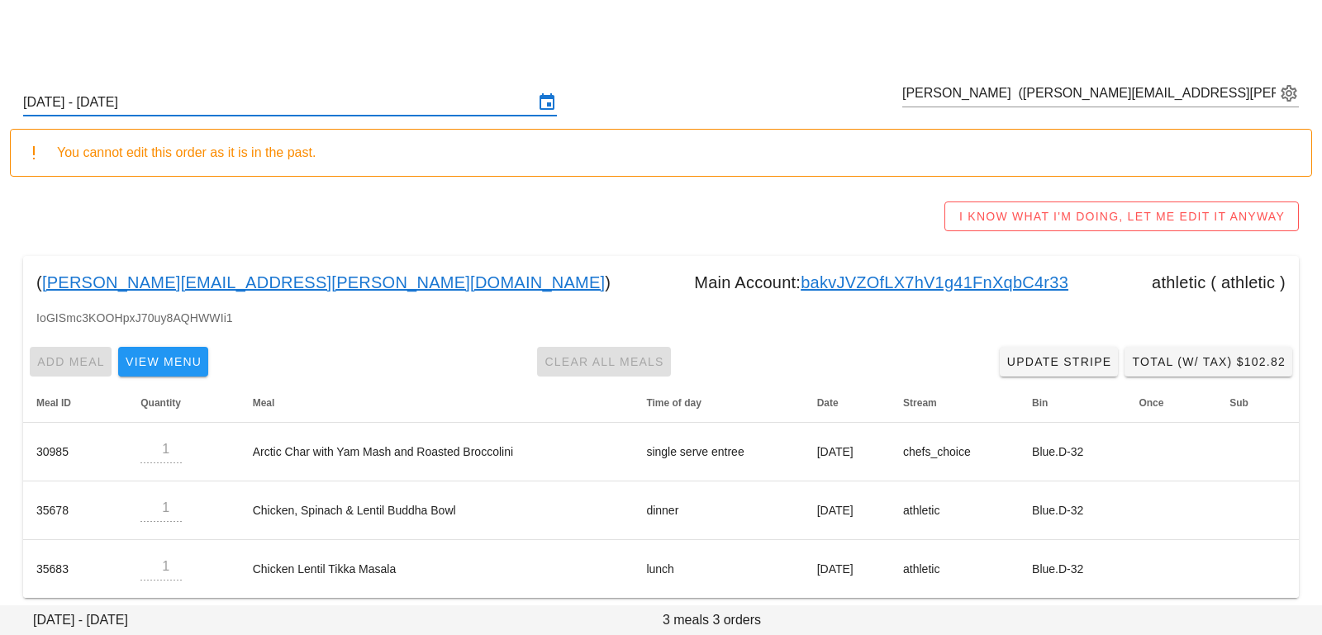
scroll to position [11, 0]
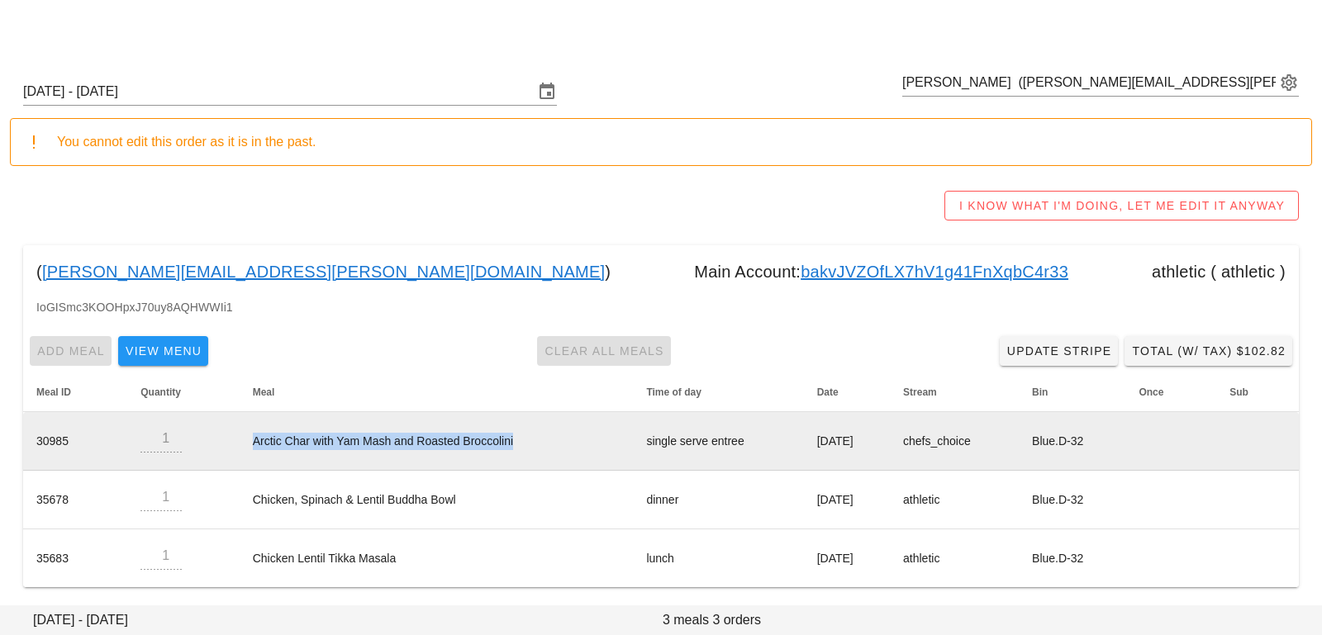
drag, startPoint x: 232, startPoint y: 442, endPoint x: 512, endPoint y: 442, distance: 280.1
click at [512, 442] on td "Arctic Char with Yam Mash and Roasted Broccolini" at bounding box center [437, 441] width 394 height 59
copy td "Arctic Char with Yam Mash and Roasted Broccolini"
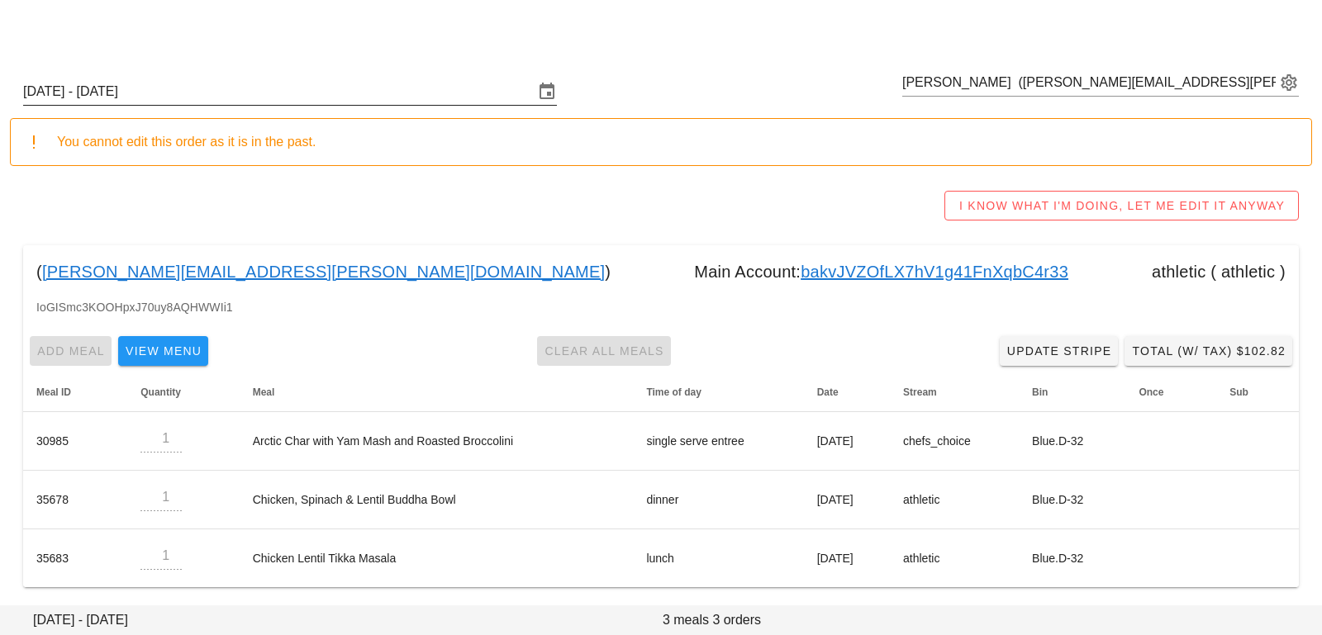
click at [407, 94] on input "Sunday September 28 - Saturday October 4" at bounding box center [278, 92] width 511 height 26
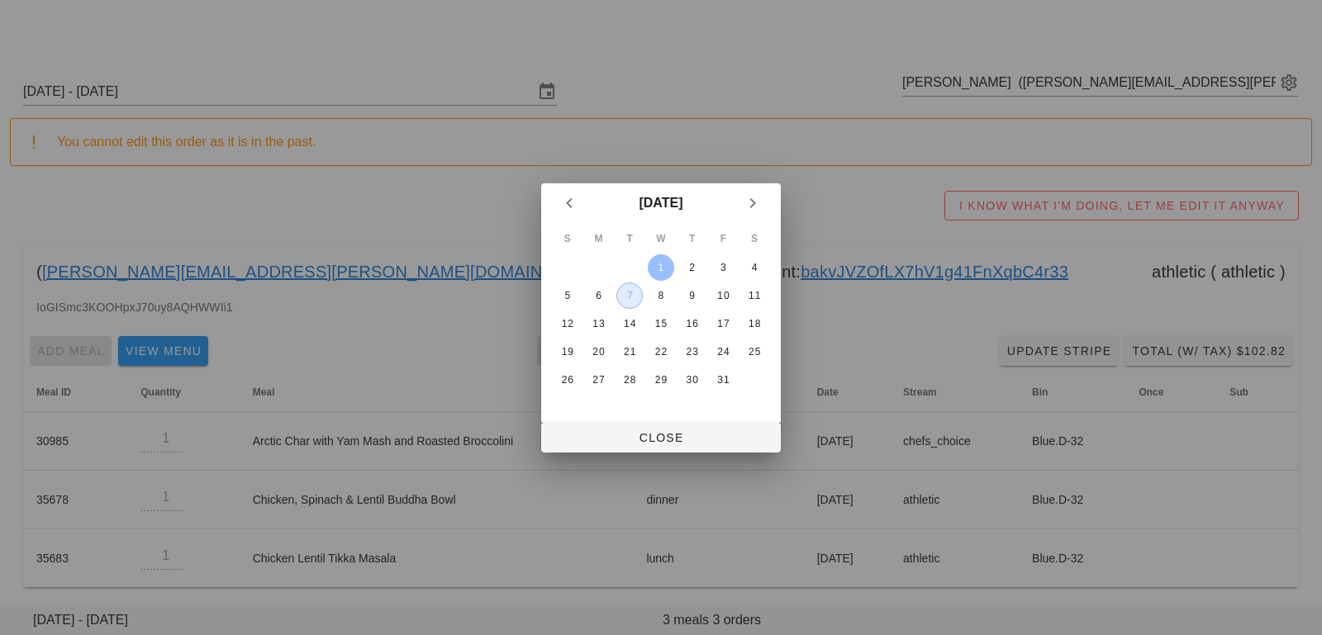
click at [628, 295] on div "7" at bounding box center [629, 296] width 25 height 12
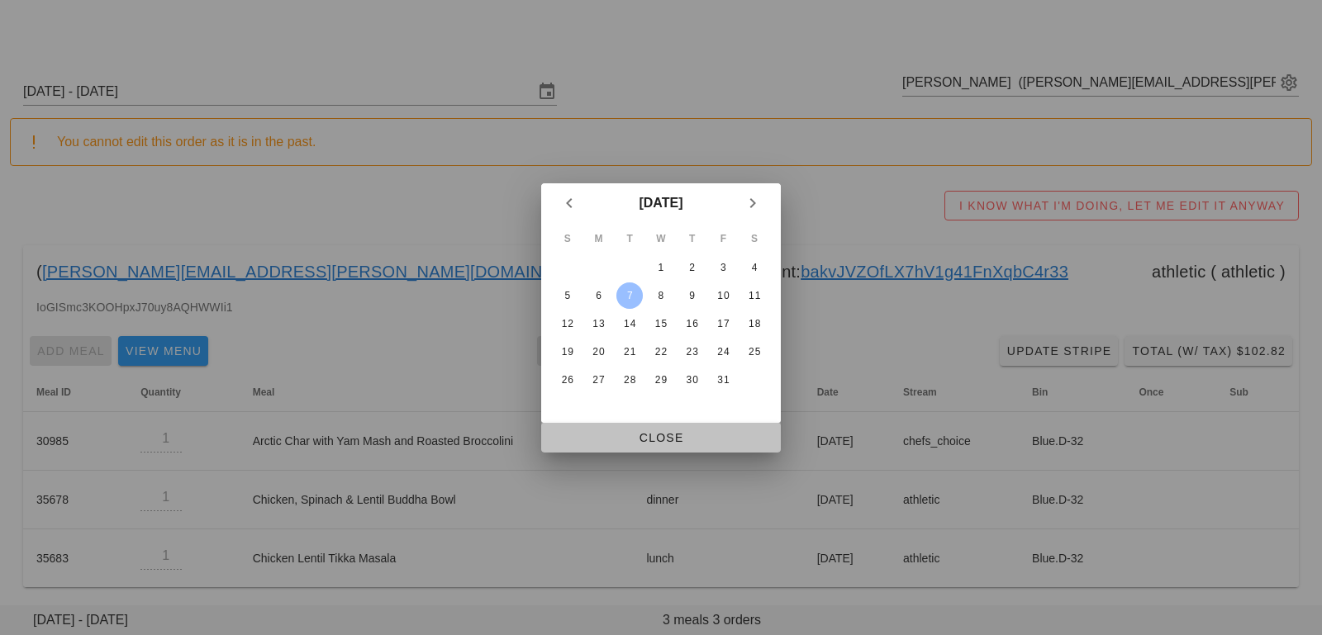
click at [600, 440] on span "Close" at bounding box center [660, 437] width 213 height 13
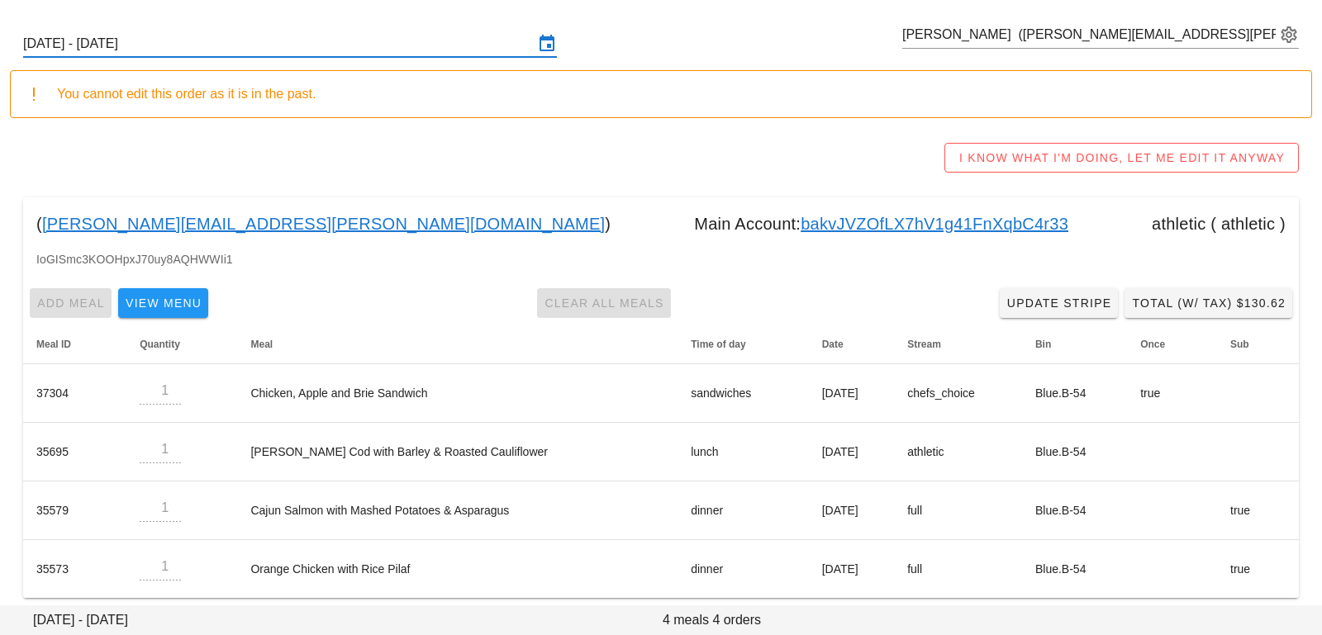
scroll to position [69, 0]
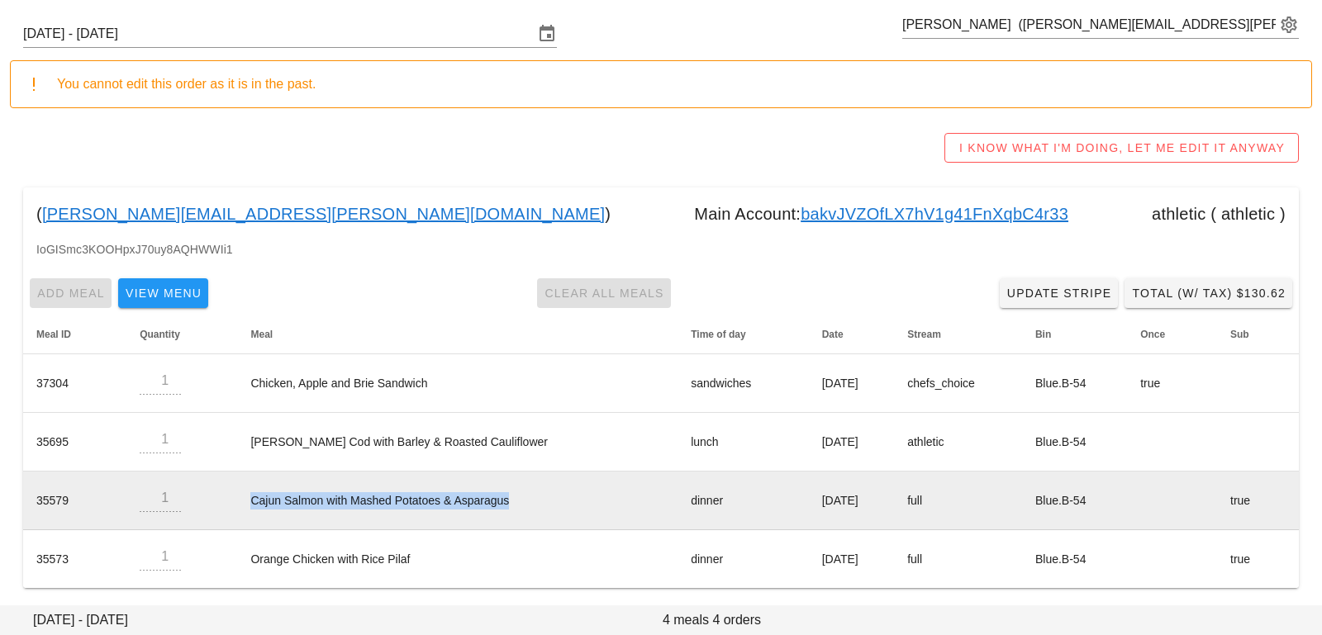
drag, startPoint x: 239, startPoint y: 499, endPoint x: 553, endPoint y: 494, distance: 314.1
click at [554, 496] on td "Cajun Salmon with Mashed Potatoes & Asparagus" at bounding box center [457, 501] width 440 height 59
copy td "Cajun Salmon with Mashed Potatoes & Asparagus"
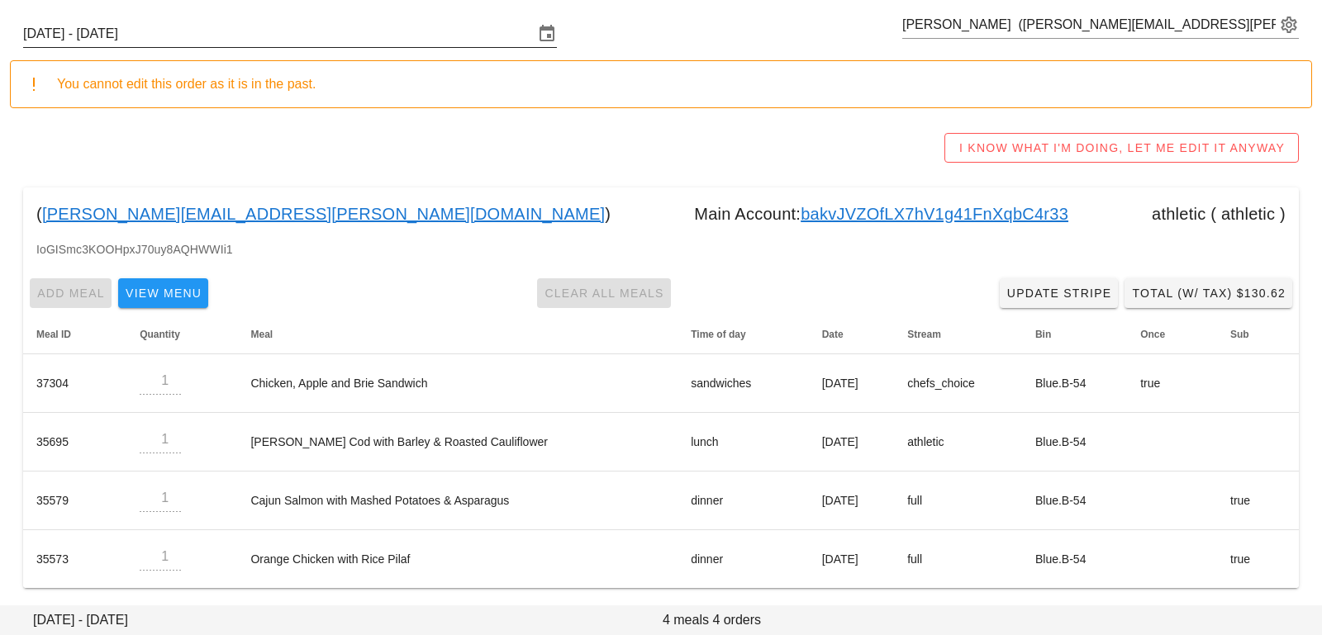
click at [380, 40] on input "[DATE] - [DATE]" at bounding box center [278, 34] width 511 height 26
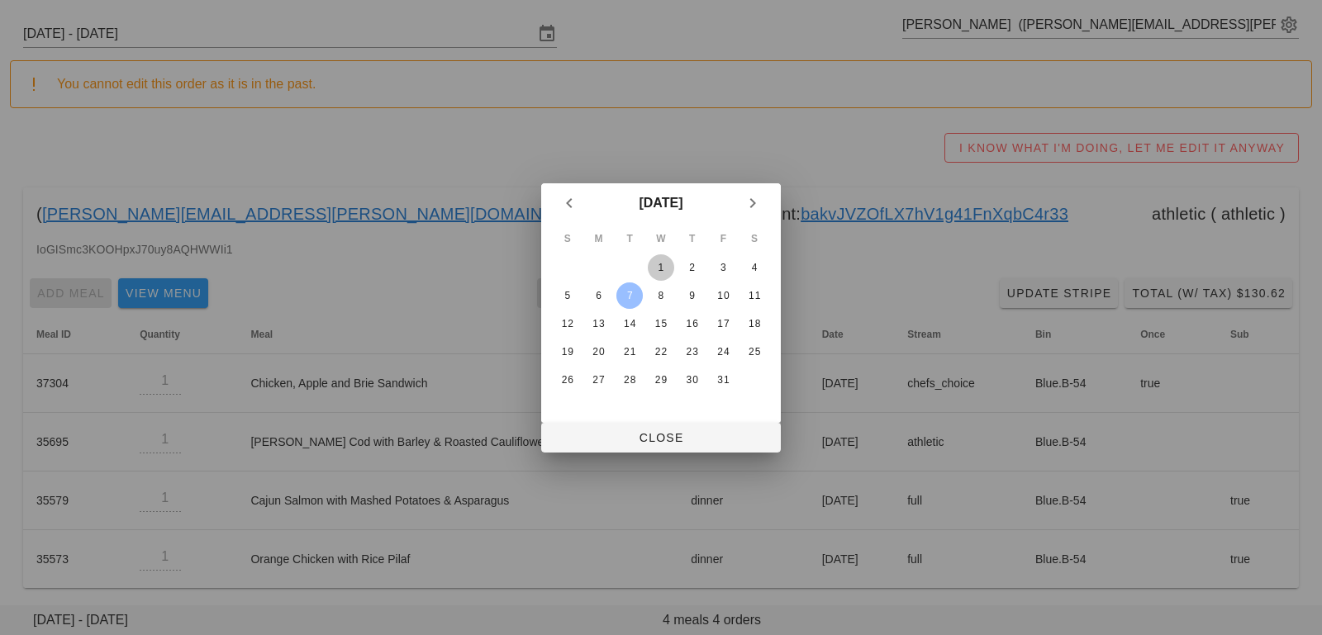
click at [660, 273] on div "1" at bounding box center [661, 268] width 26 height 12
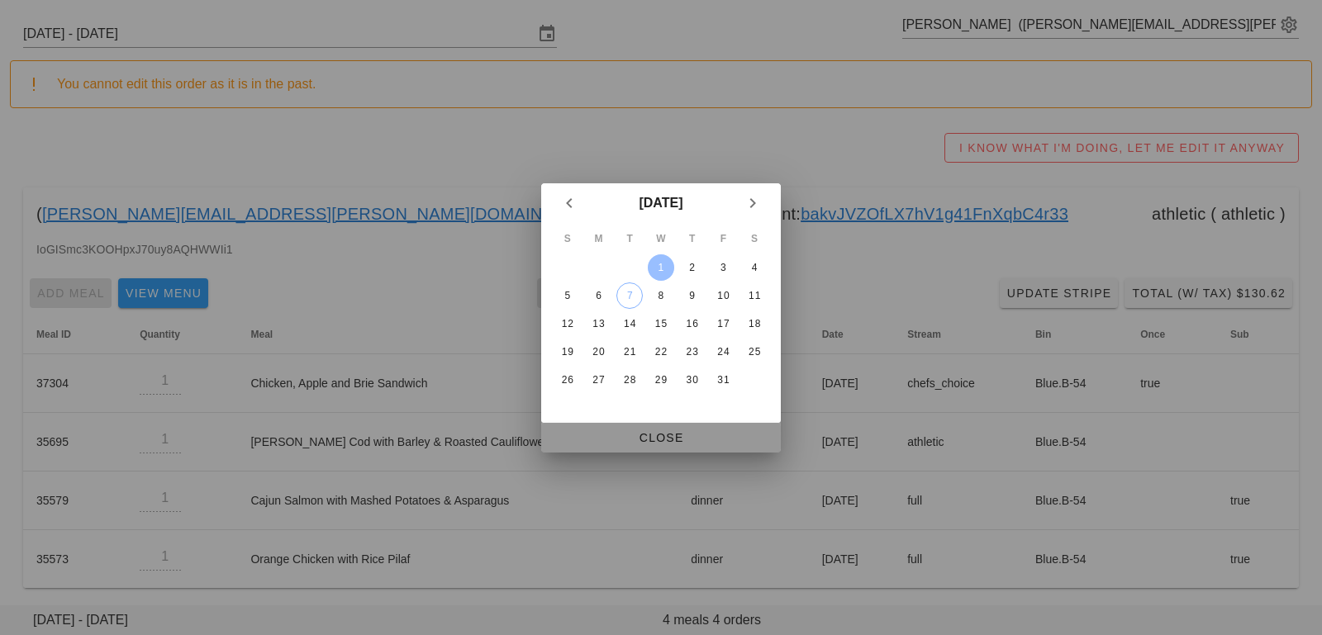
click at [714, 433] on span "Close" at bounding box center [660, 437] width 213 height 13
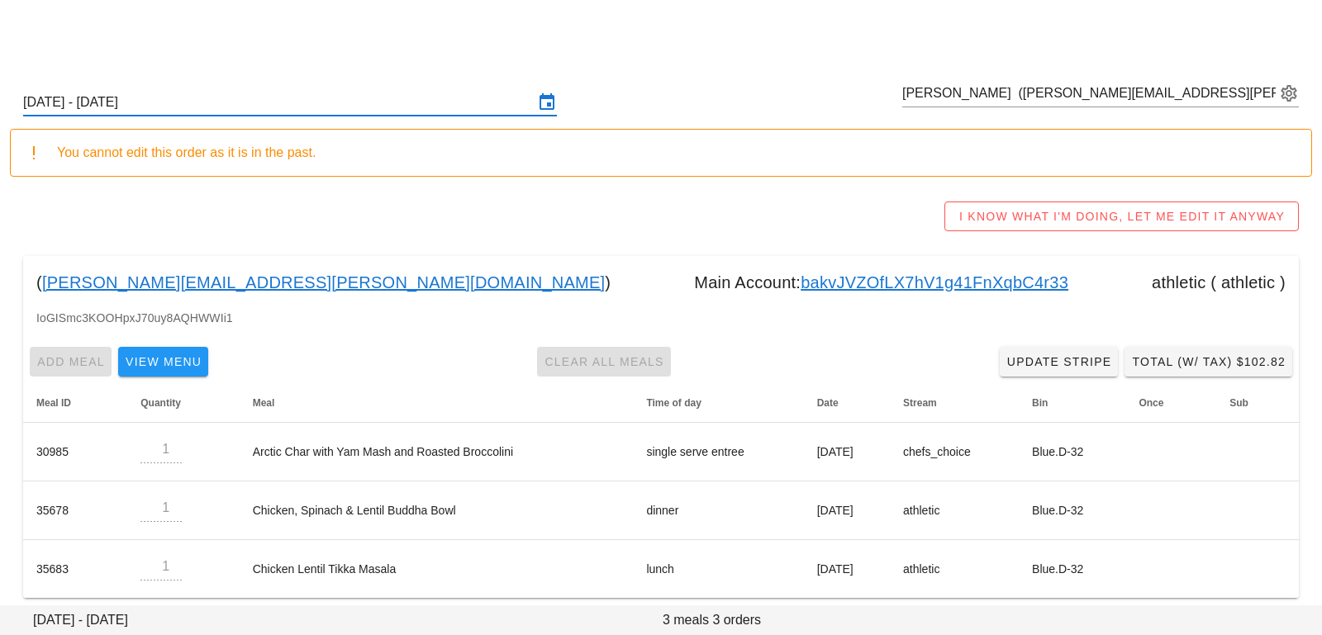
click at [433, 102] on input "Sunday September 28 - Saturday October 4" at bounding box center [278, 102] width 511 height 26
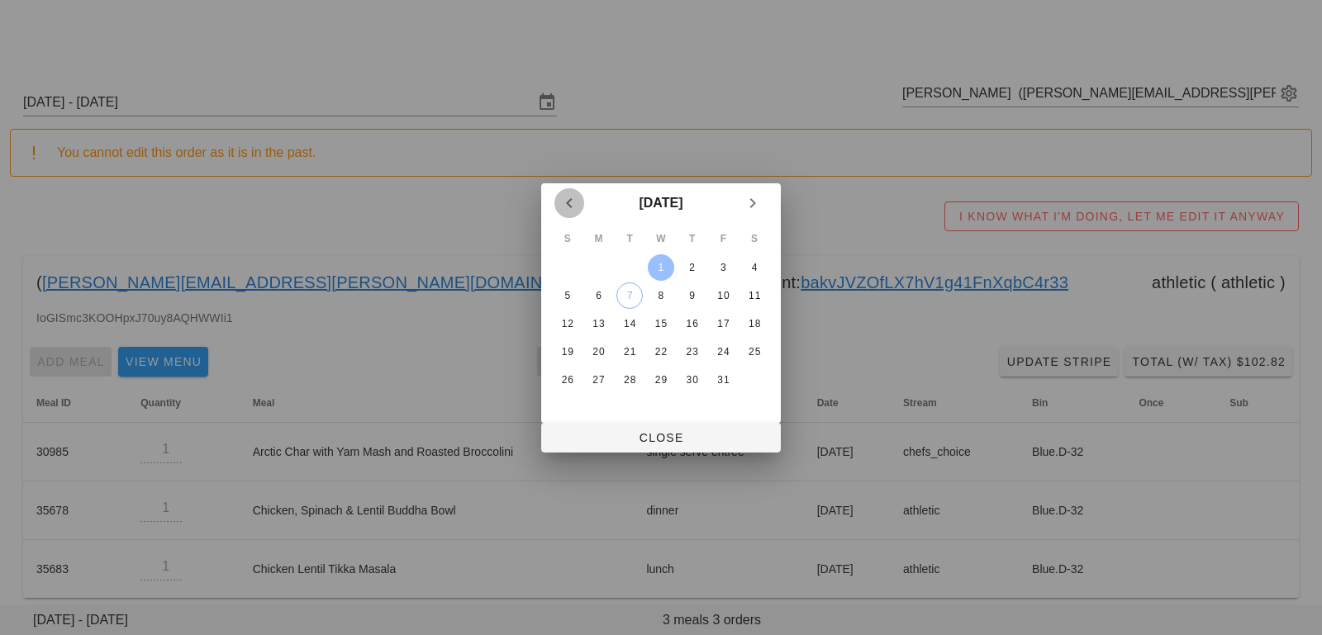
click at [568, 201] on icon "Previous month" at bounding box center [569, 203] width 20 height 20
click at [605, 350] on div "22" at bounding box center [599, 352] width 26 height 12
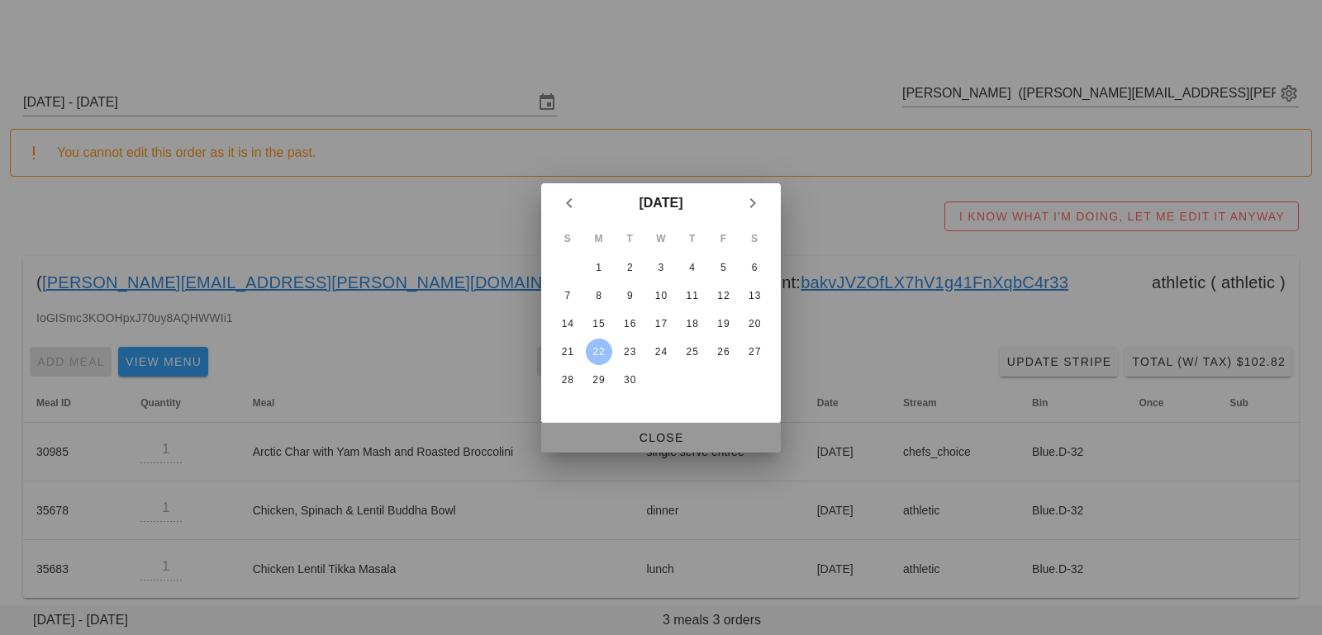
click at [610, 431] on span "Close" at bounding box center [660, 437] width 213 height 13
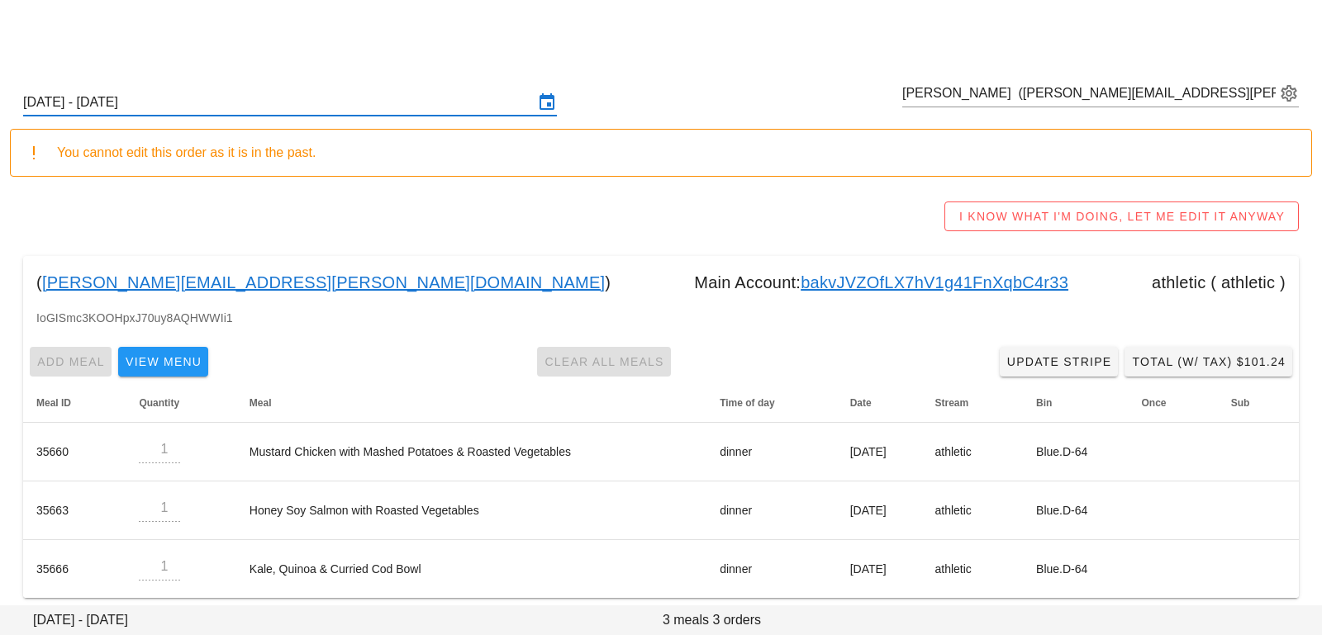
scroll to position [11, 0]
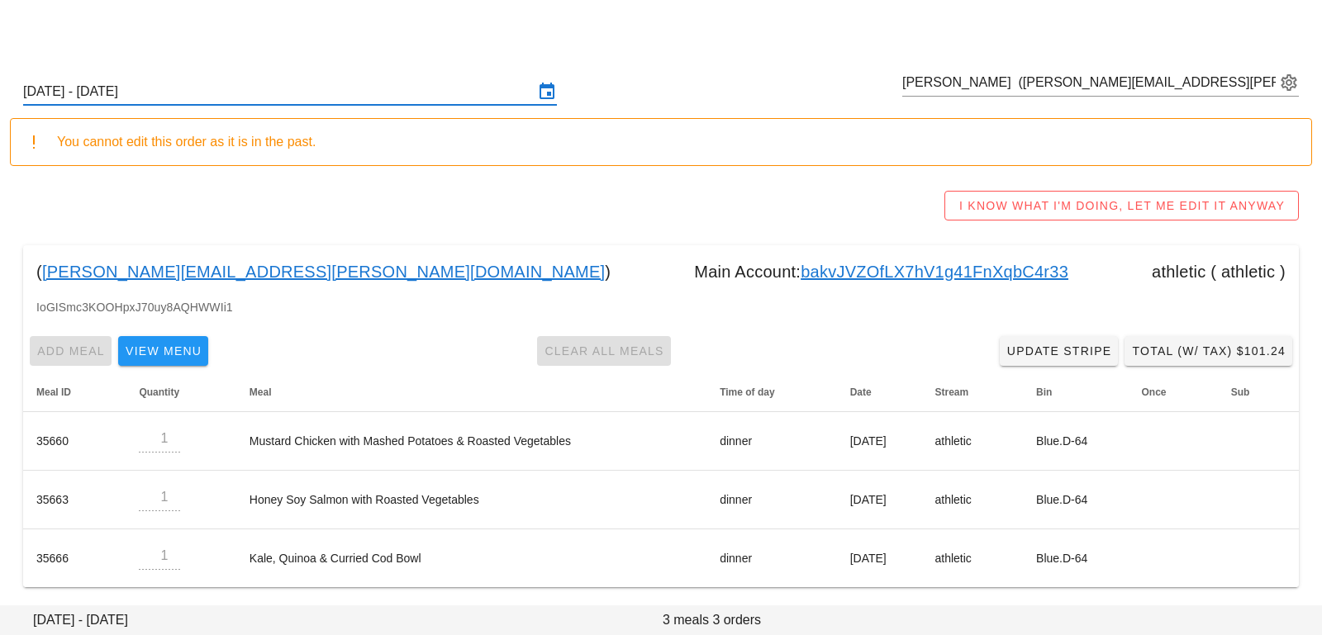
click at [405, 97] on input "Sunday September 21 - Saturday September 27" at bounding box center [278, 92] width 511 height 26
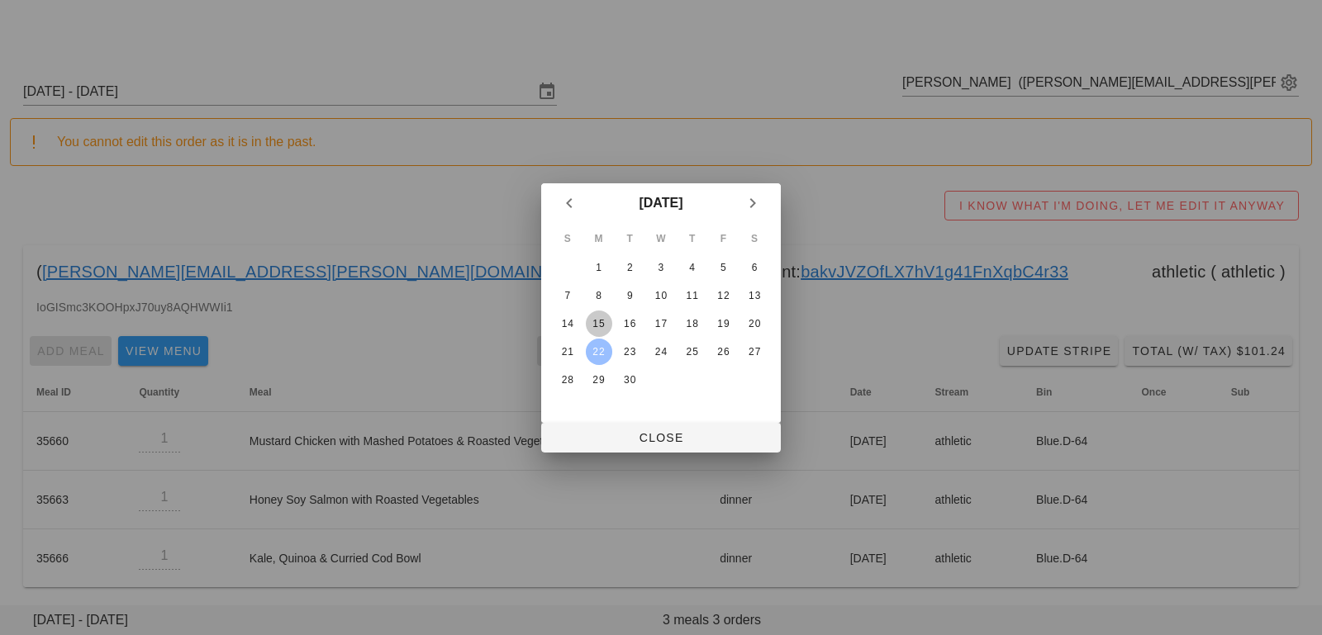
click at [588, 322] on div "15" at bounding box center [599, 324] width 26 height 12
click at [602, 431] on span "Close" at bounding box center [660, 437] width 213 height 13
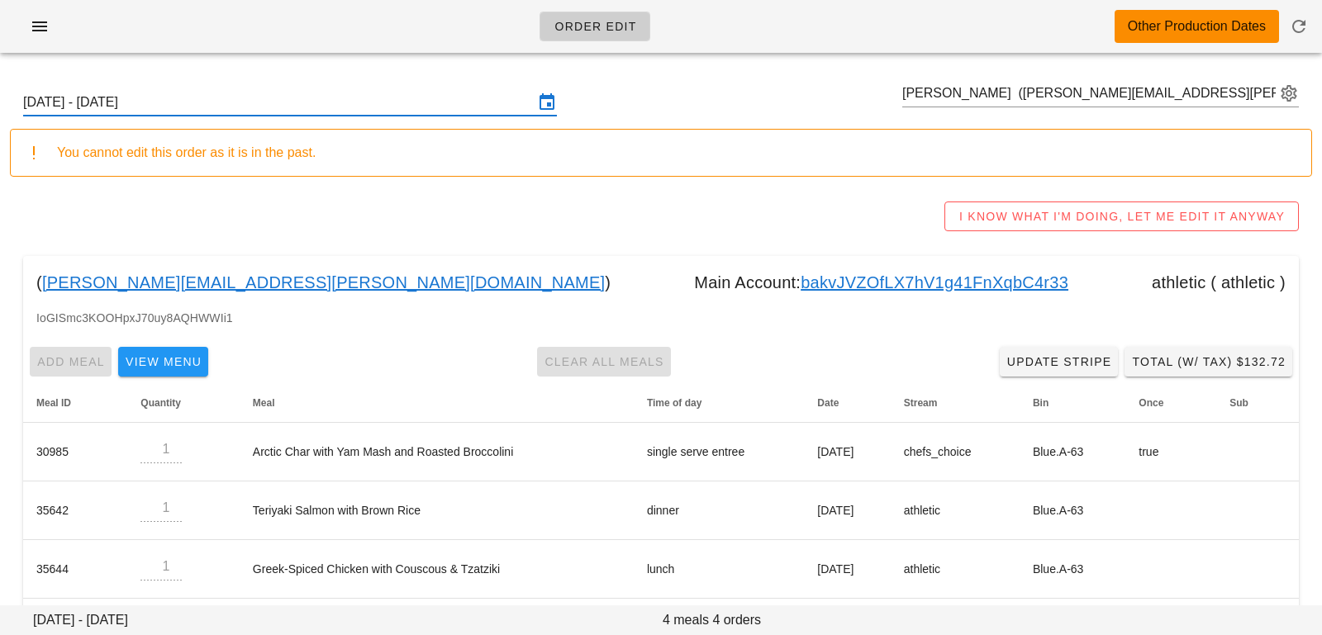
click at [503, 102] on input "Sunday September 14 - Saturday September 20" at bounding box center [278, 102] width 511 height 26
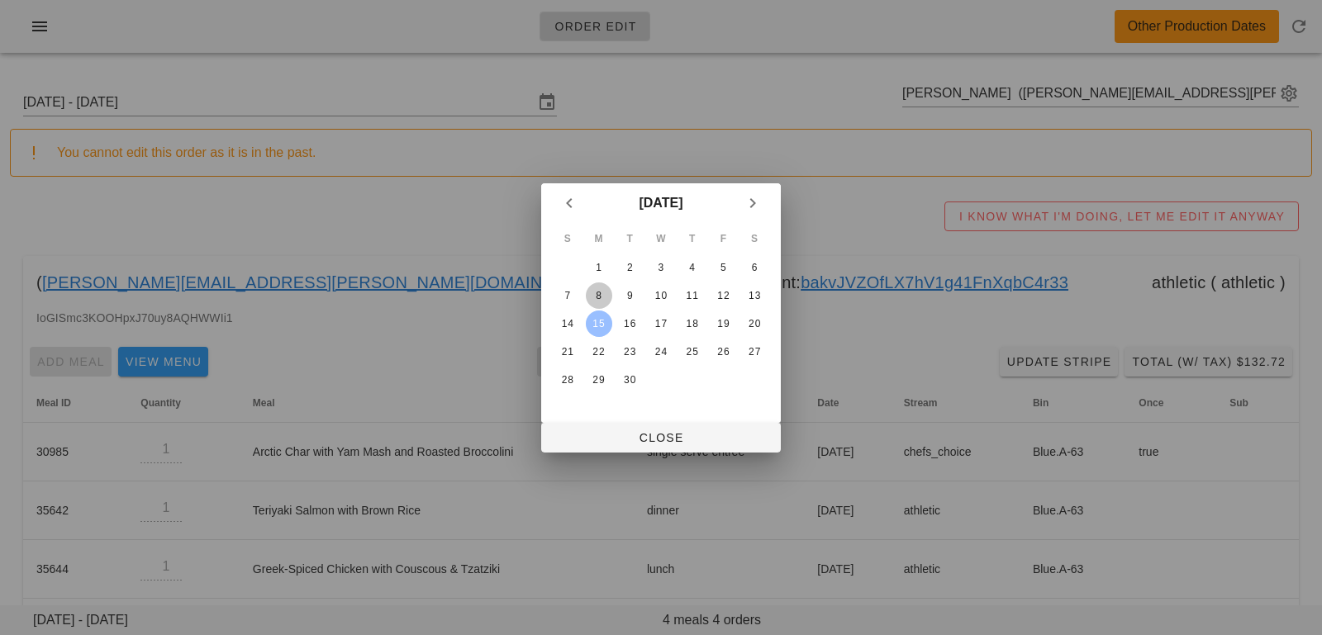
click at [603, 298] on div "8" at bounding box center [599, 296] width 26 height 12
click at [601, 449] on button "Close" at bounding box center [661, 438] width 240 height 30
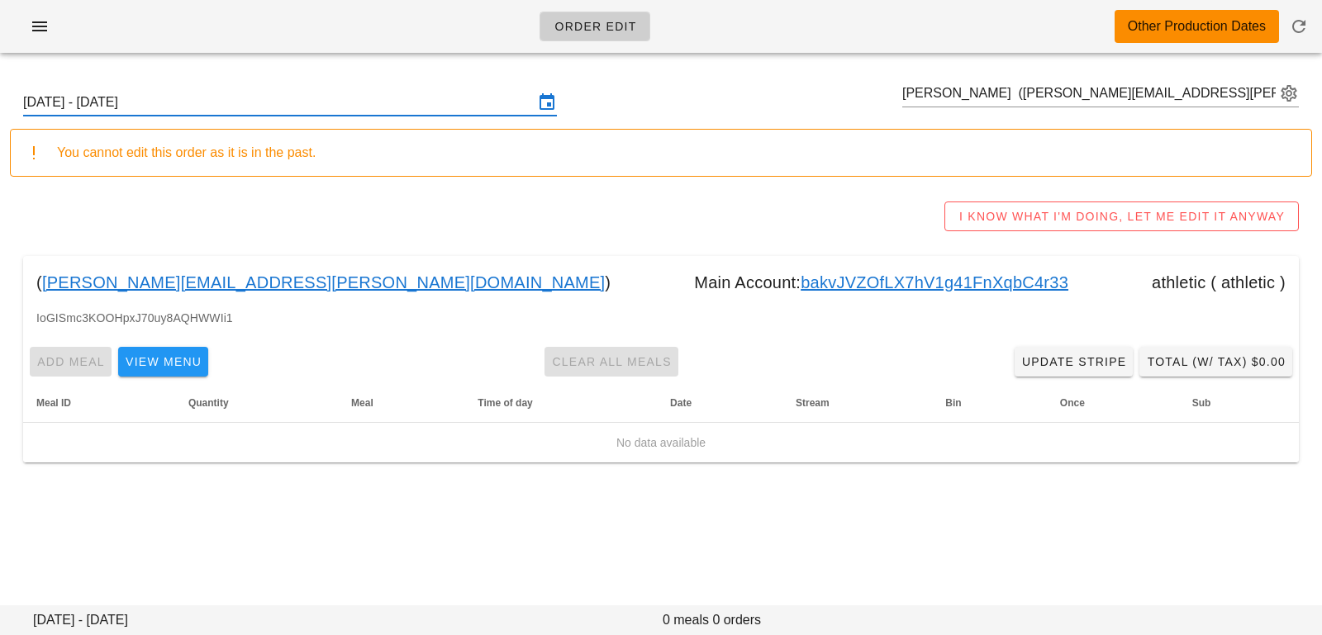
click at [465, 109] on input "Sunday September 7 - Saturday September 13" at bounding box center [278, 102] width 511 height 26
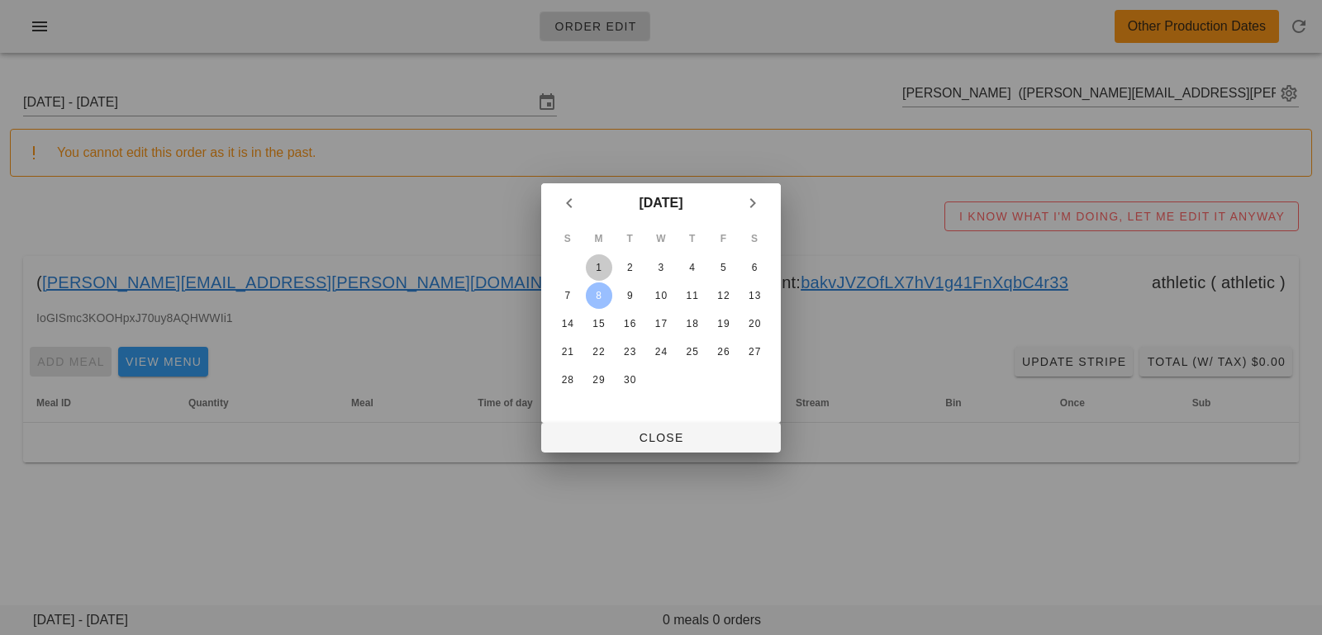
click at [601, 269] on div "1" at bounding box center [599, 268] width 26 height 12
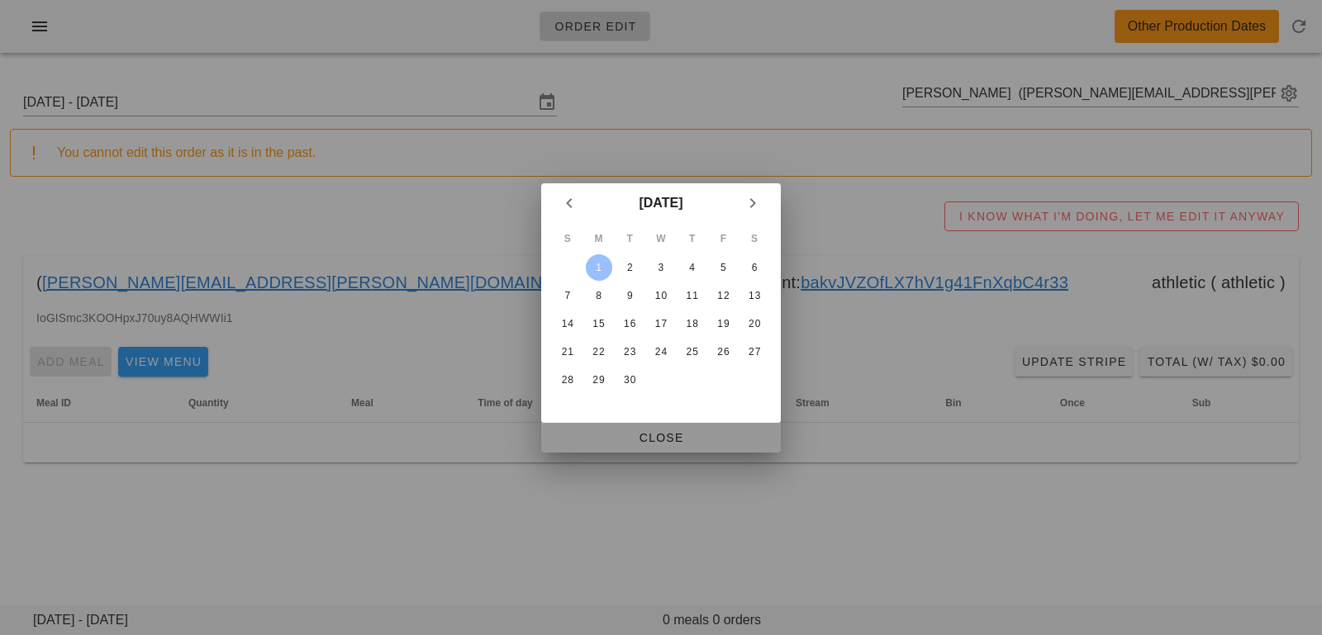
click at [605, 434] on span "Close" at bounding box center [660, 437] width 213 height 13
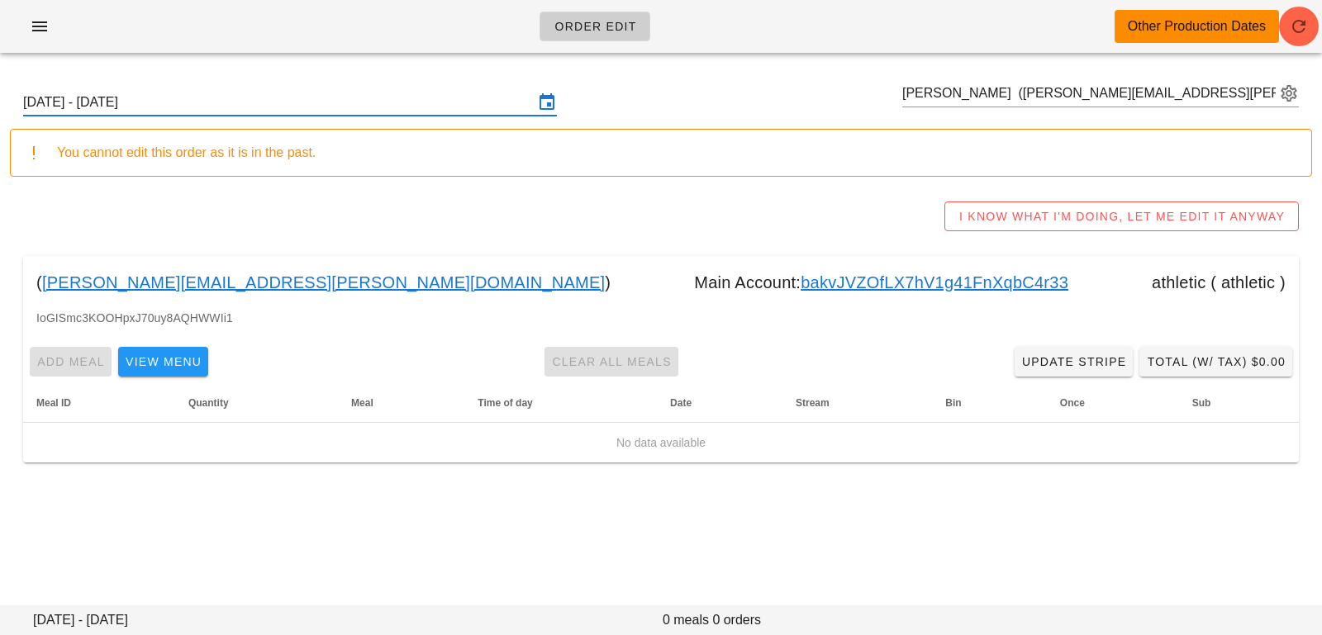
click at [424, 102] on input "Sunday August 31 - Saturday September 6" at bounding box center [278, 102] width 511 height 26
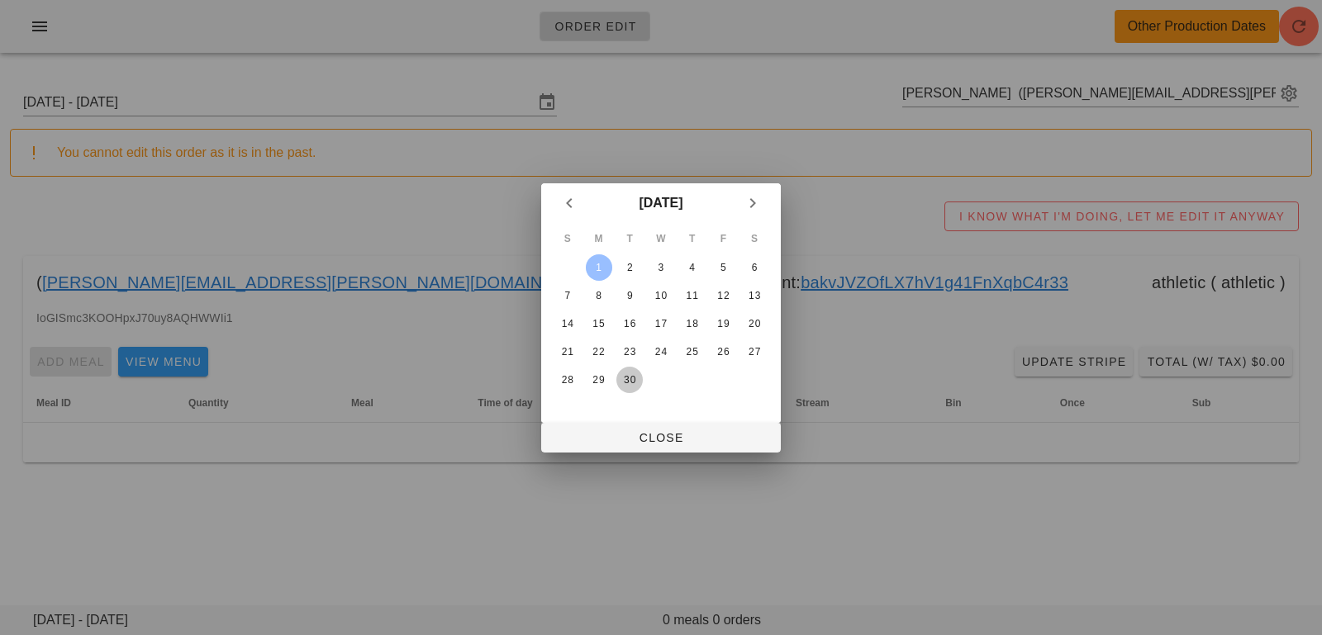
click at [626, 375] on div "30" at bounding box center [629, 380] width 26 height 12
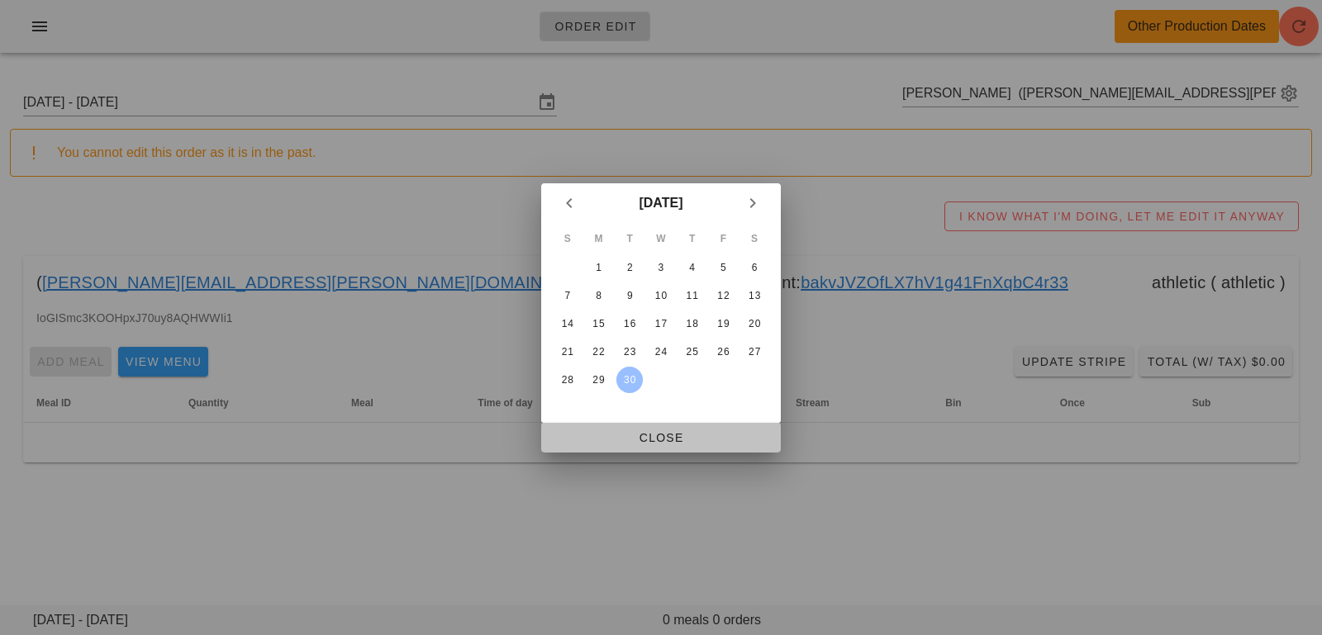
click at [628, 435] on span "Close" at bounding box center [660, 437] width 213 height 13
type input "Sunday September 28 - Saturday October 4"
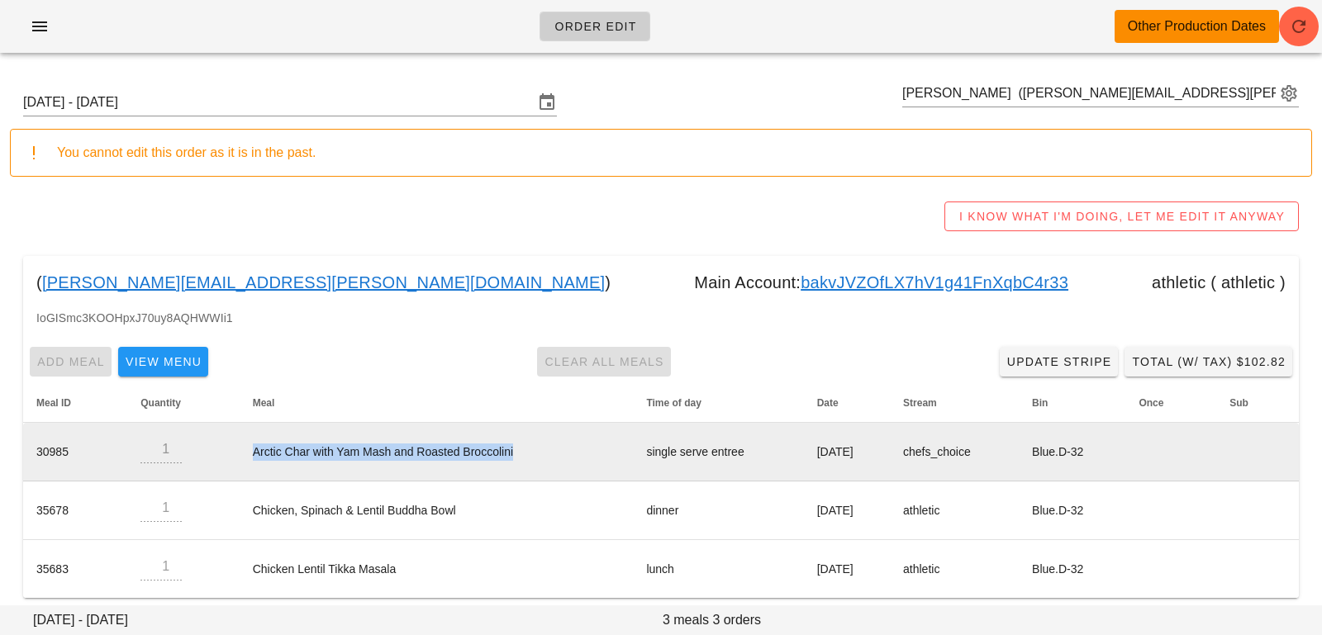
drag, startPoint x: 241, startPoint y: 450, endPoint x: 540, endPoint y: 452, distance: 298.3
click at [540, 452] on td "Arctic Char with Yam Mash and Roasted Broccolini" at bounding box center [437, 452] width 394 height 59
copy td "Arctic Char with Yam Mash and Roasted Broccolini"
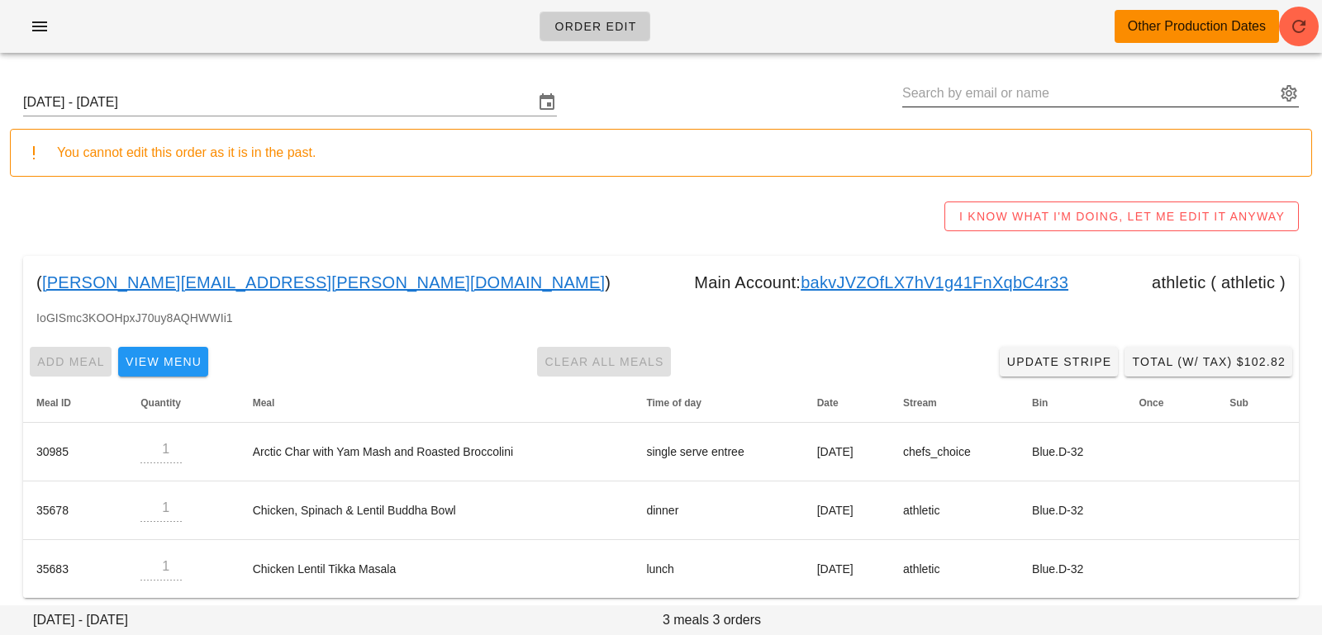
click at [1178, 81] on input "text" at bounding box center [1089, 93] width 374 height 26
paste input "[EMAIL_ADDRESS][DOMAIN_NAME]"
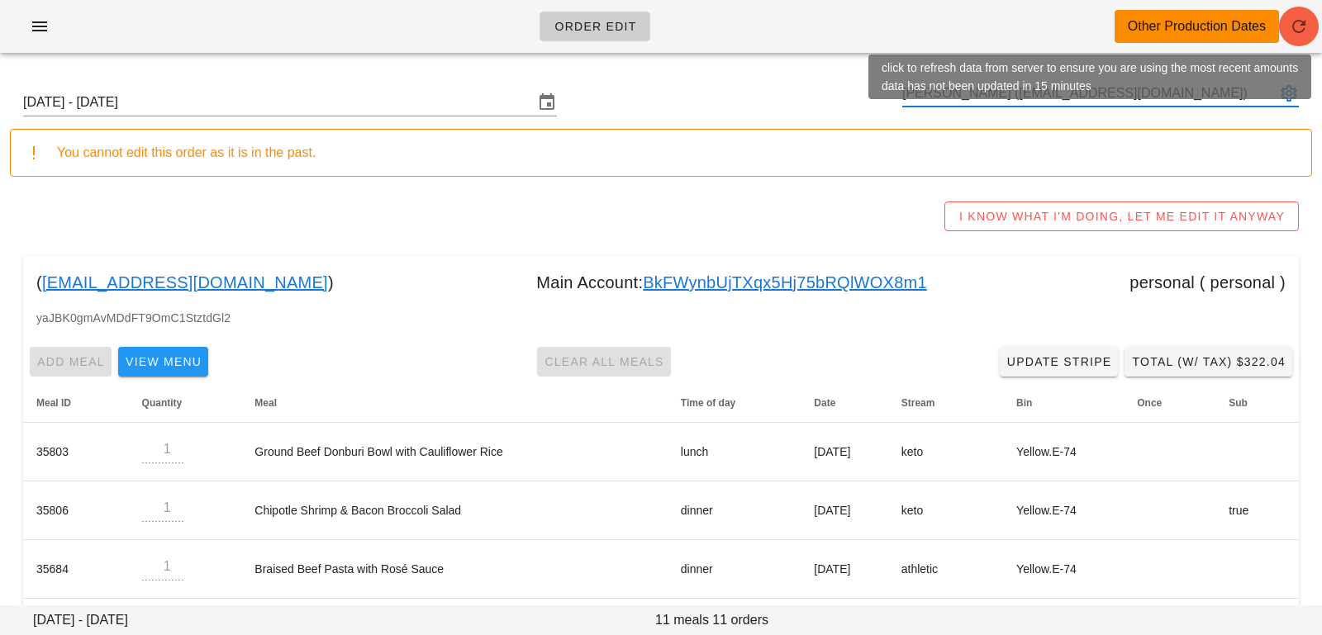
type input "[PERSON_NAME] ([EMAIL_ADDRESS][DOMAIN_NAME])"
click at [1302, 31] on icon "button" at bounding box center [1299, 27] width 20 height 20
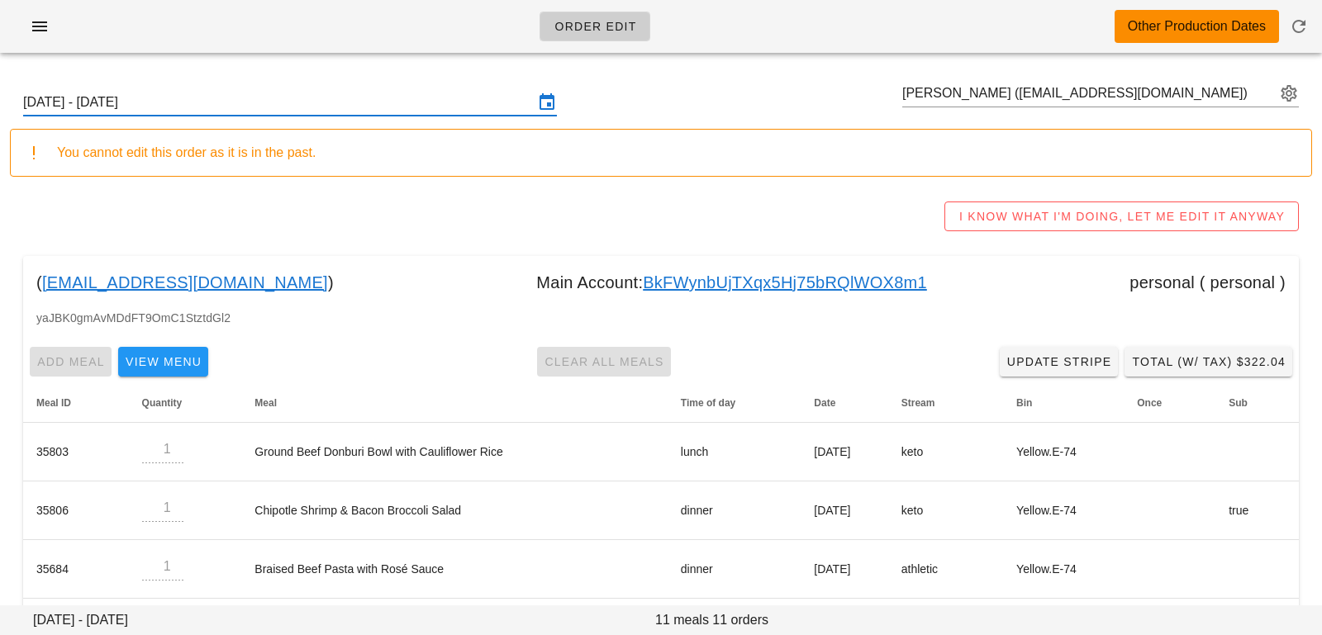
click at [389, 105] on input "Sunday September 28 - Saturday October 4" at bounding box center [278, 102] width 511 height 26
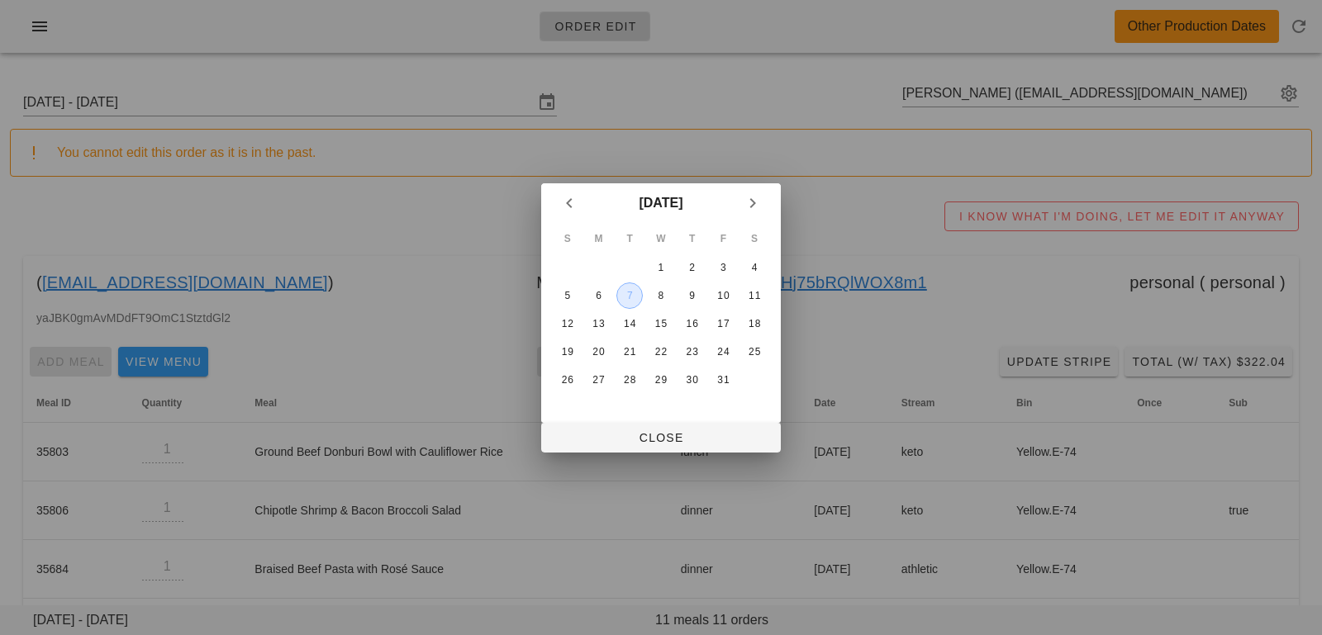
click at [634, 299] on div "7" at bounding box center [629, 296] width 25 height 12
click at [603, 438] on span "Close" at bounding box center [660, 437] width 213 height 13
type input "Sunday October 5 - Saturday October 11"
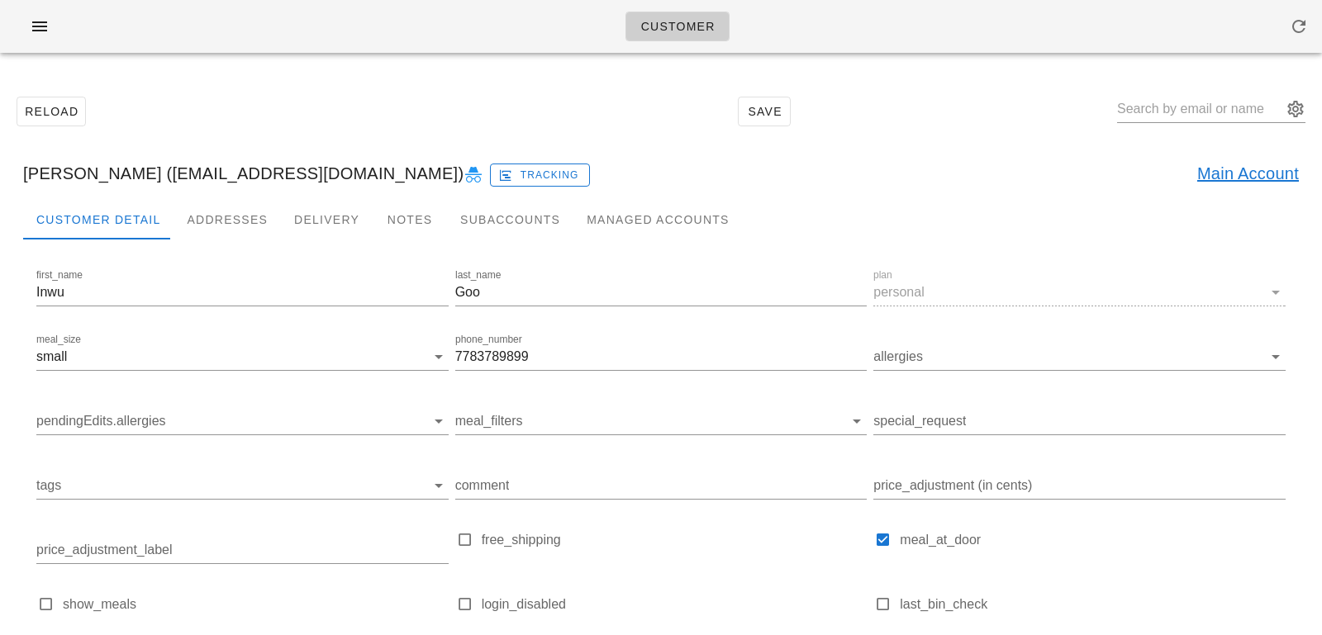
click at [1229, 169] on link "Main Account" at bounding box center [1248, 173] width 102 height 26
click at [1179, 117] on input "text" at bounding box center [1199, 109] width 165 height 26
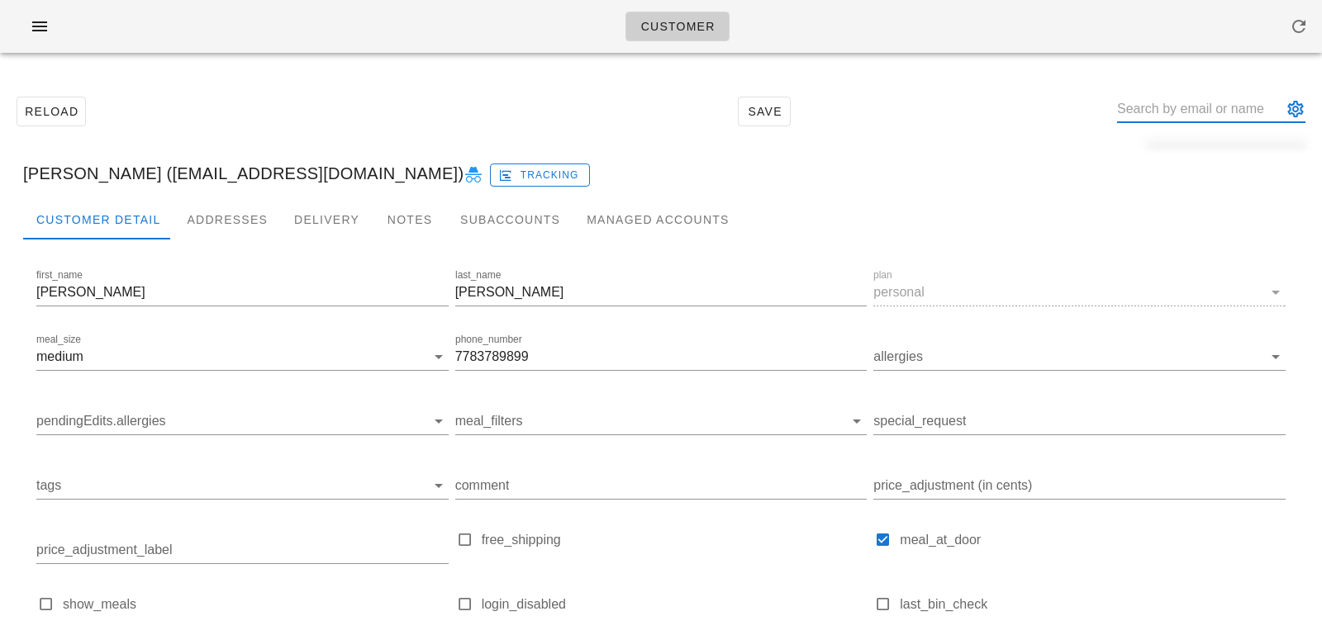
paste input "[EMAIL_ADDRESS][DOMAIN_NAME]"
type input "[EMAIL_ADDRESS][DOMAIN_NAME]"
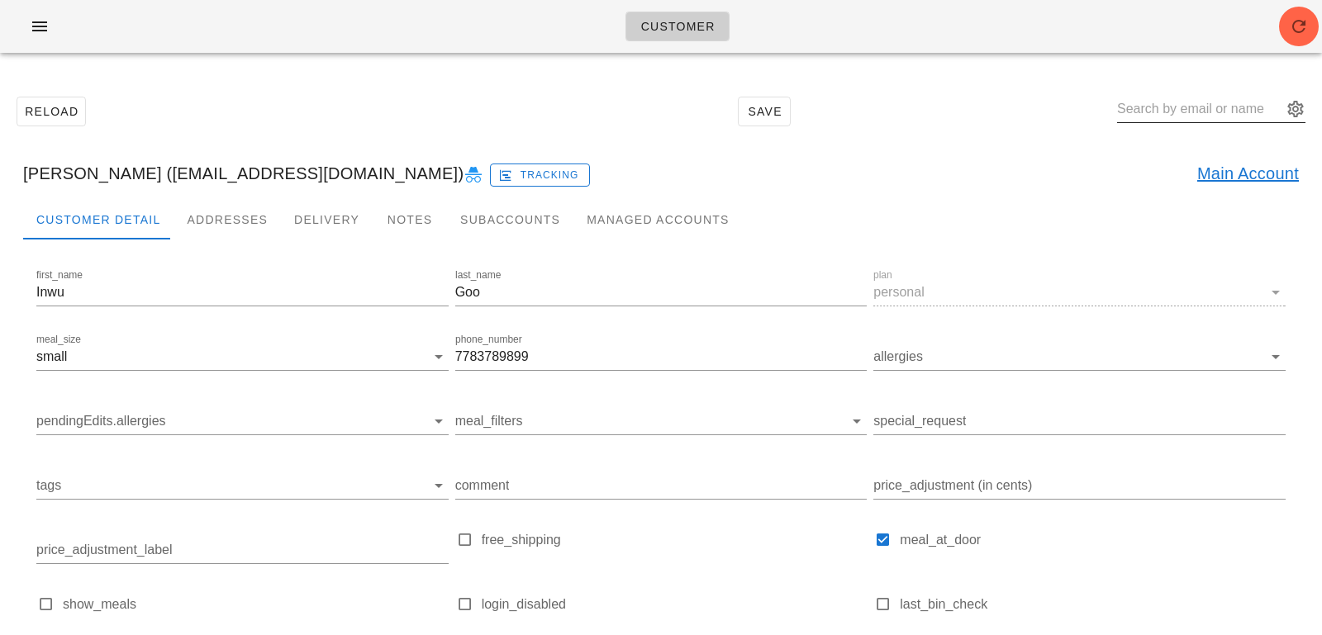
click at [1164, 110] on input "text" at bounding box center [1199, 109] width 165 height 26
paste input "[PERSON_NAME][EMAIL_ADDRESS][PERSON_NAME][DOMAIN_NAME]"
type input "[PERSON_NAME][EMAIL_ADDRESS][PERSON_NAME][DOMAIN_NAME]"
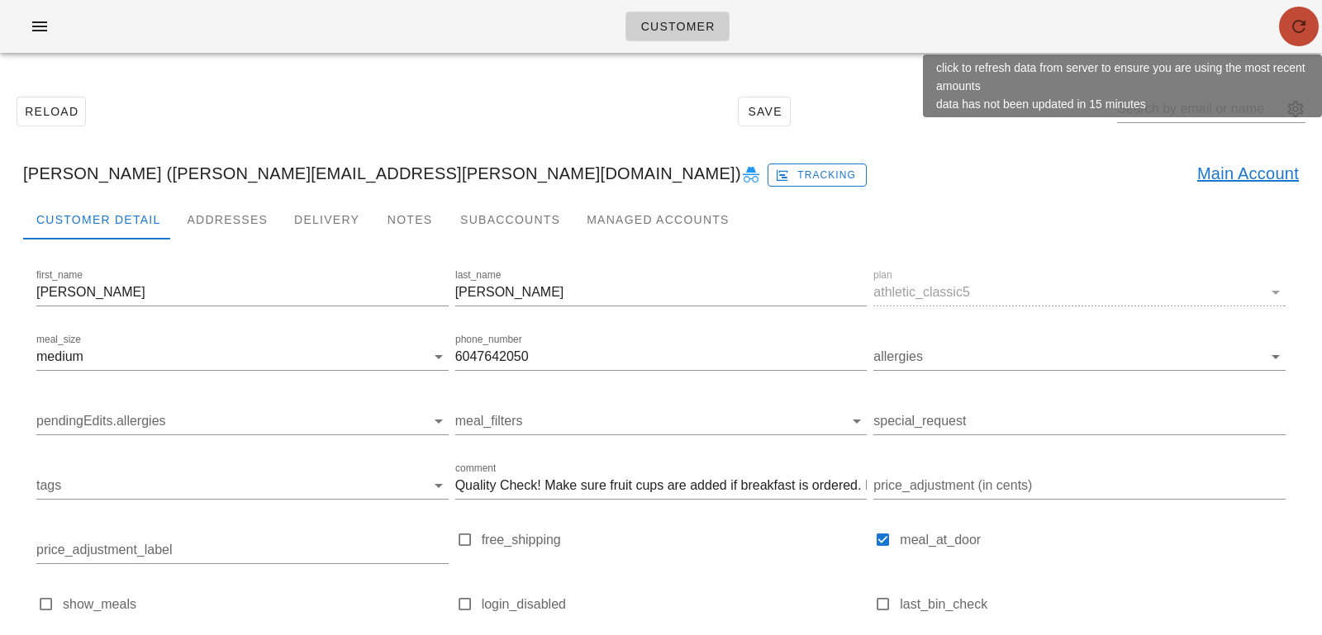
click at [1311, 28] on span "button" at bounding box center [1299, 27] width 40 height 20
